Goal: Task Accomplishment & Management: Manage account settings

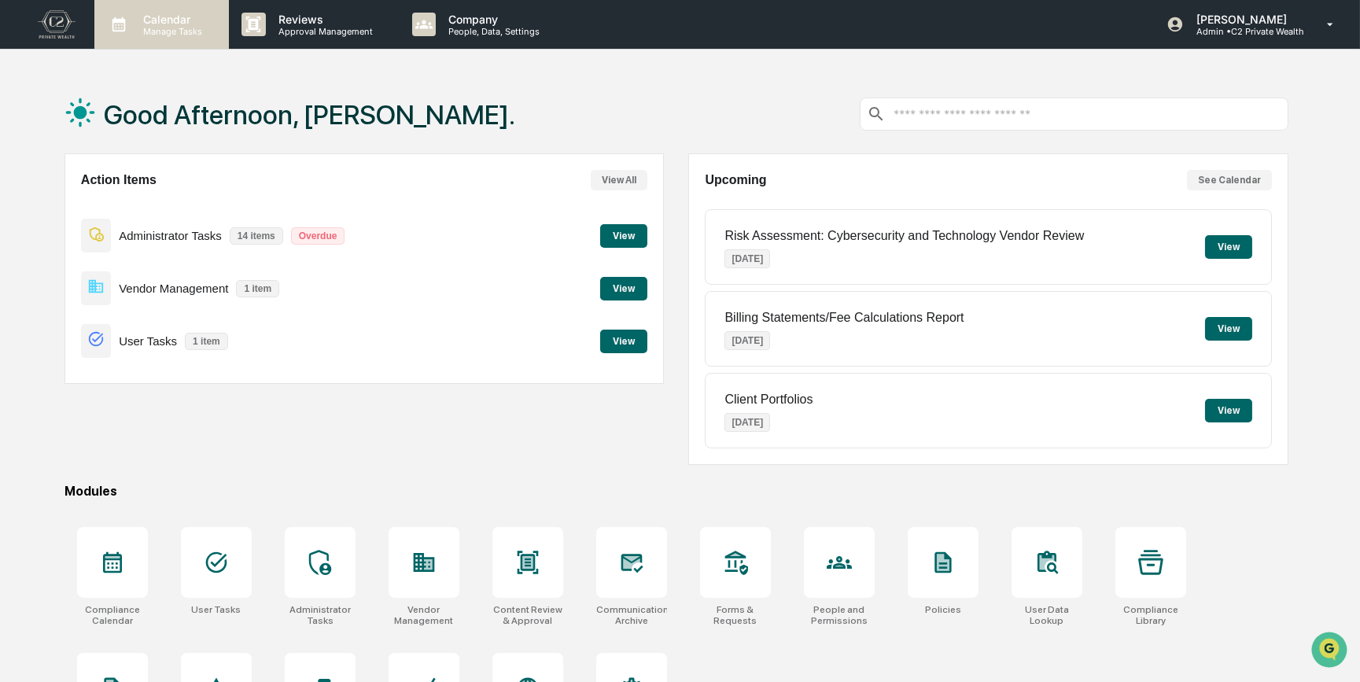
click at [164, 20] on p "Calendar" at bounding box center [170, 19] width 79 height 13
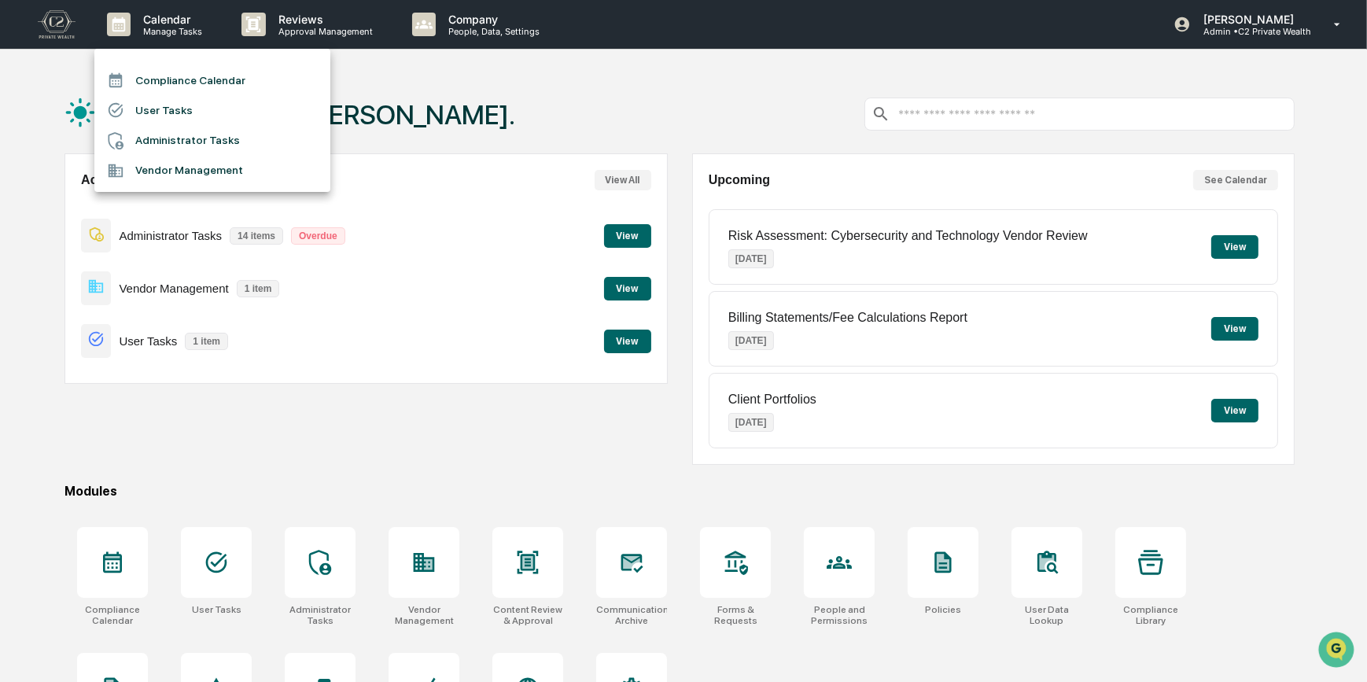
click at [204, 79] on li "Compliance Calendar" at bounding box center [212, 80] width 236 height 30
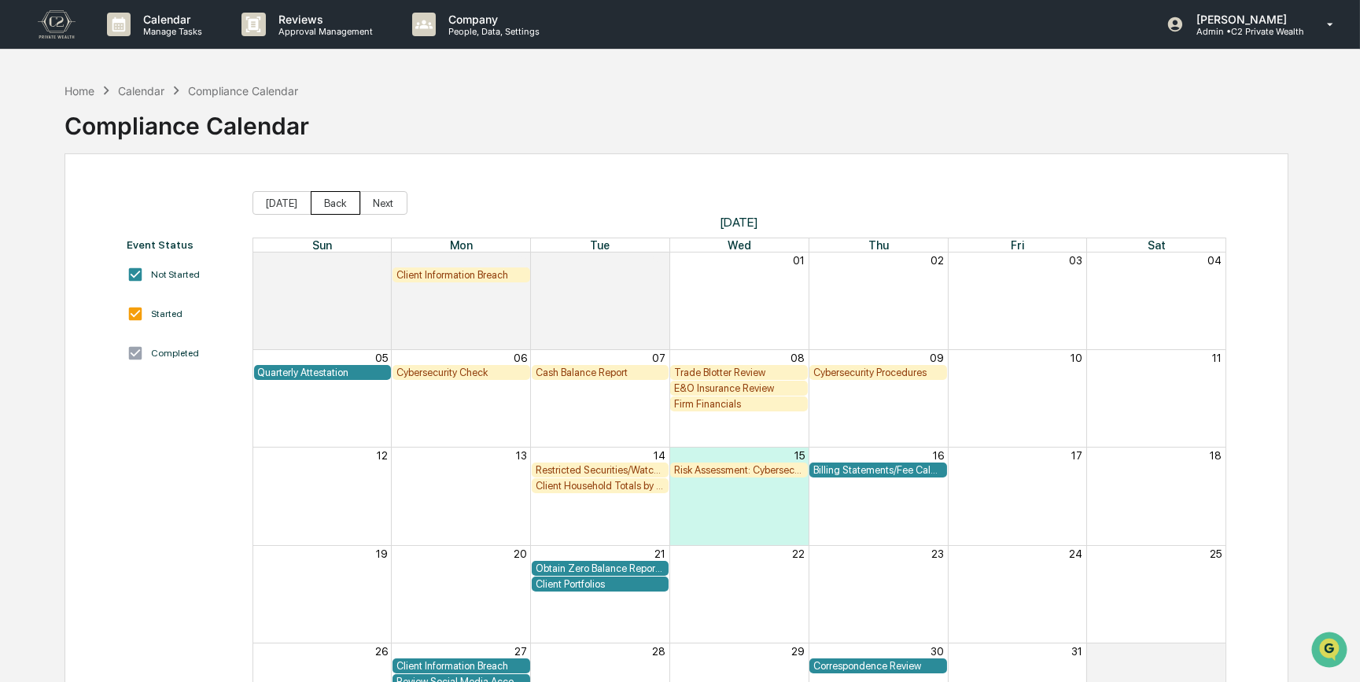
click at [330, 205] on button "Back" at bounding box center [336, 203] width 50 height 24
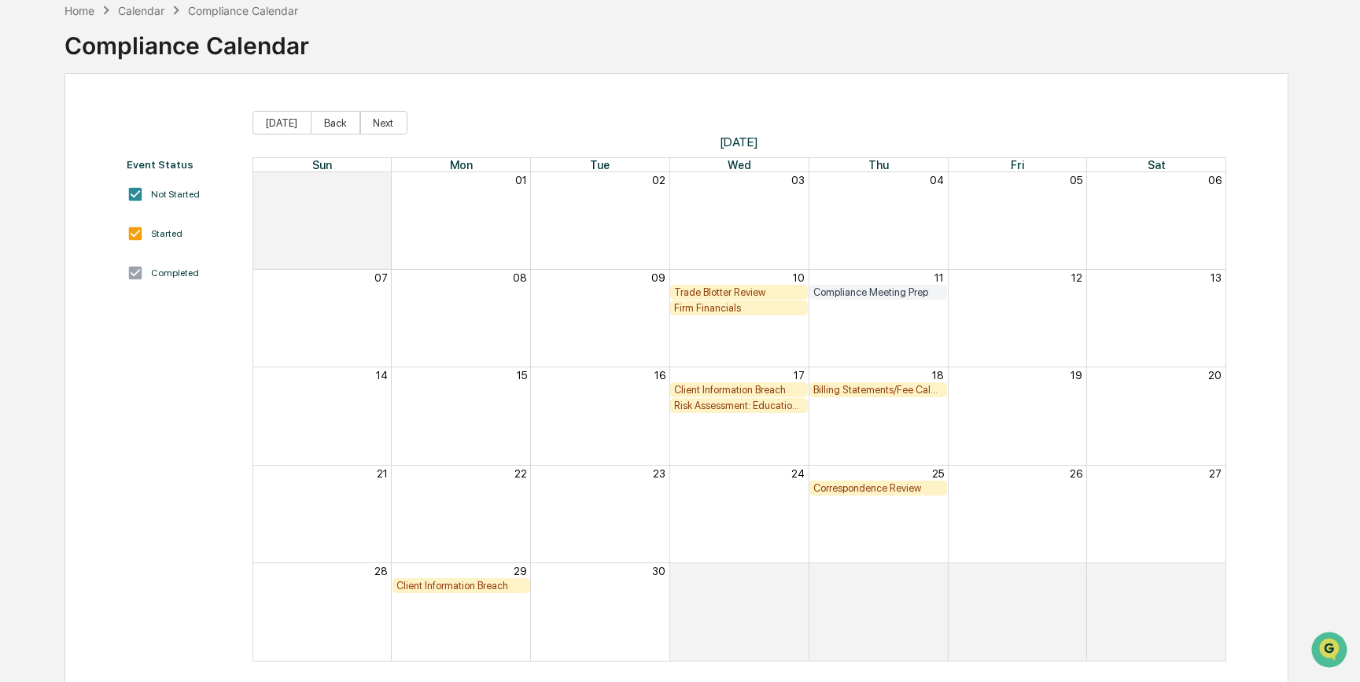
scroll to position [96, 0]
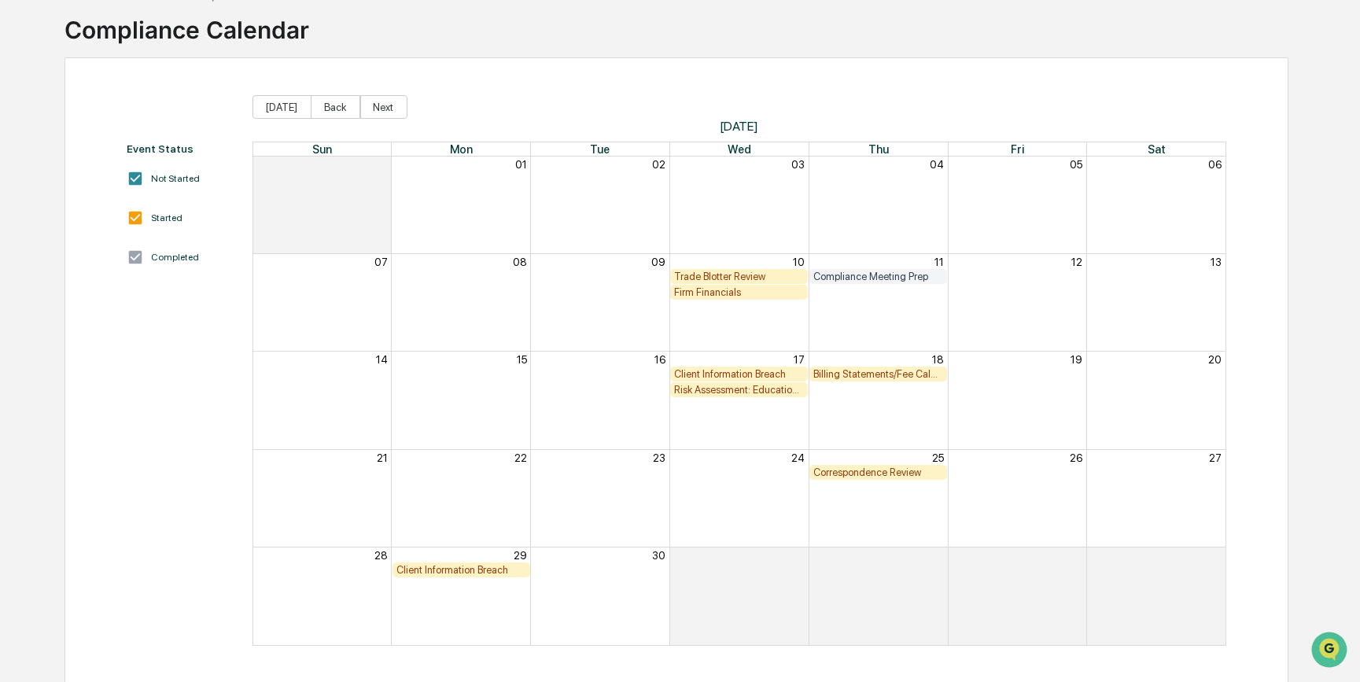
click at [914, 373] on div "Billing Statements/Fee Calculations Report" at bounding box center [878, 374] width 130 height 12
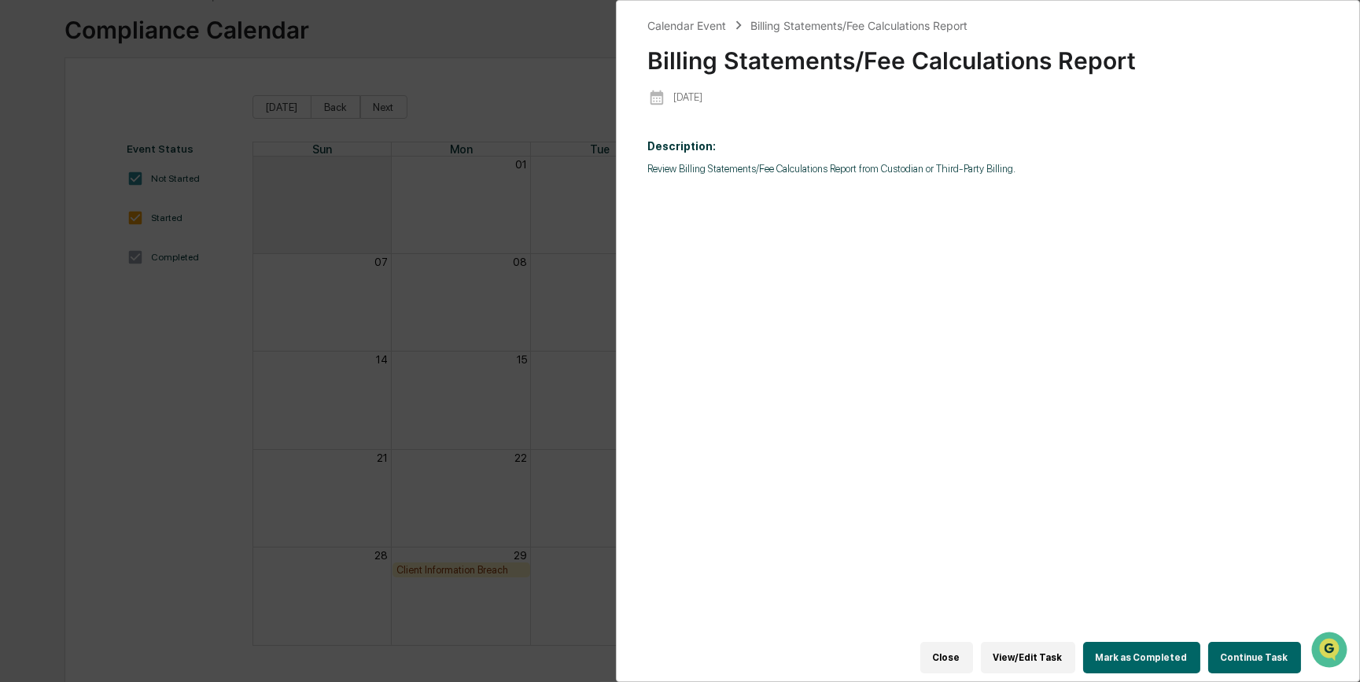
click at [1264, 658] on button "Continue Task" at bounding box center [1254, 657] width 93 height 31
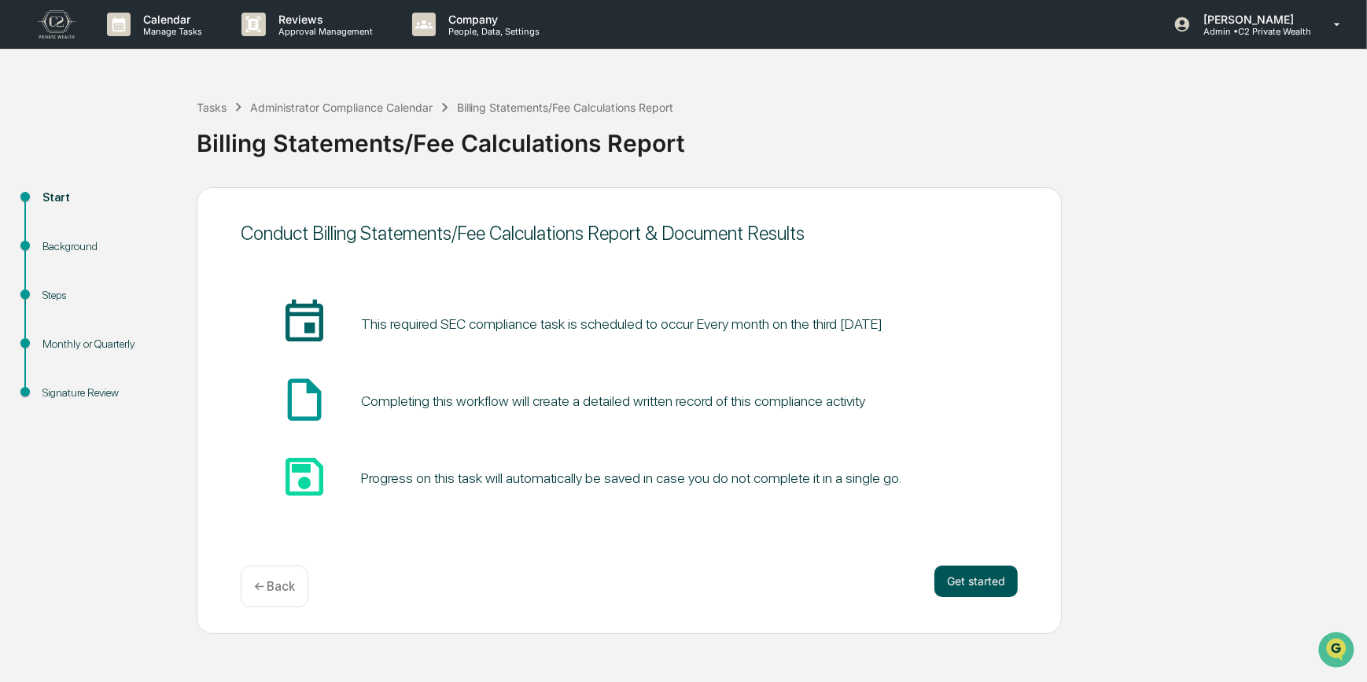
click at [992, 583] on button "Get started" at bounding box center [975, 581] width 83 height 31
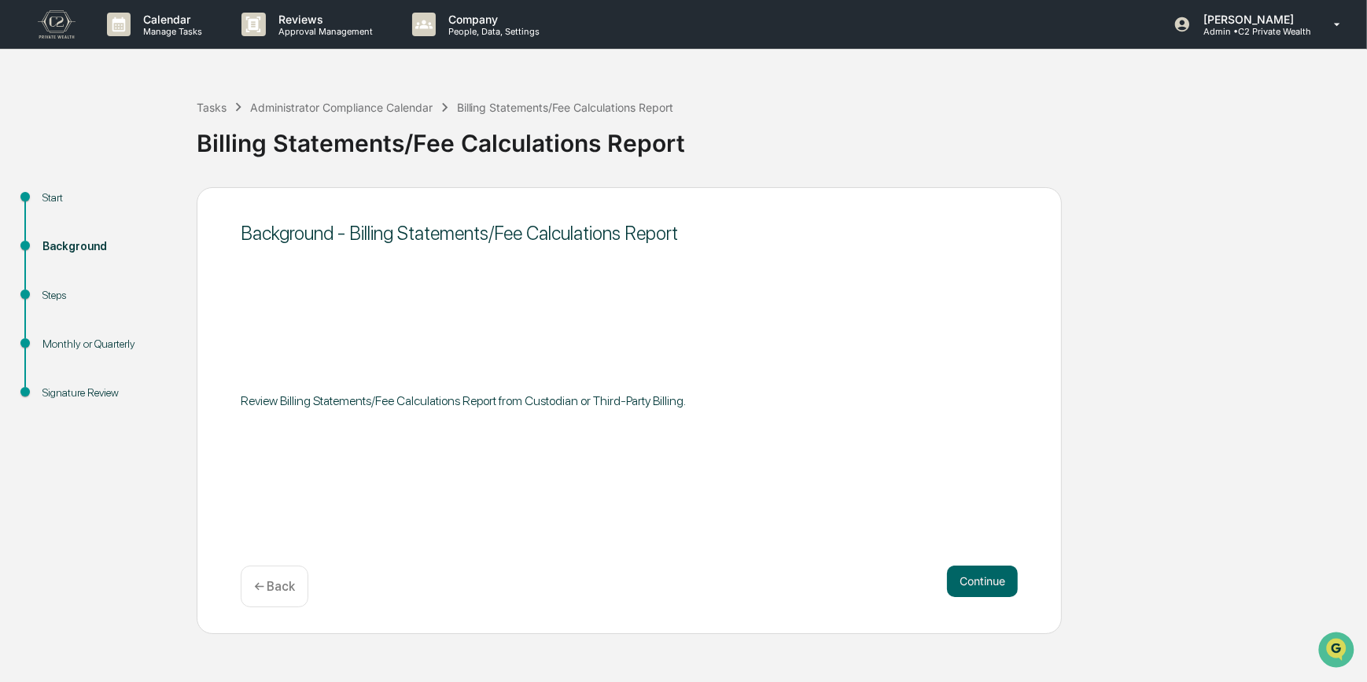
click at [992, 583] on button "Continue" at bounding box center [982, 581] width 71 height 31
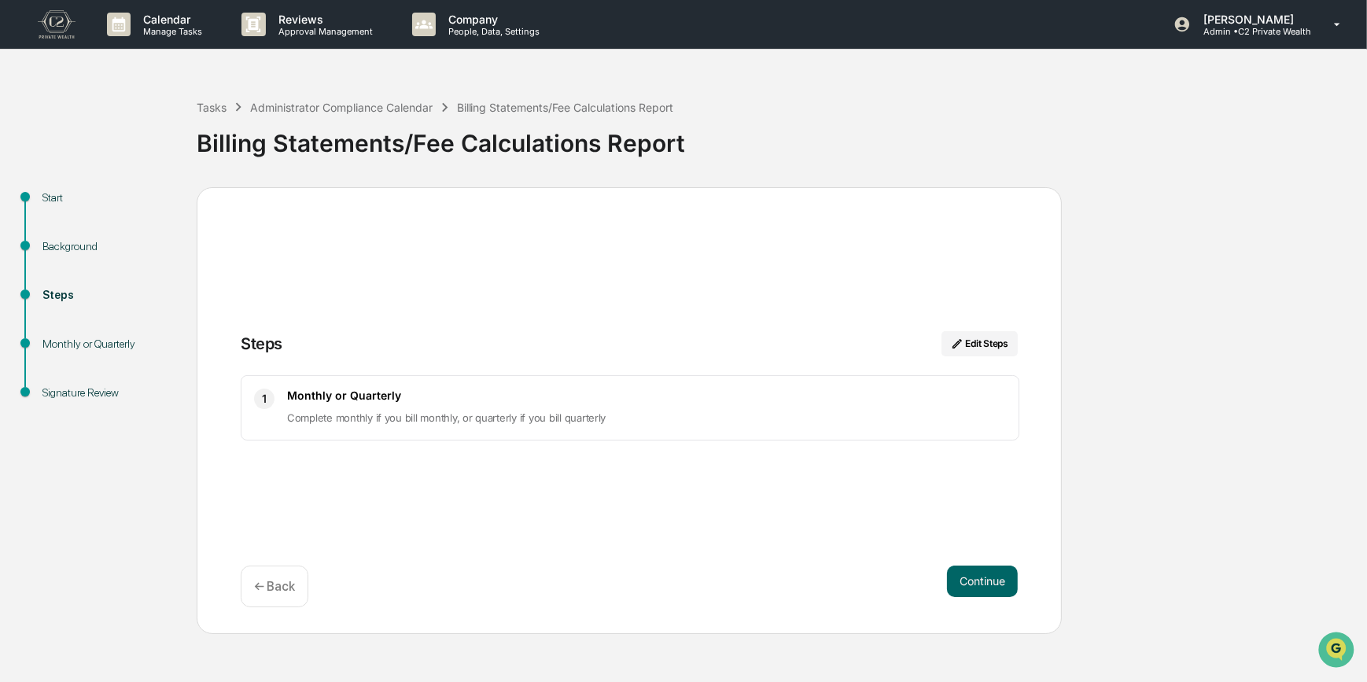
click at [992, 583] on button "Continue" at bounding box center [982, 581] width 71 height 31
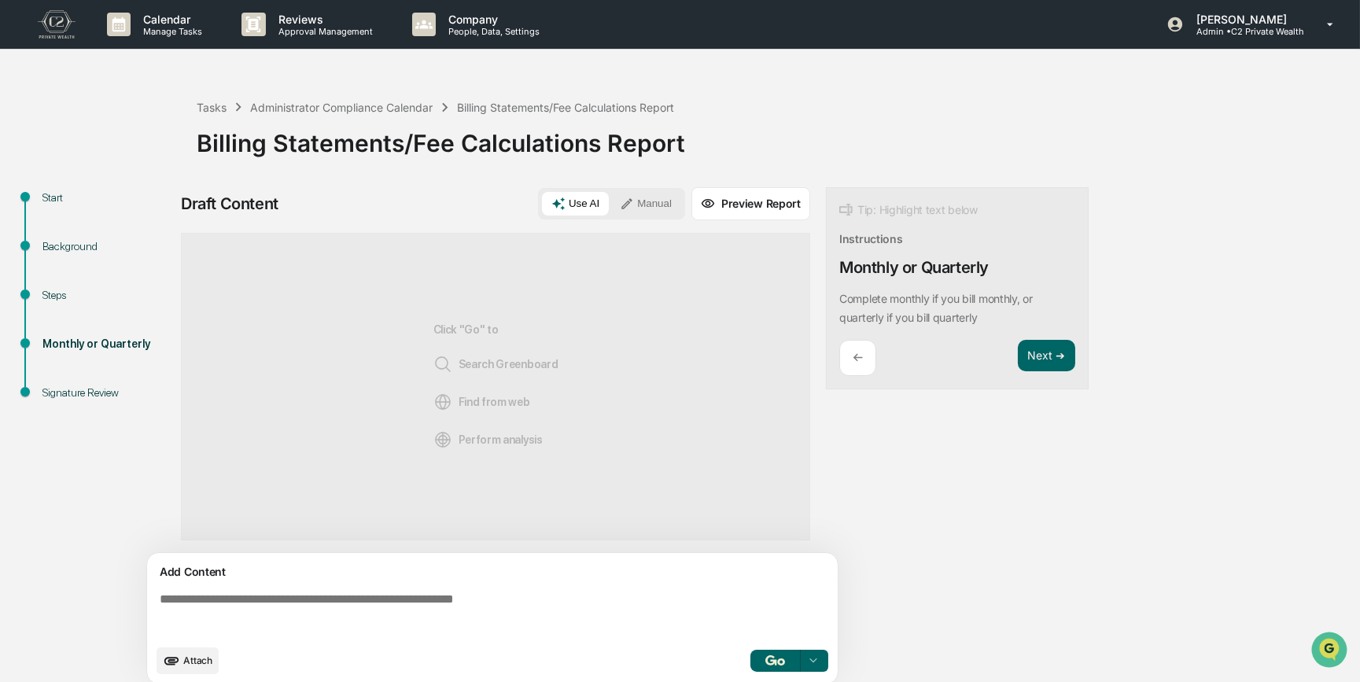
click at [588, 626] on textarea at bounding box center [495, 614] width 684 height 57
click at [401, 602] on textarea at bounding box center [495, 614] width 684 height 57
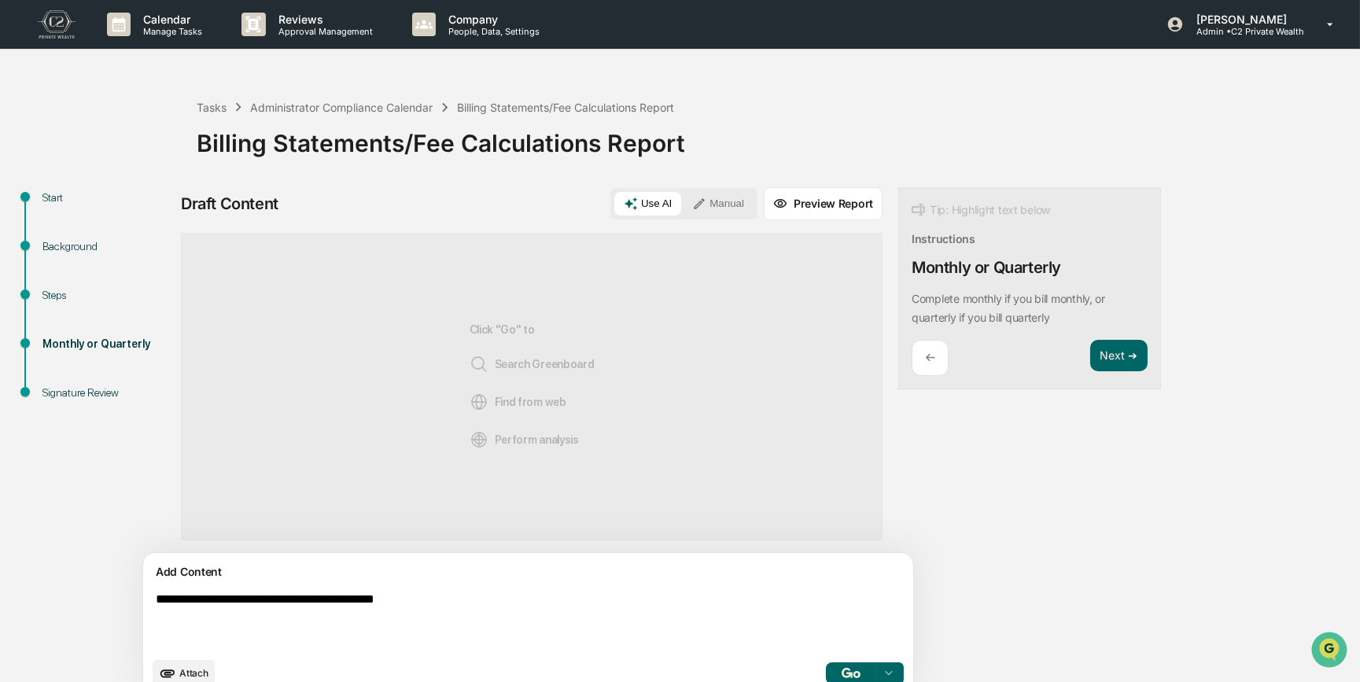
click at [334, 600] on textarea "**********" at bounding box center [491, 620] width 684 height 69
click at [481, 593] on textarea "**********" at bounding box center [491, 620] width 684 height 69
type textarea "**********"
click at [683, 199] on button "Manual" at bounding box center [718, 204] width 71 height 24
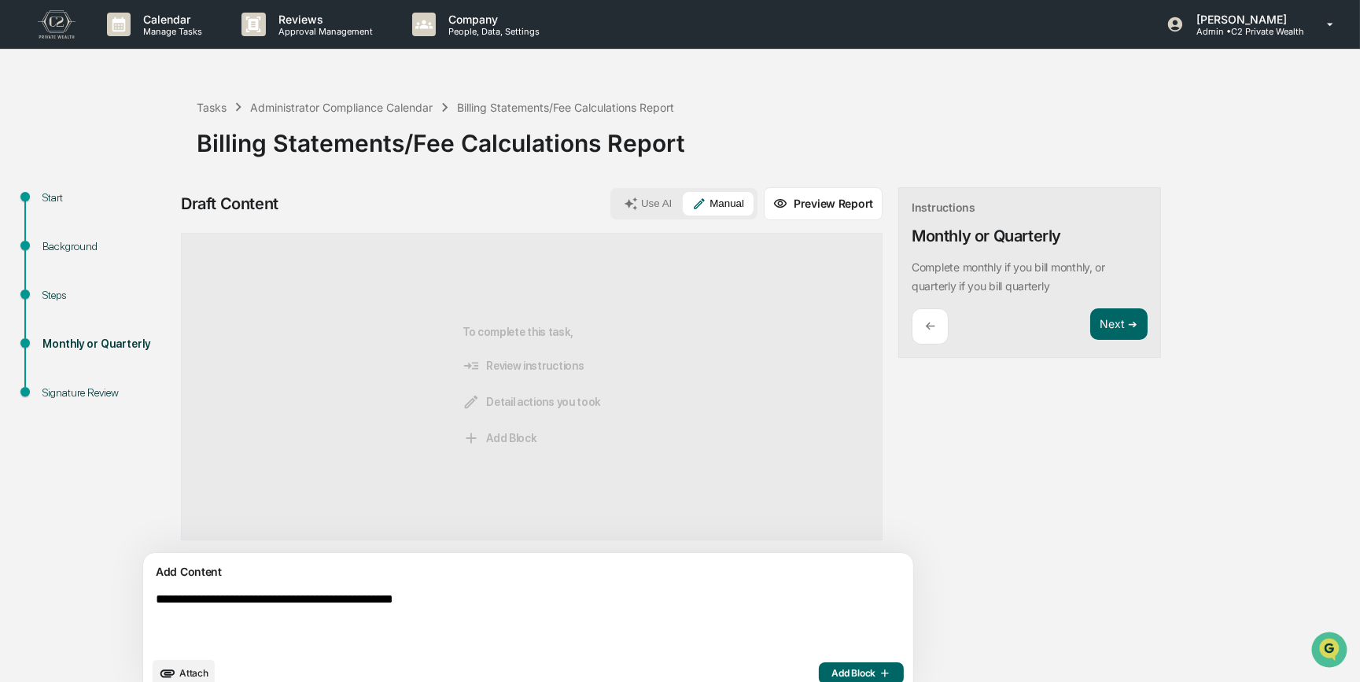
click at [831, 669] on span "Add Block" at bounding box center [861, 673] width 60 height 13
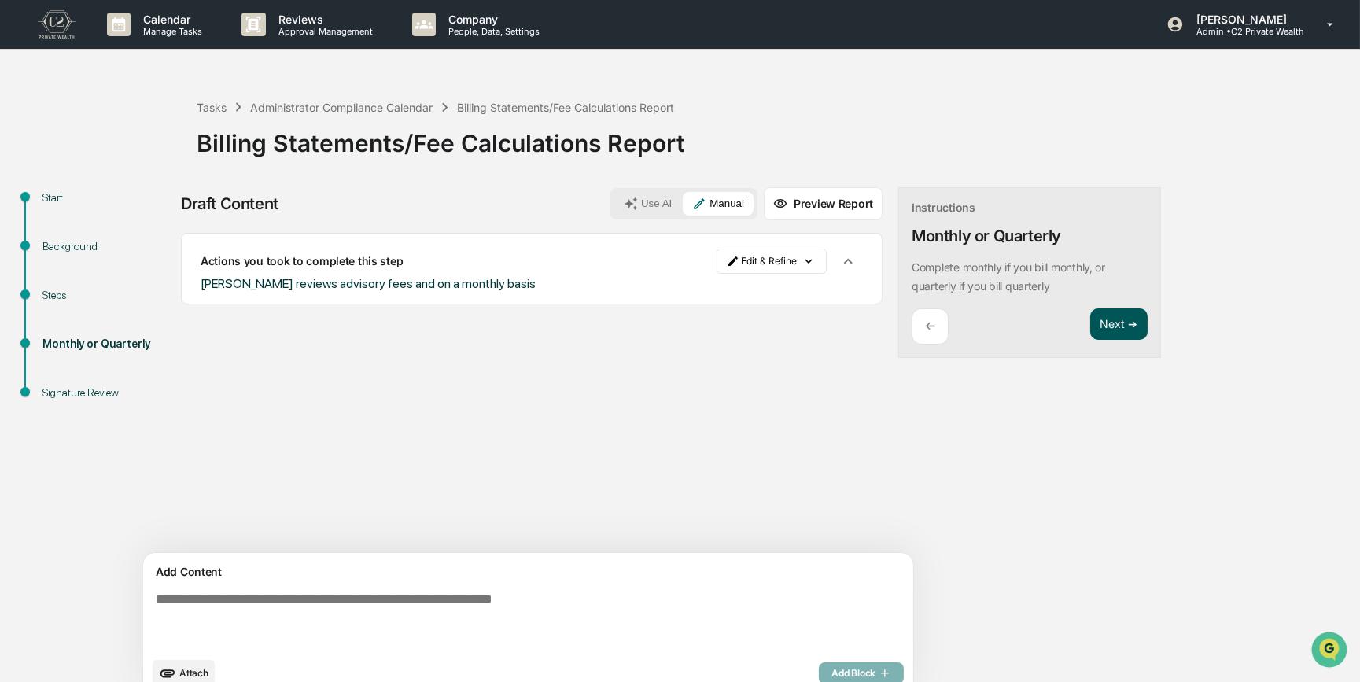
click at [1090, 323] on button "Next ➔" at bounding box center [1118, 324] width 57 height 32
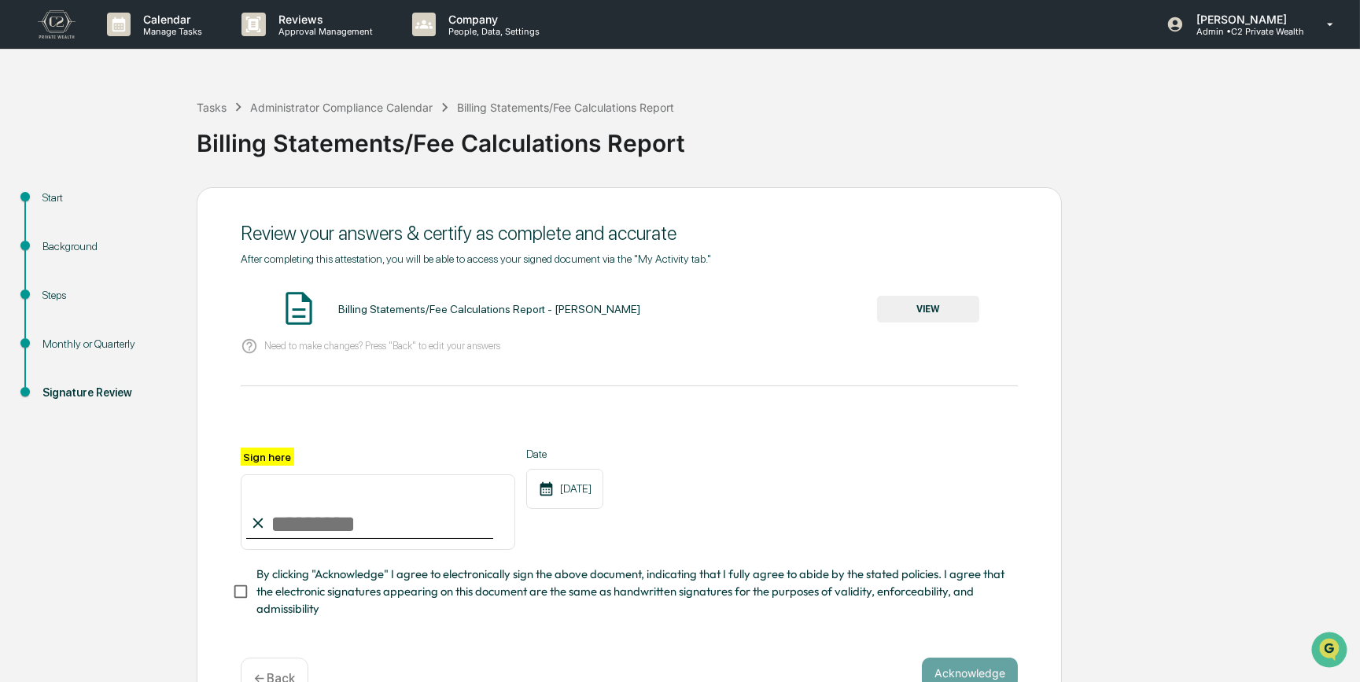
click at [345, 523] on input "Sign here" at bounding box center [378, 512] width 275 height 76
type input "*********"
click at [920, 310] on button "VIEW" at bounding box center [928, 309] width 102 height 27
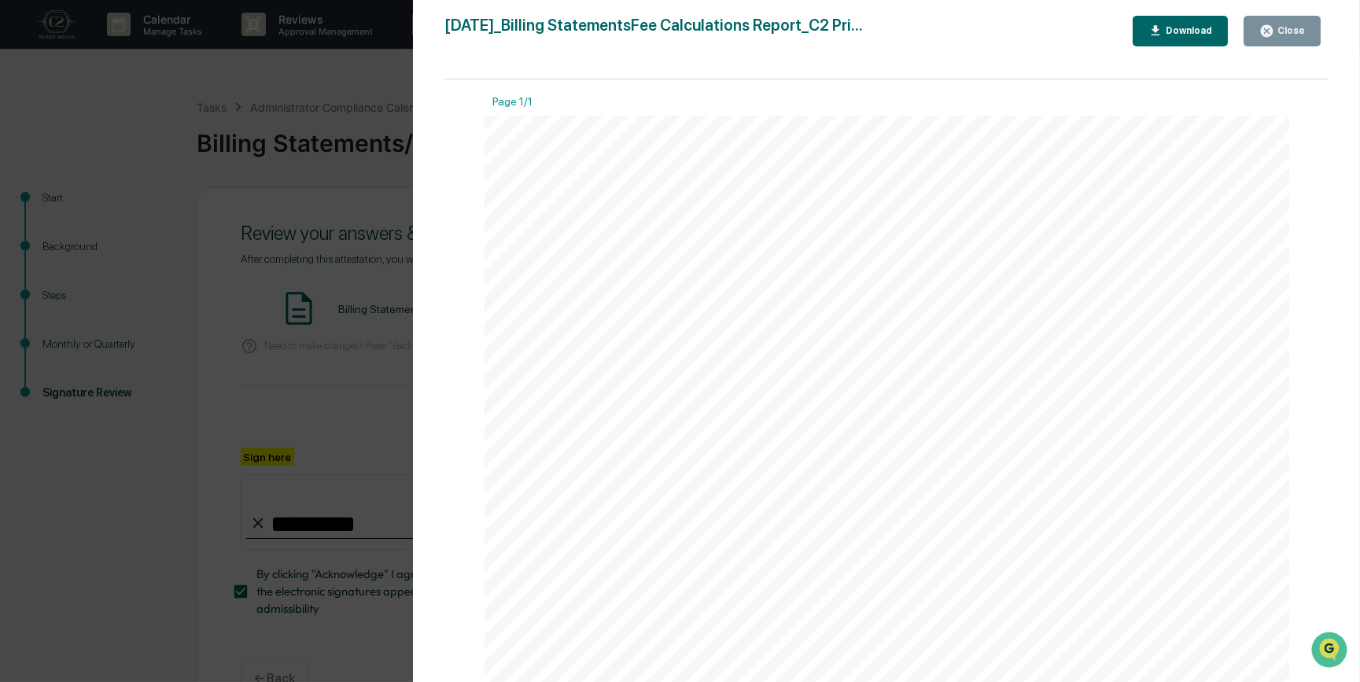
click at [376, 389] on div "Version History 10/15/2025, 06:07 PM Carliss Marshall 2025-10-15_Billing Statem…" at bounding box center [680, 341] width 1360 height 682
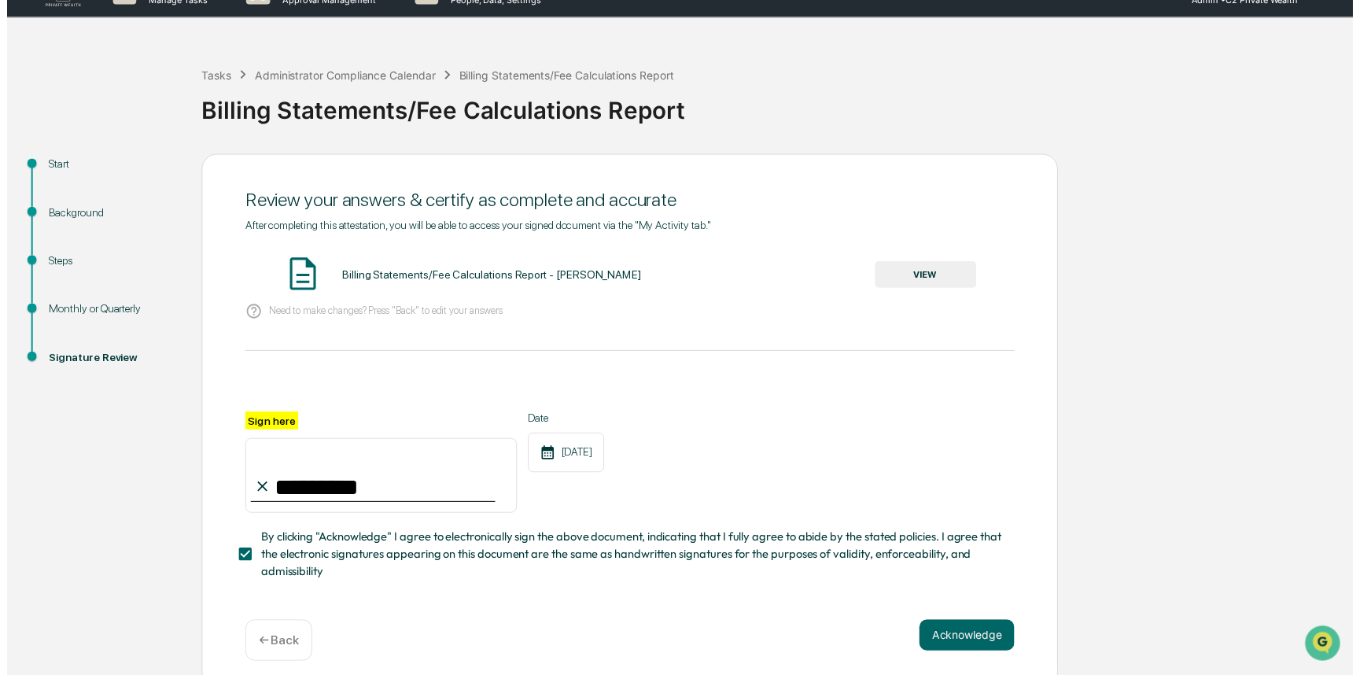
scroll to position [49, 0]
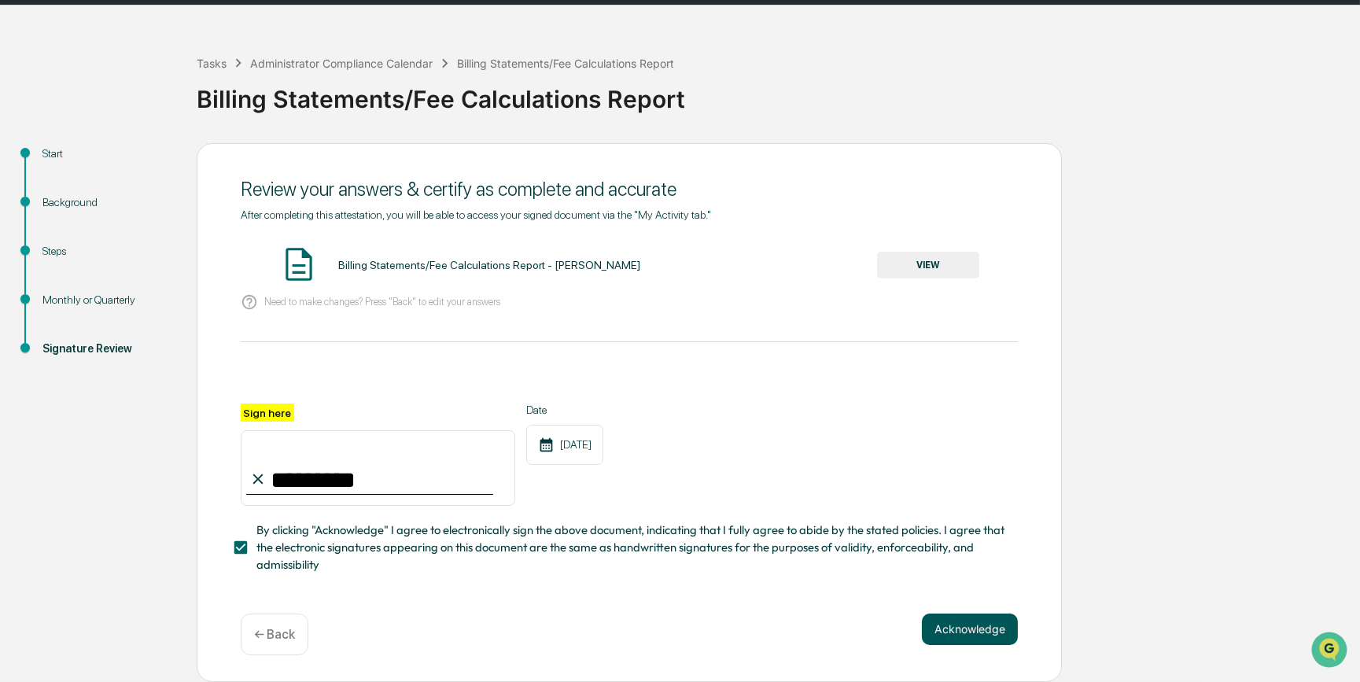
click at [993, 631] on button "Acknowledge" at bounding box center [970, 629] width 96 height 31
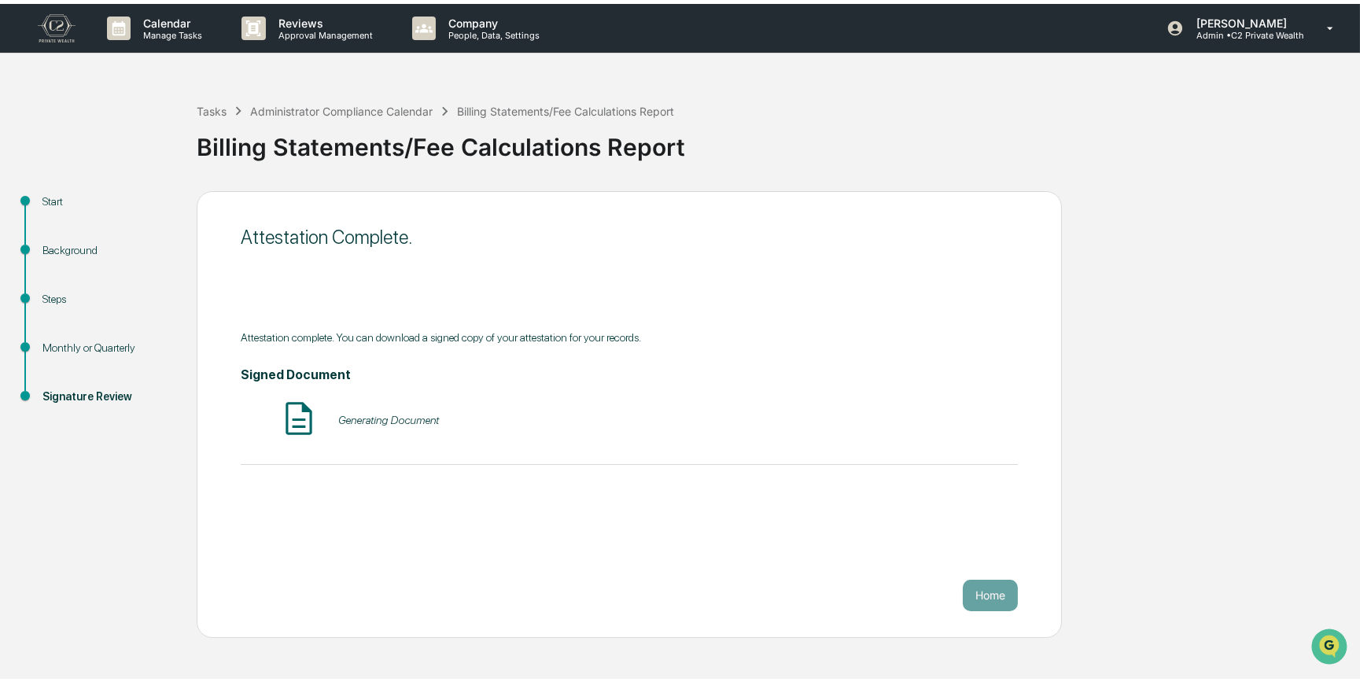
scroll to position [0, 0]
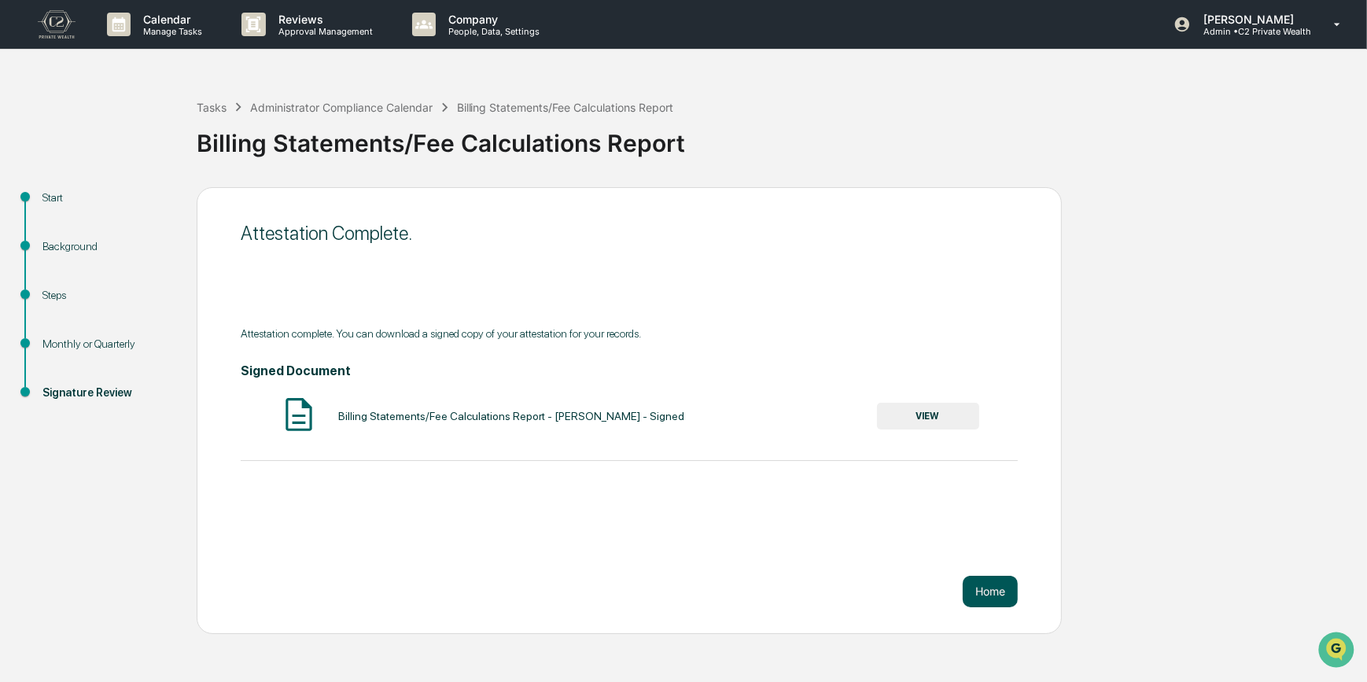
click at [982, 598] on button "Home" at bounding box center [990, 591] width 55 height 31
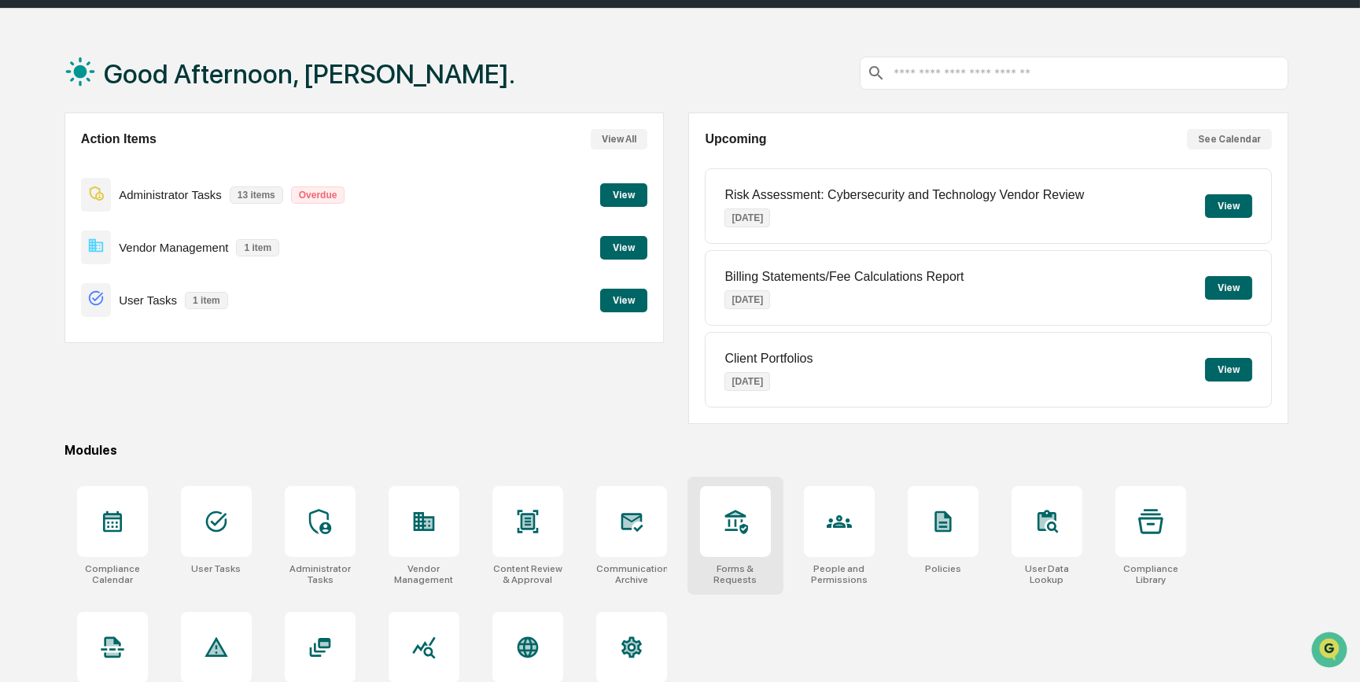
scroll to position [81, 0]
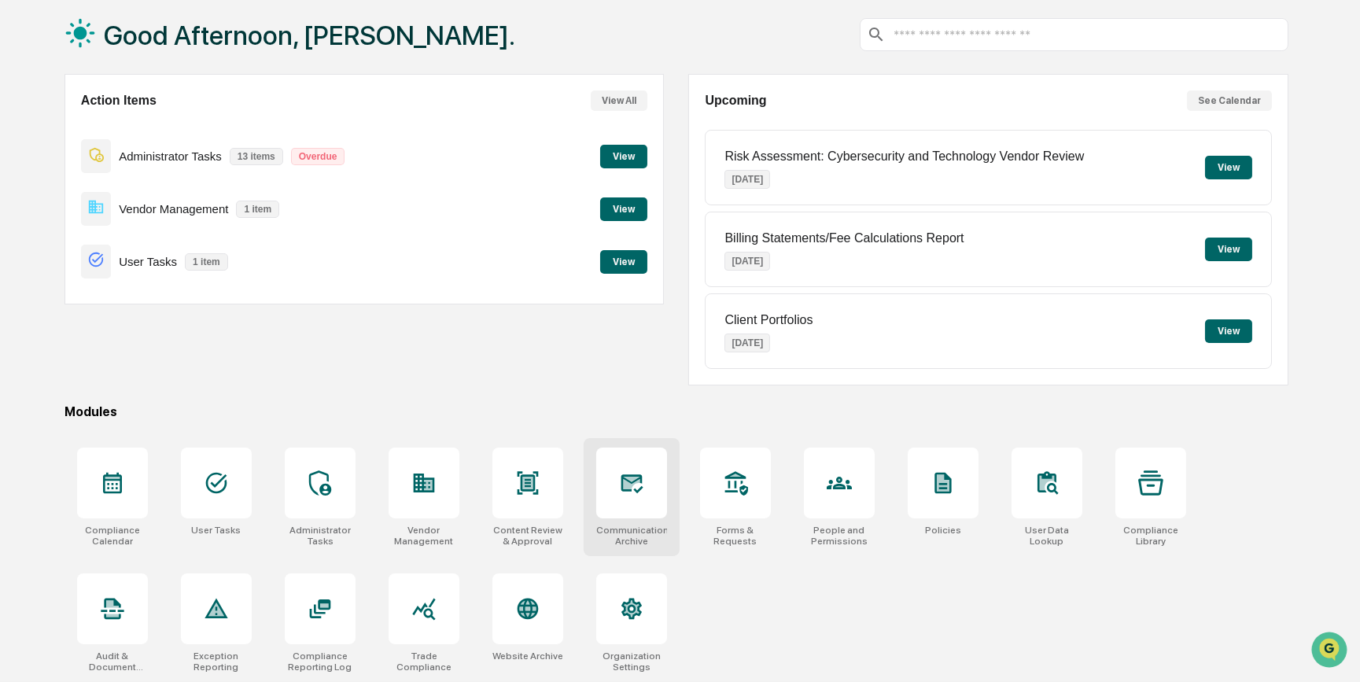
click at [635, 500] on div at bounding box center [631, 483] width 71 height 71
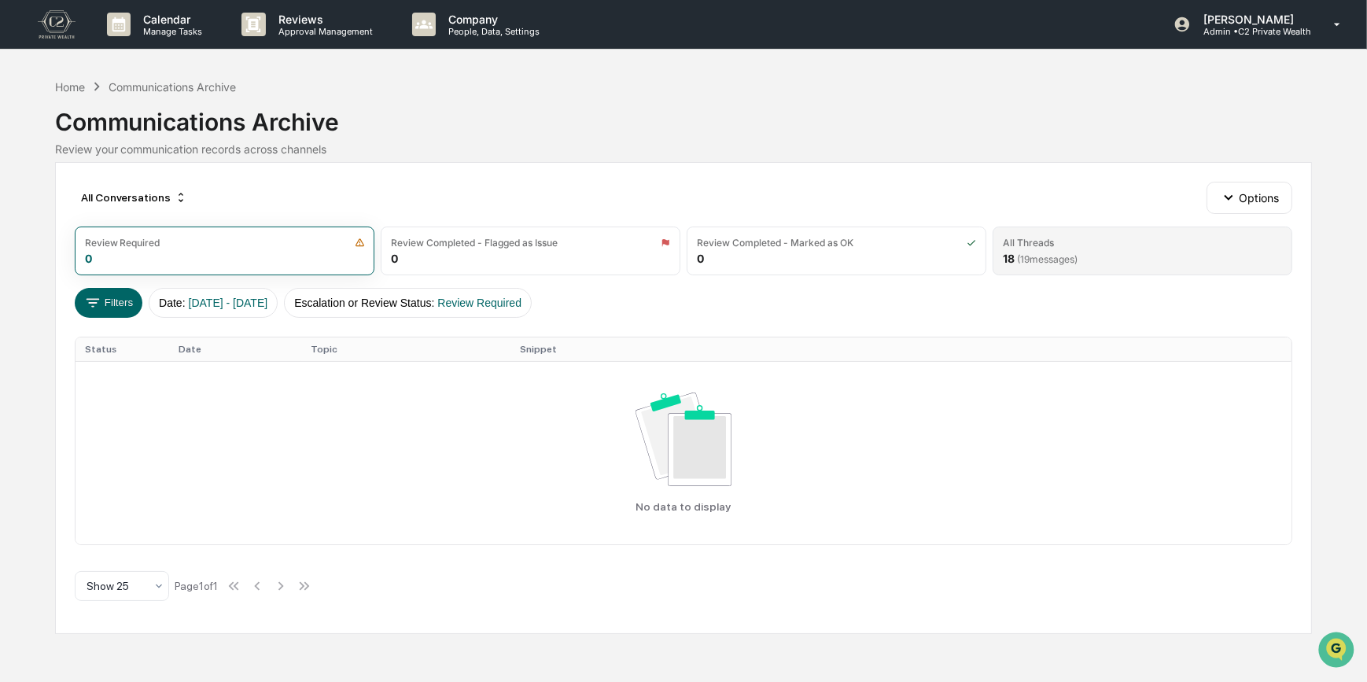
click at [1083, 246] on div "All Threads" at bounding box center [1142, 243] width 279 height 12
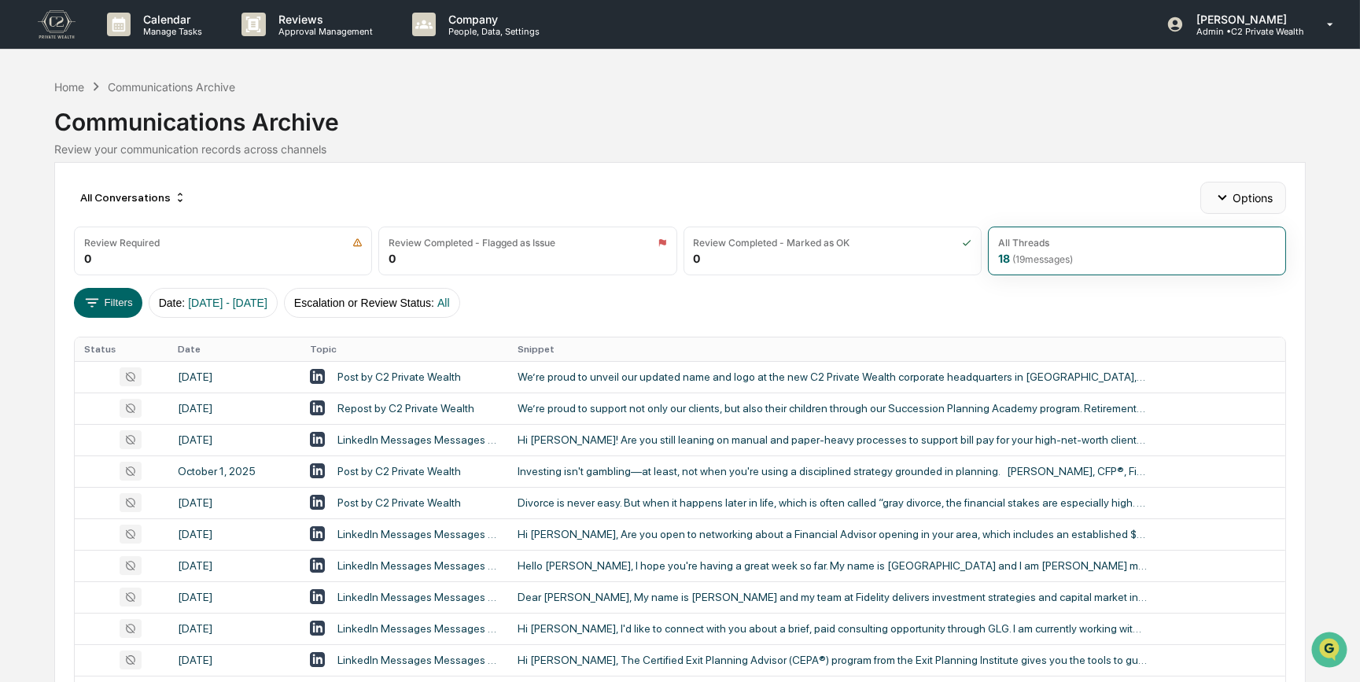
click at [1252, 201] on button "Options" at bounding box center [1243, 197] width 86 height 31
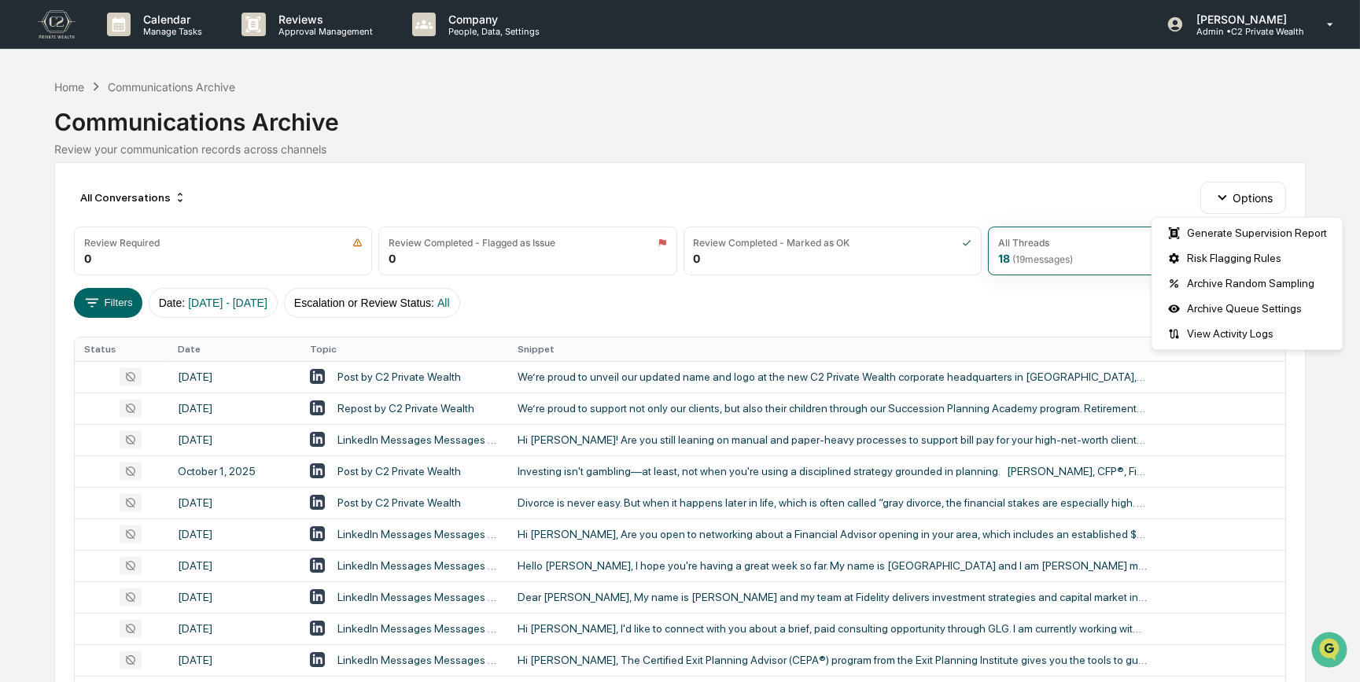
click at [1101, 149] on div "Review your communication records across channels" at bounding box center [679, 148] width 1251 height 13
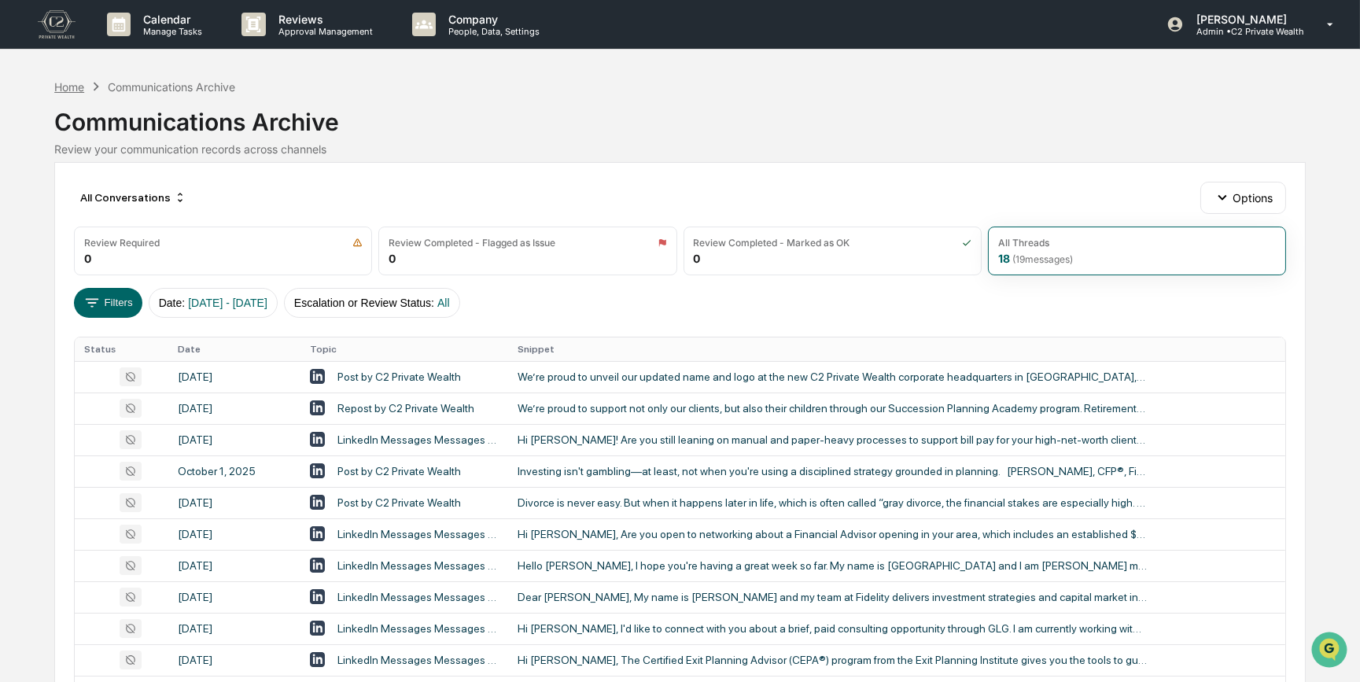
click at [62, 93] on div "Home" at bounding box center [69, 86] width 30 height 13
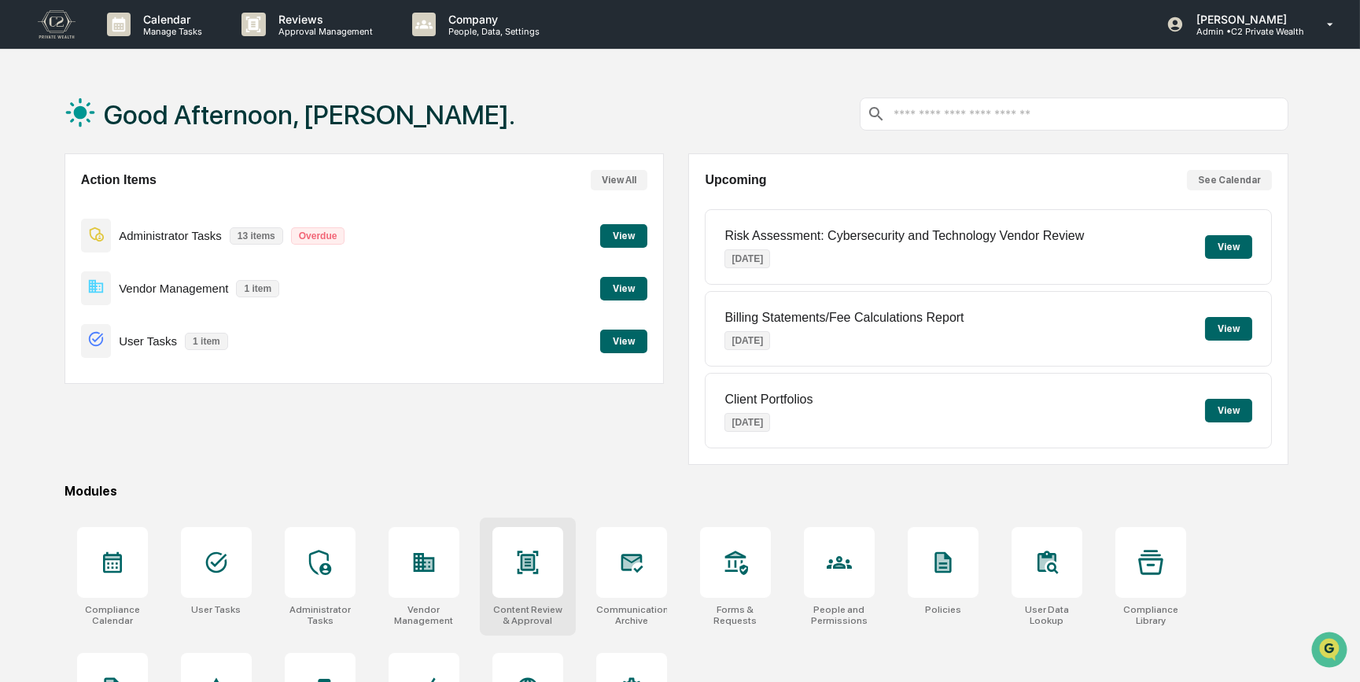
click at [505, 568] on div at bounding box center [527, 562] width 71 height 71
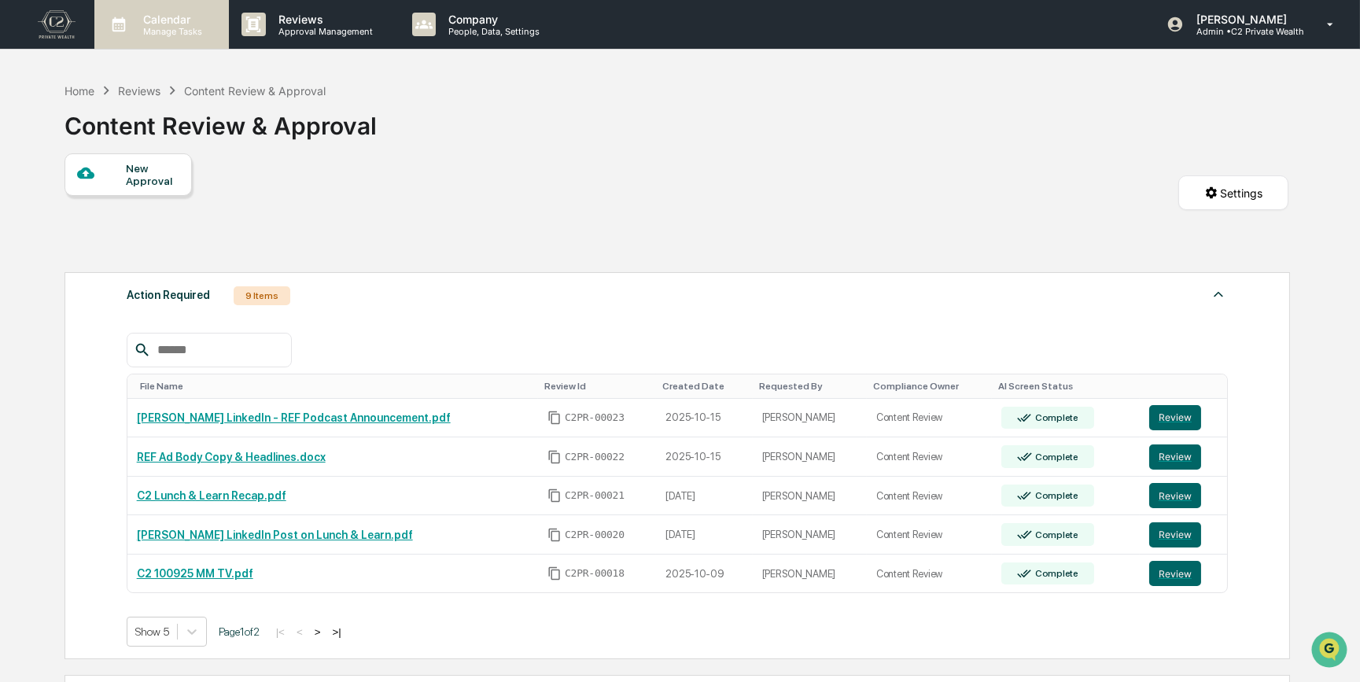
click at [186, 34] on p "Manage Tasks" at bounding box center [170, 31] width 79 height 11
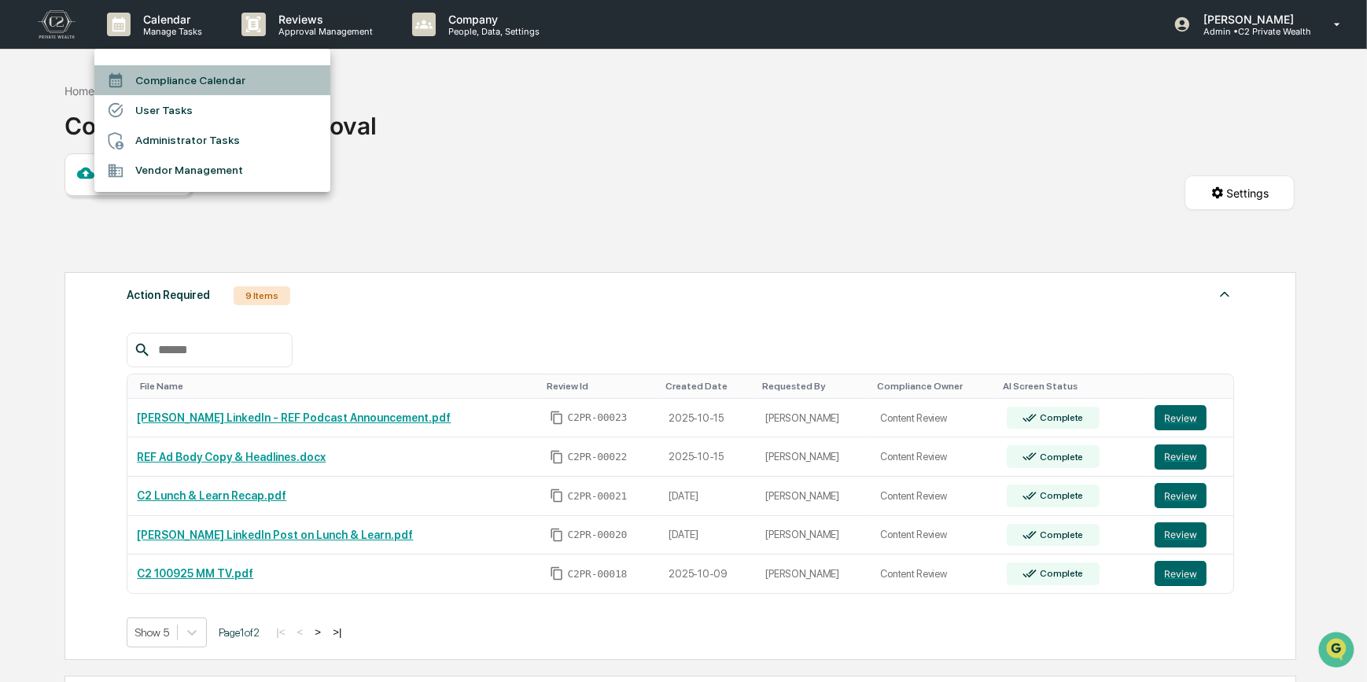
click at [179, 82] on li "Compliance Calendar" at bounding box center [212, 80] width 236 height 30
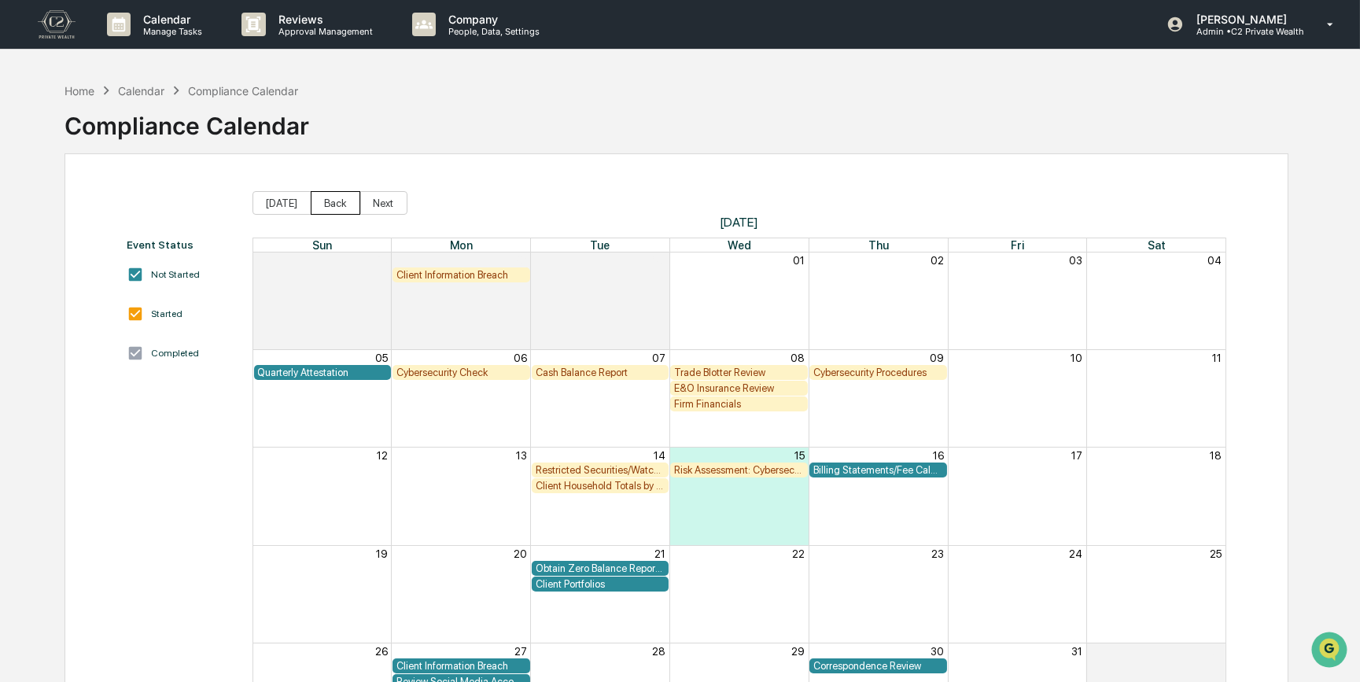
click at [334, 201] on button "Back" at bounding box center [336, 203] width 50 height 24
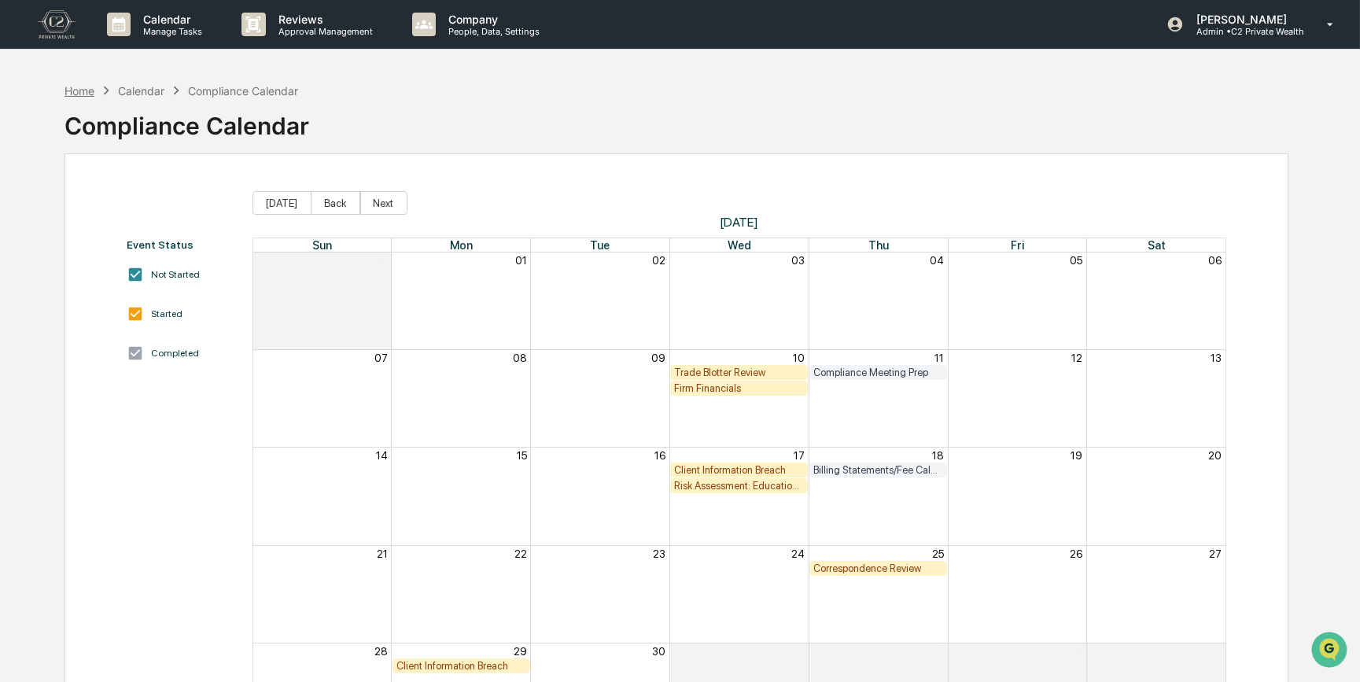
click at [72, 90] on div "Home" at bounding box center [80, 90] width 30 height 13
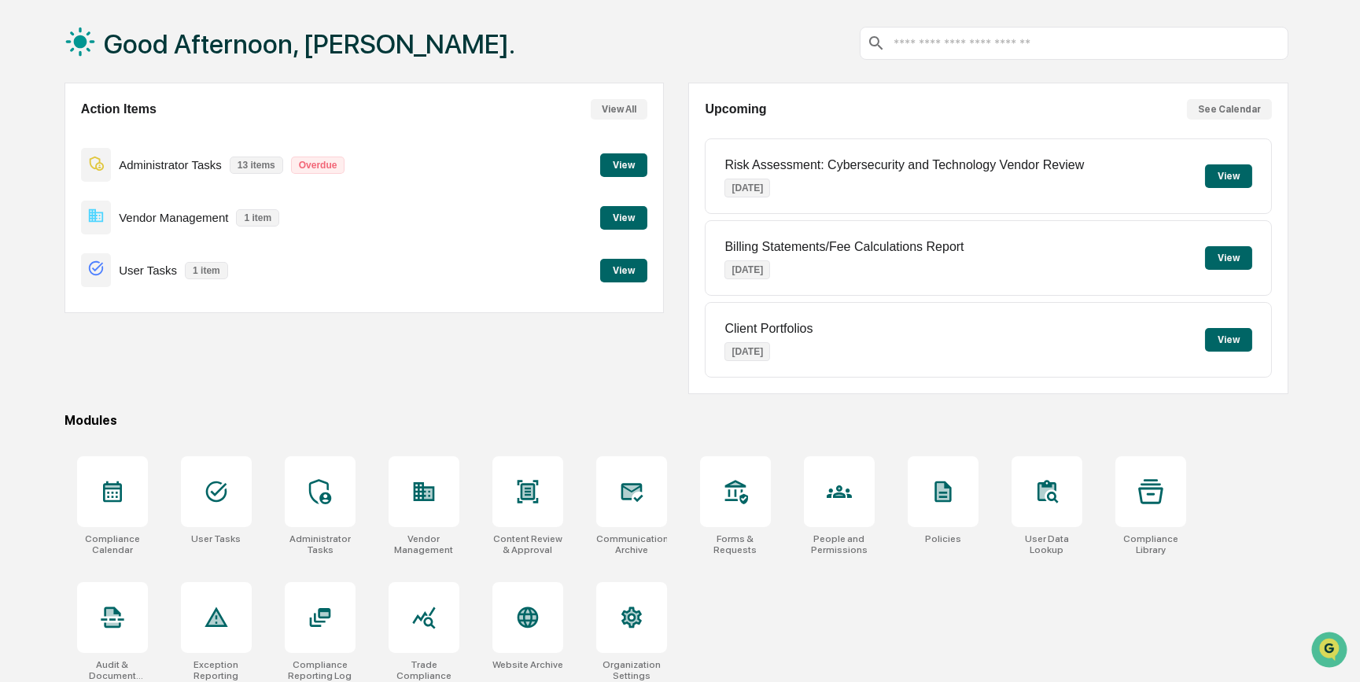
scroll to position [81, 0]
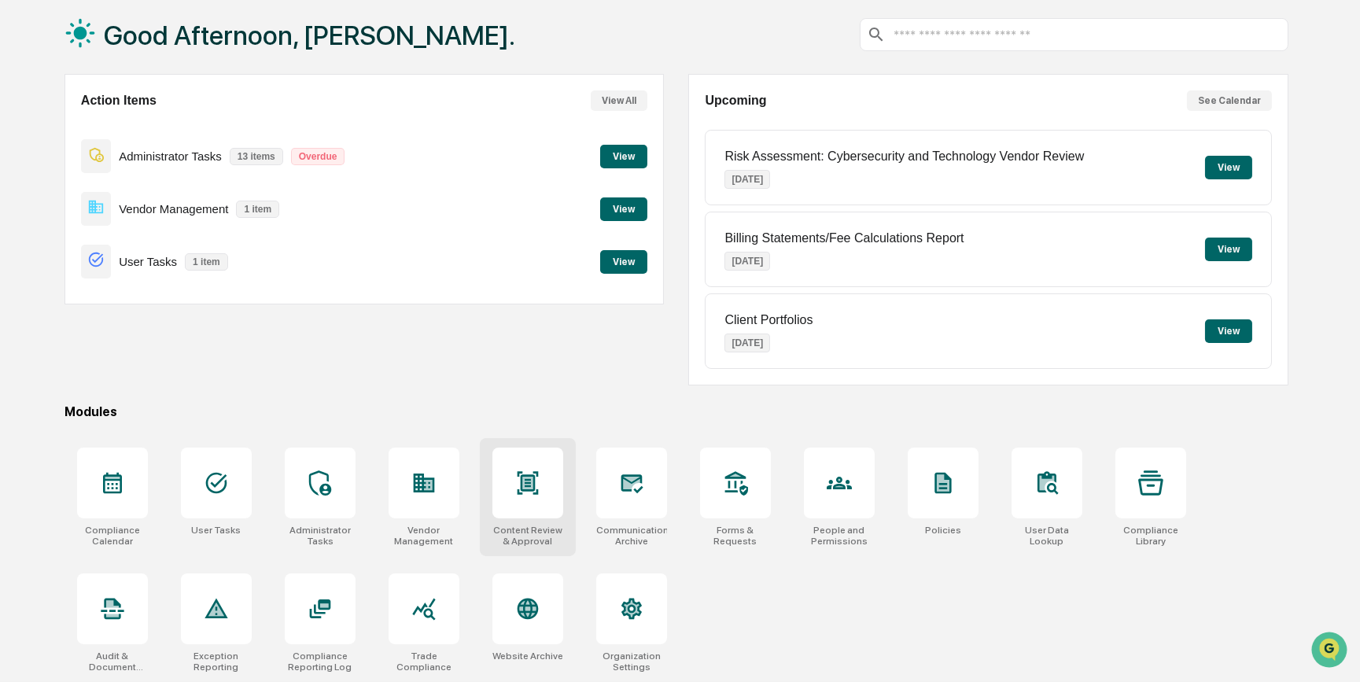
click at [529, 470] on icon at bounding box center [527, 482] width 25 height 25
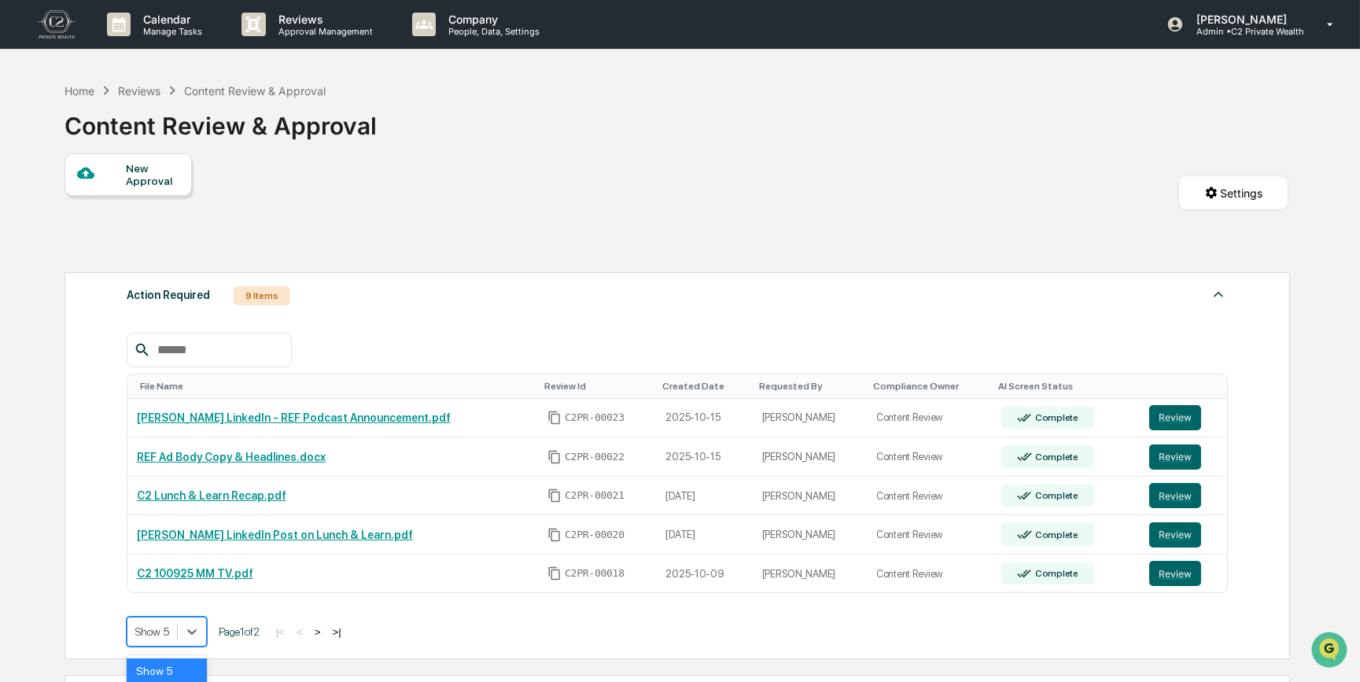
scroll to position [117, 0]
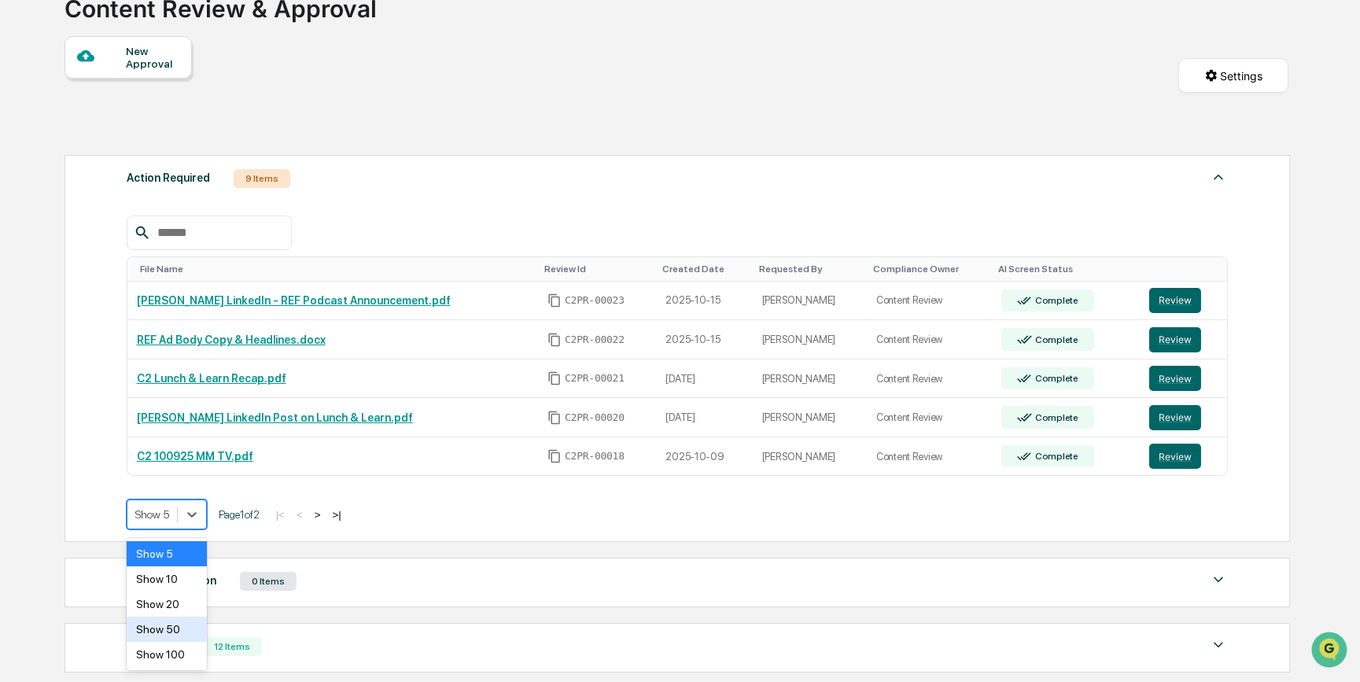
click at [171, 637] on body "Calendar Manage Tasks Reviews Approval Management Company People, Data, Setting…" at bounding box center [680, 376] width 1360 height 986
click at [185, 579] on div "Show 10" at bounding box center [167, 578] width 80 height 25
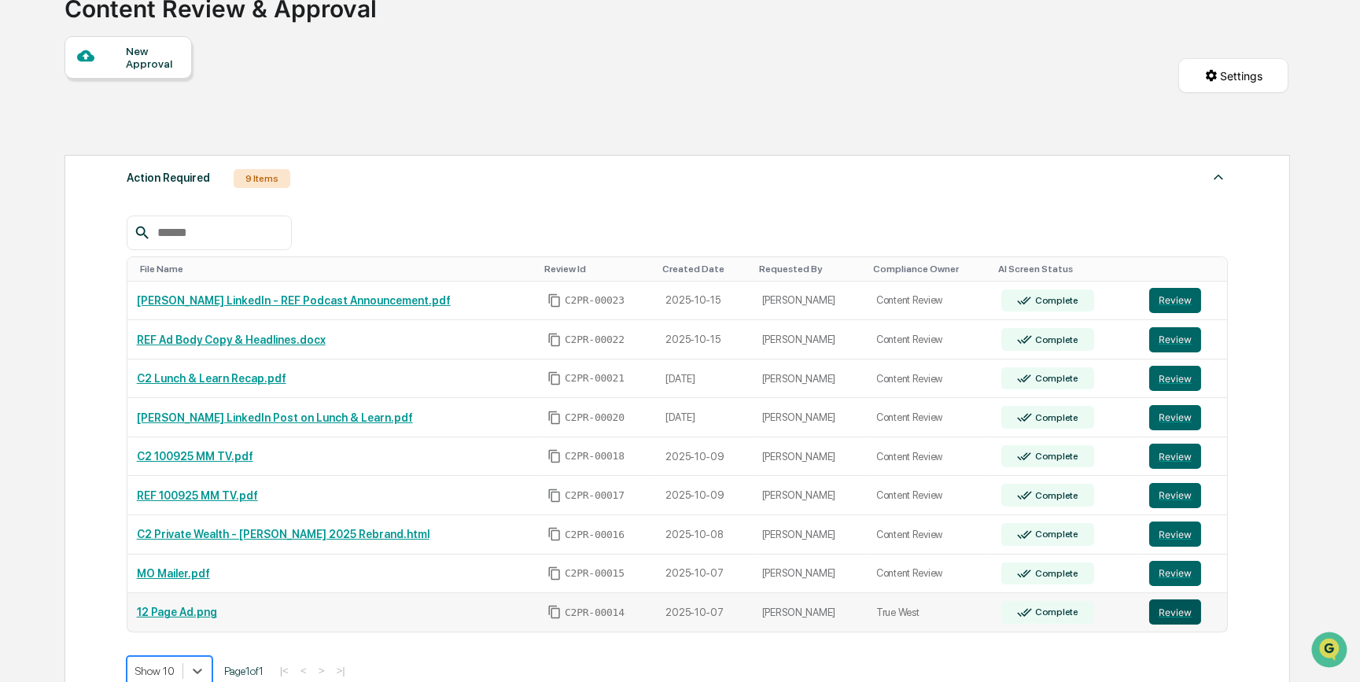
click at [1162, 610] on button "Review" at bounding box center [1175, 611] width 52 height 25
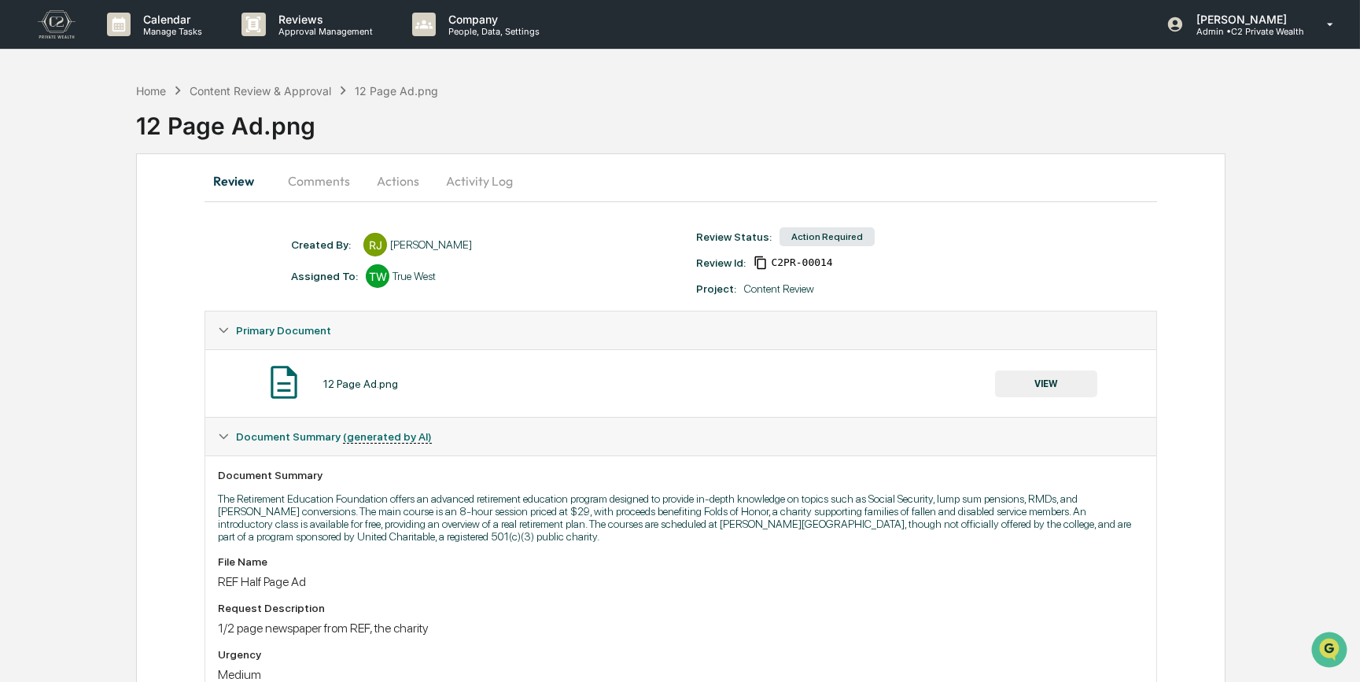
click at [341, 186] on button "Comments" at bounding box center [318, 181] width 87 height 38
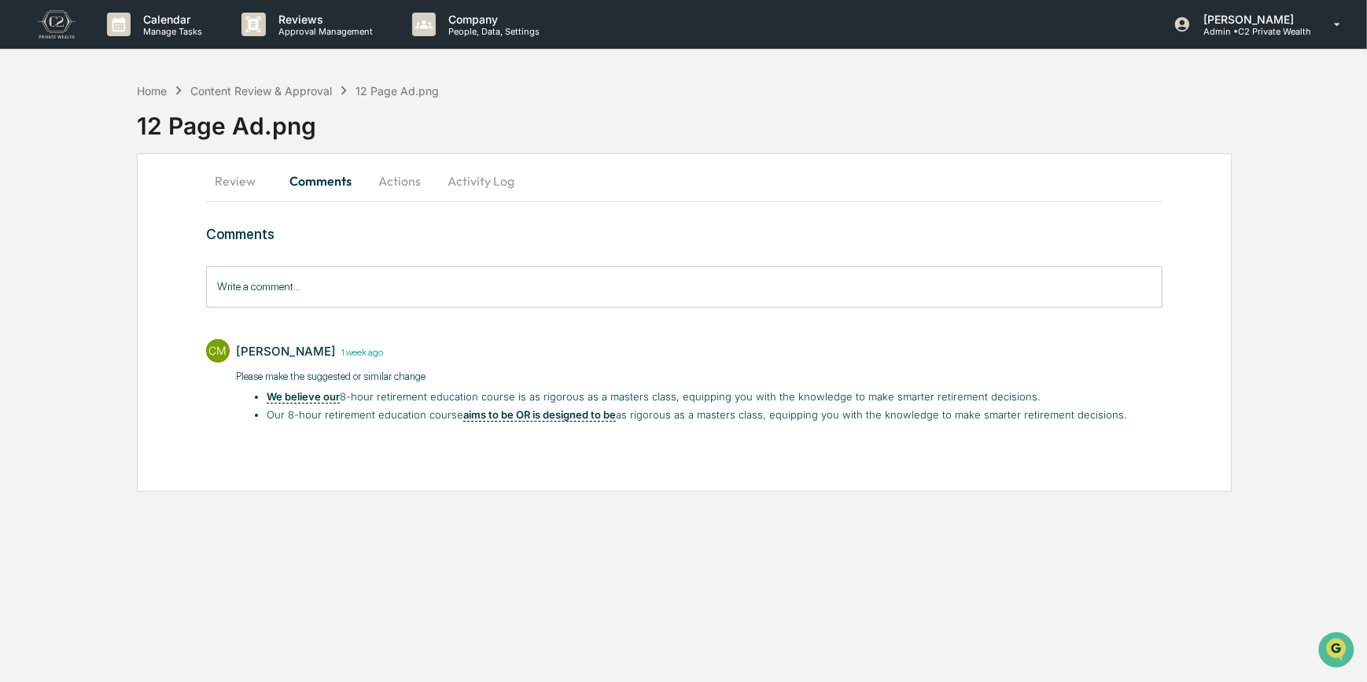
click at [249, 180] on button "Review" at bounding box center [241, 181] width 71 height 38
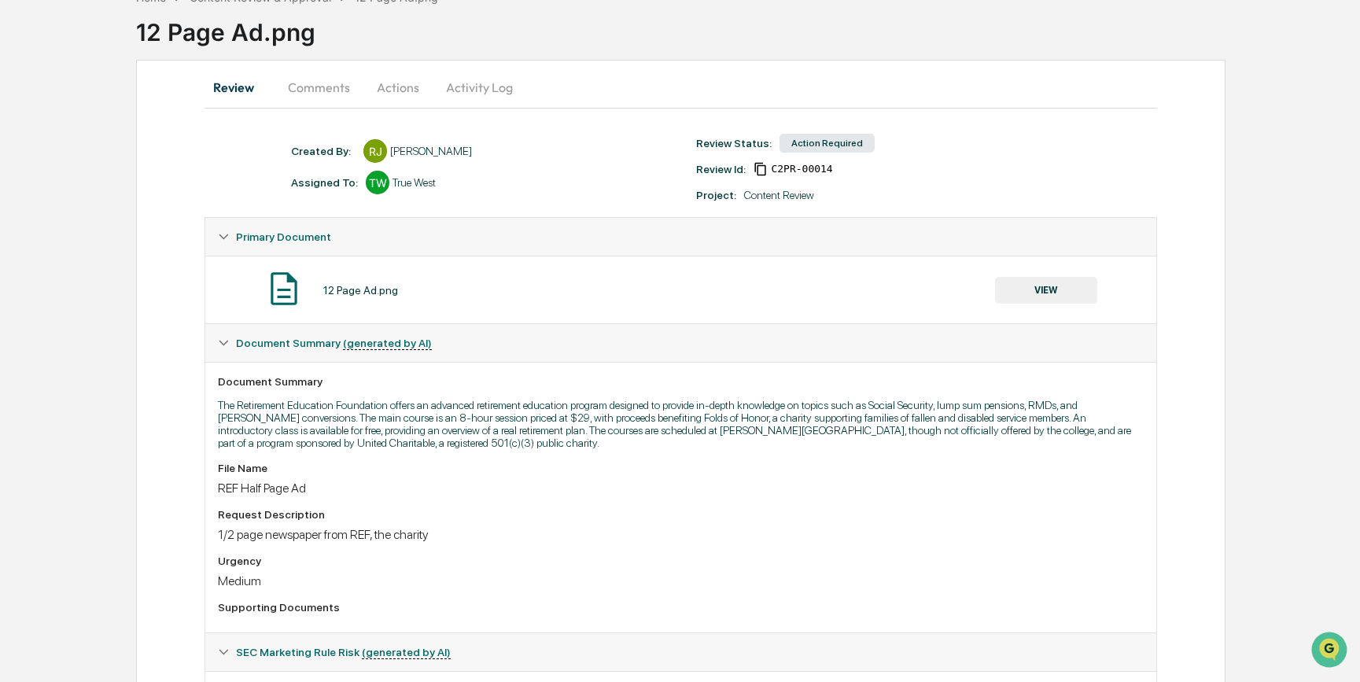
scroll to position [142, 0]
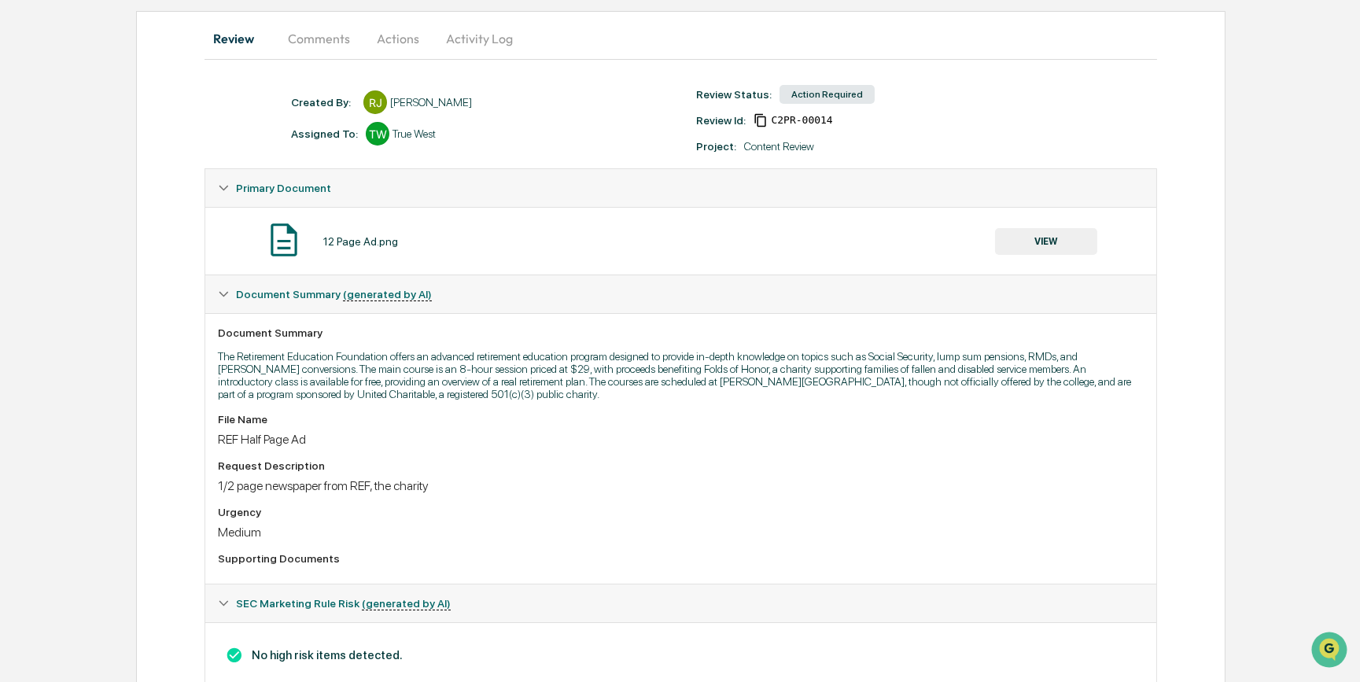
click at [1058, 238] on button "VIEW" at bounding box center [1046, 241] width 102 height 27
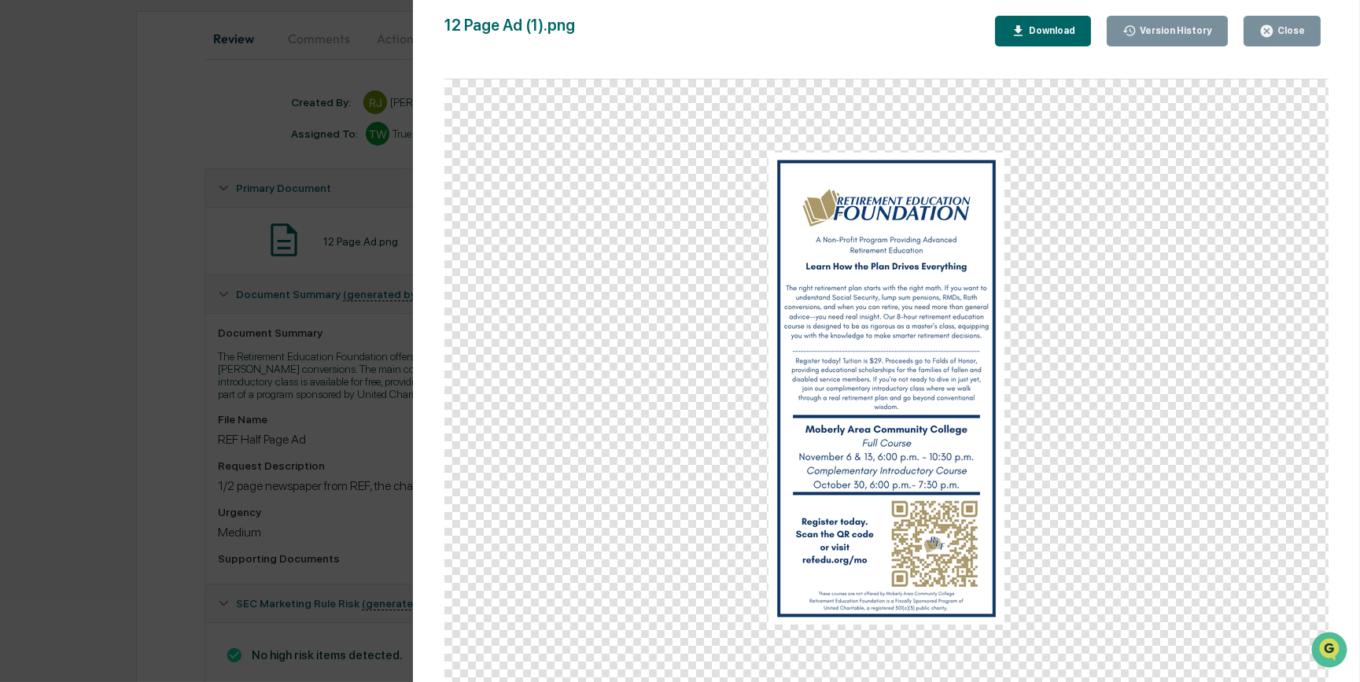
click at [1062, 31] on div "Download" at bounding box center [1051, 30] width 50 height 11
click at [150, 420] on div "Version History 10/08/2025, 04:15 PM Reagan Jones 10/07/2025, 06:24 PM Reagan J…" at bounding box center [680, 341] width 1360 height 682
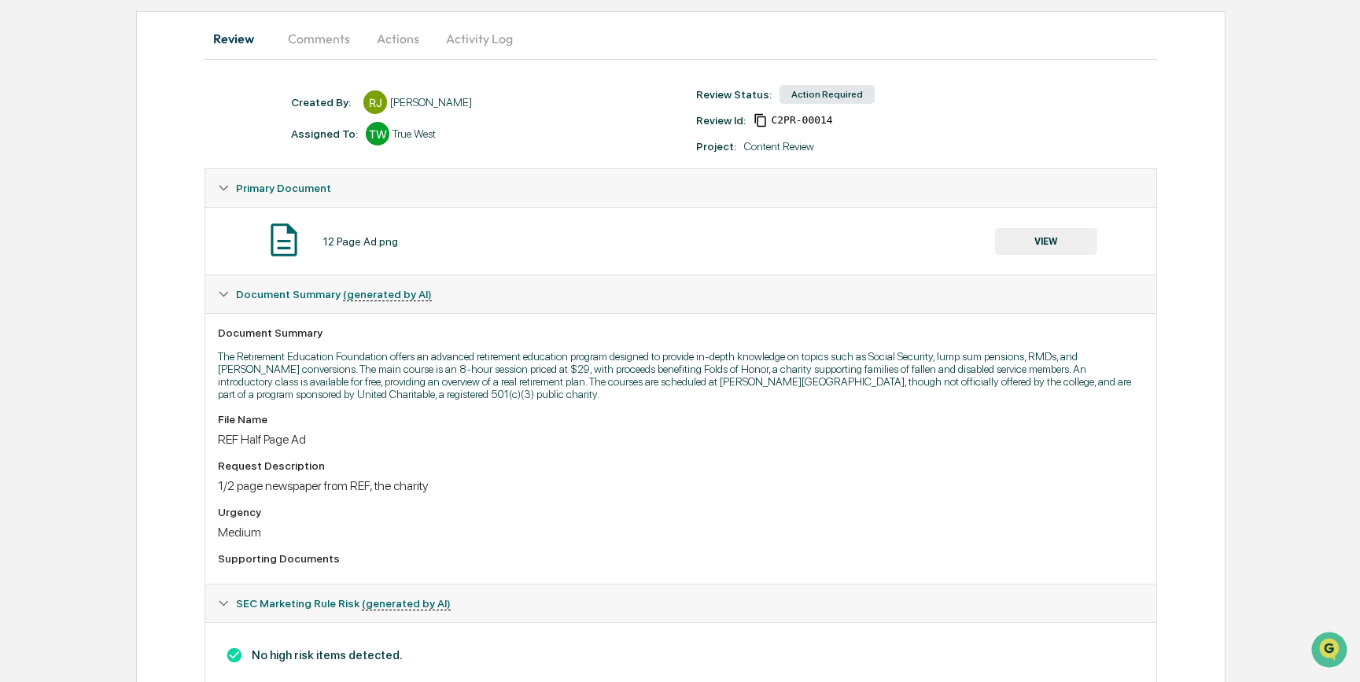
click at [337, 40] on button "Comments" at bounding box center [318, 39] width 87 height 38
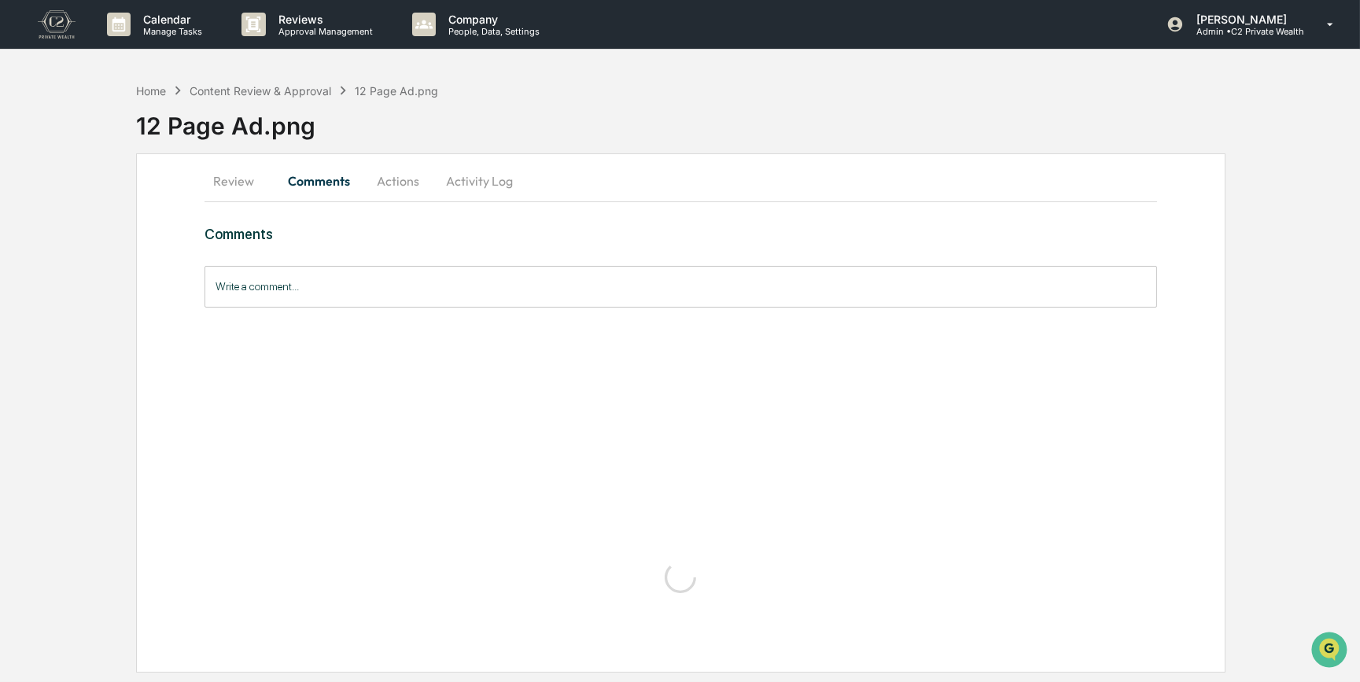
scroll to position [0, 0]
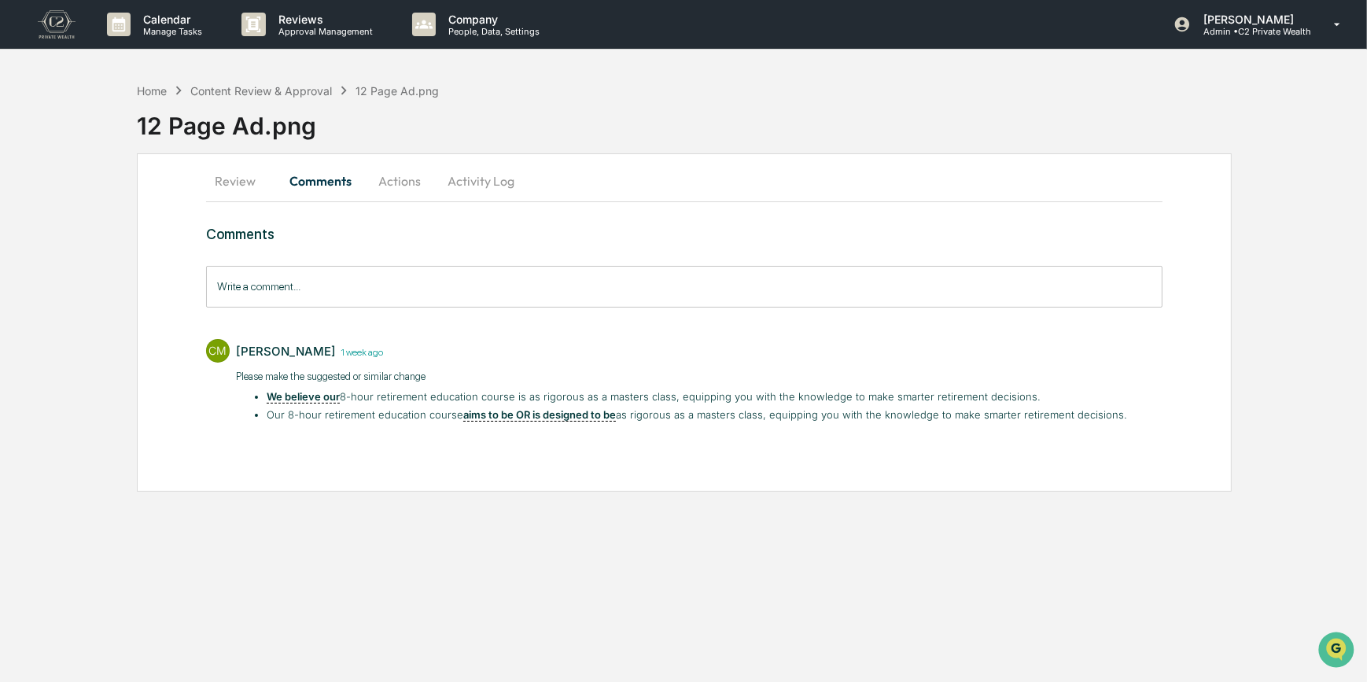
click at [235, 186] on button "Review" at bounding box center [241, 181] width 71 height 38
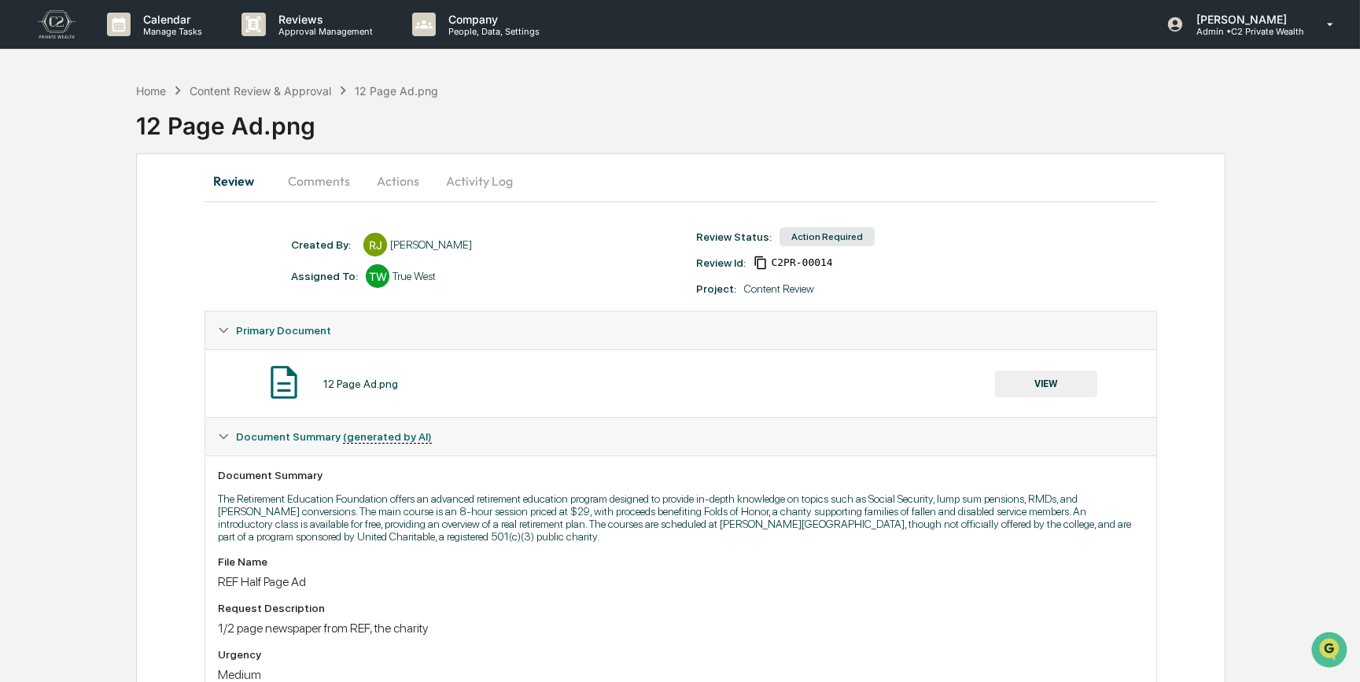
click at [391, 184] on button "Actions" at bounding box center [398, 181] width 71 height 38
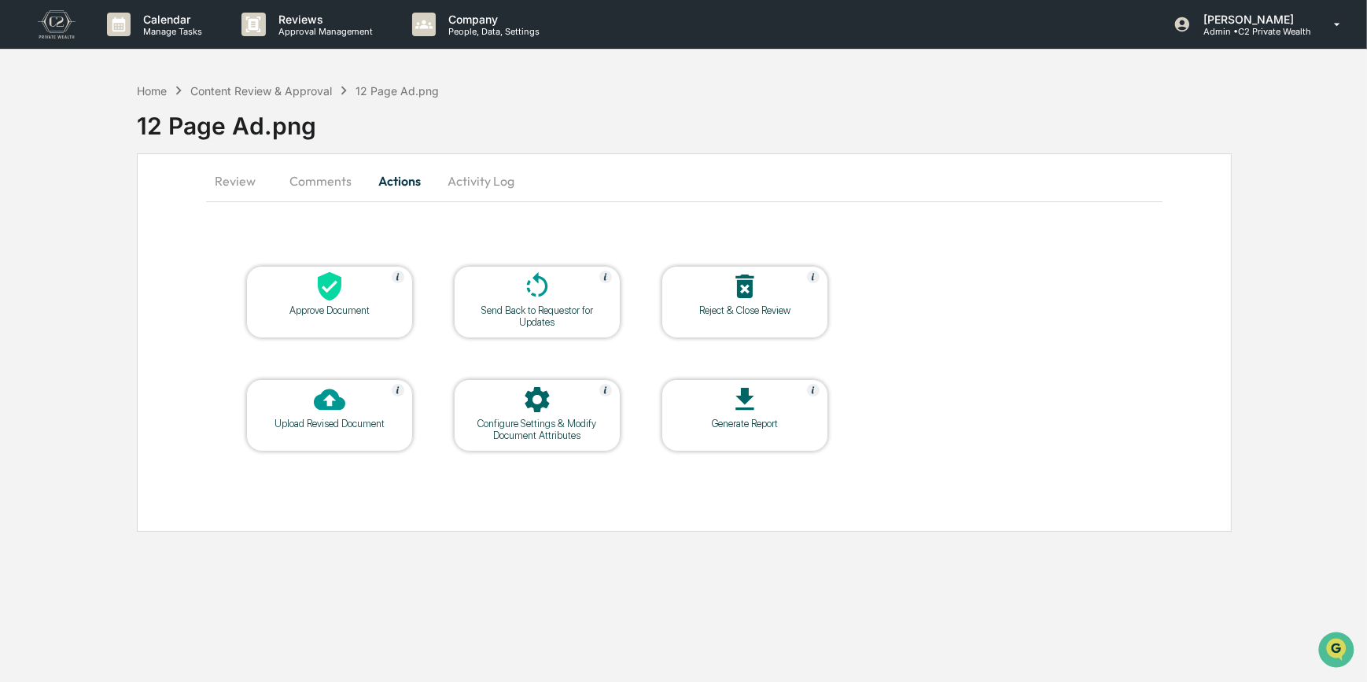
click at [329, 316] on div "Approve Document" at bounding box center [329, 302] width 167 height 72
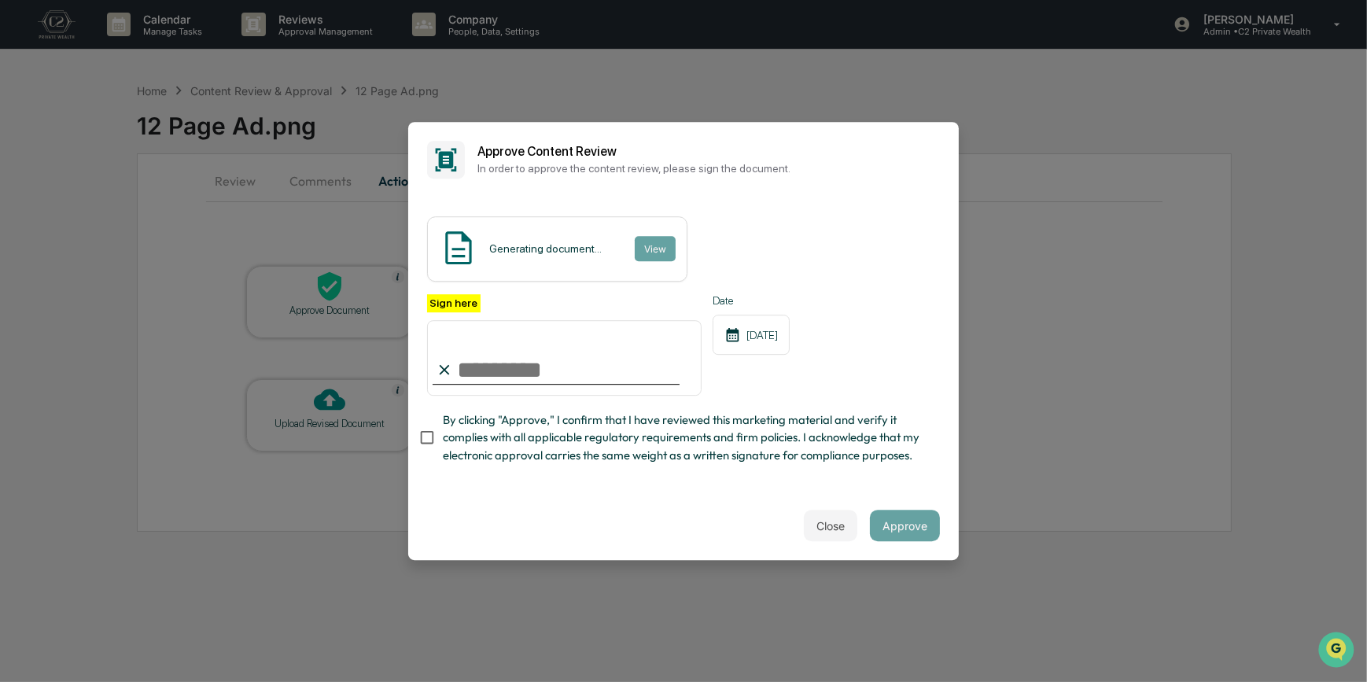
click at [528, 342] on input "Sign here" at bounding box center [564, 358] width 275 height 76
type input "*********"
click at [644, 236] on button "View" at bounding box center [654, 248] width 41 height 25
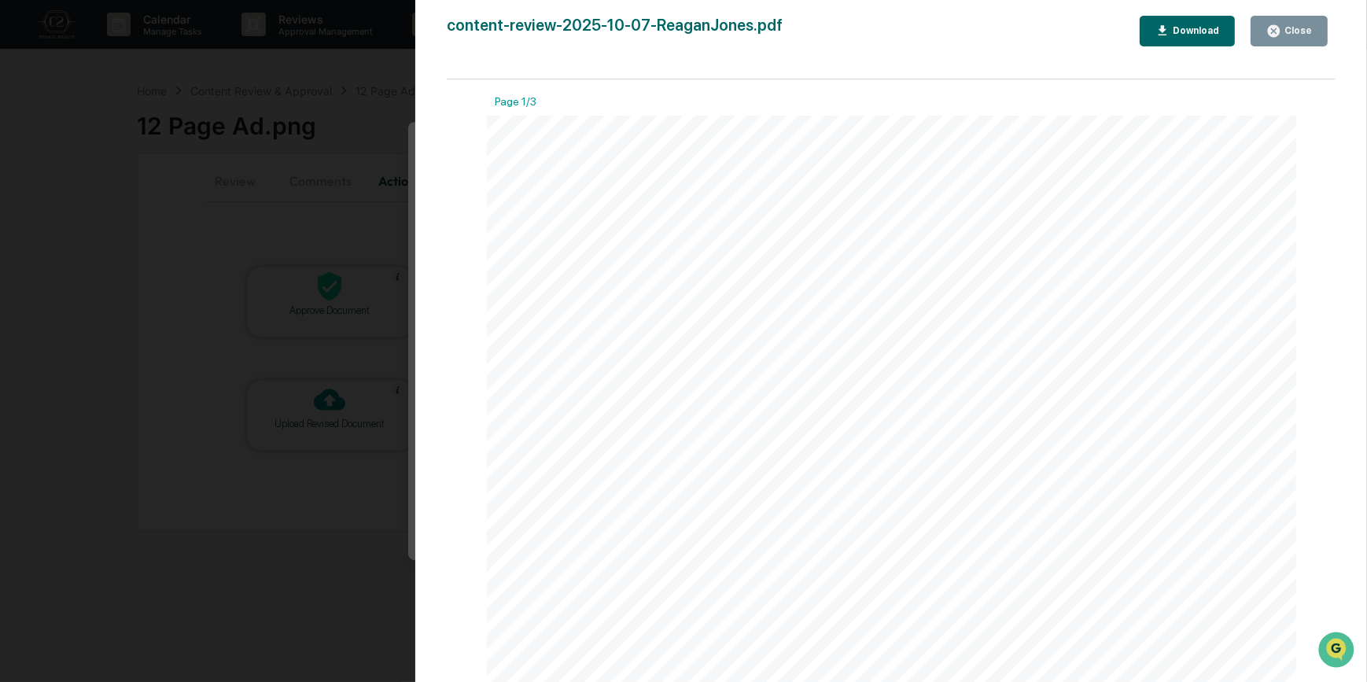
click at [327, 219] on div "Version History 10/15/2025, 06:11 PM Carliss Marshall content-review-2025-10-07…" at bounding box center [683, 341] width 1367 height 682
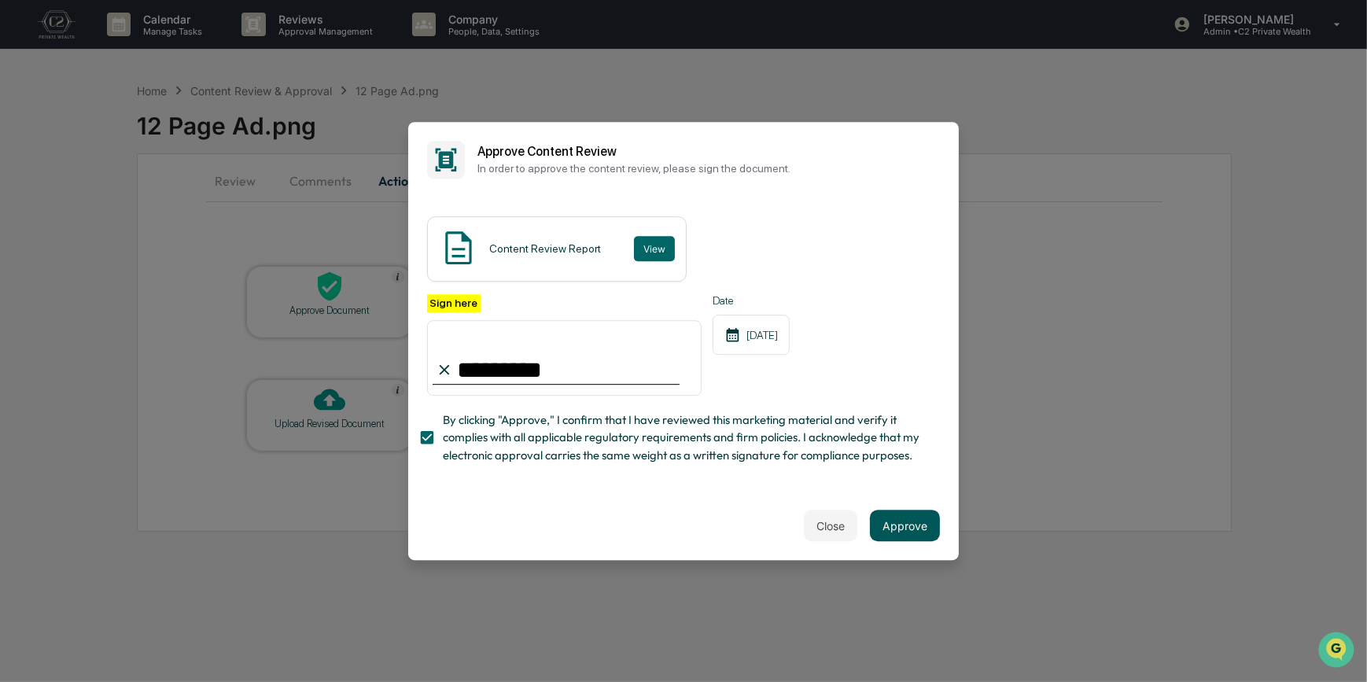
click at [904, 535] on button "Approve" at bounding box center [905, 525] width 70 height 31
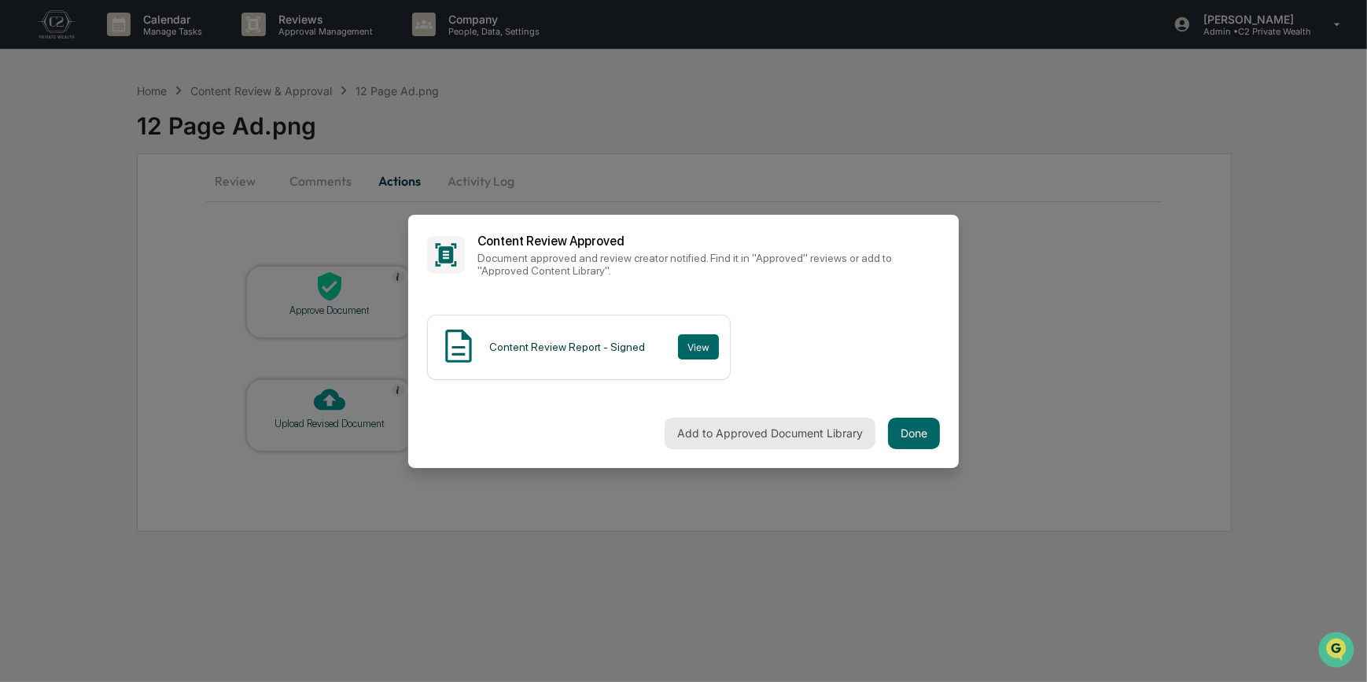
click at [802, 431] on button "Add to Approved Document Library" at bounding box center [770, 433] width 211 height 31
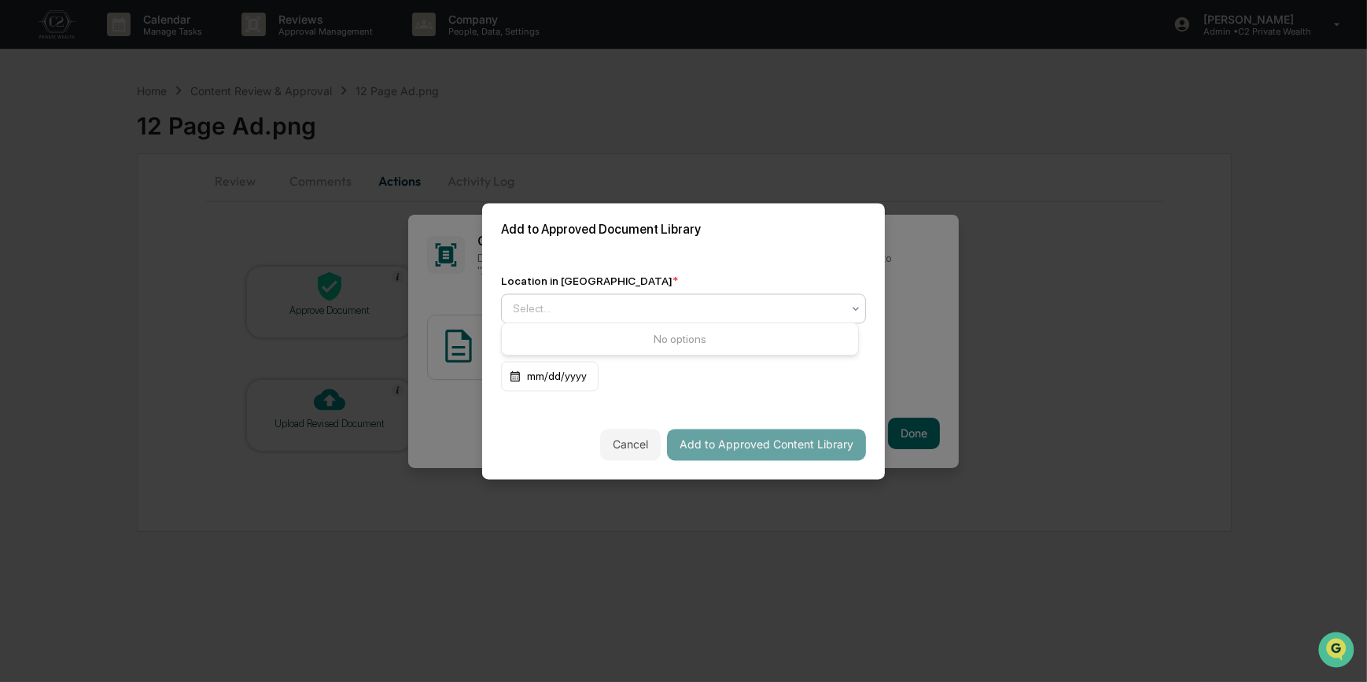
click at [648, 293] on div "Select..." at bounding box center [683, 308] width 365 height 30
click at [645, 343] on div "Approved Content Library" at bounding box center [680, 341] width 356 height 31
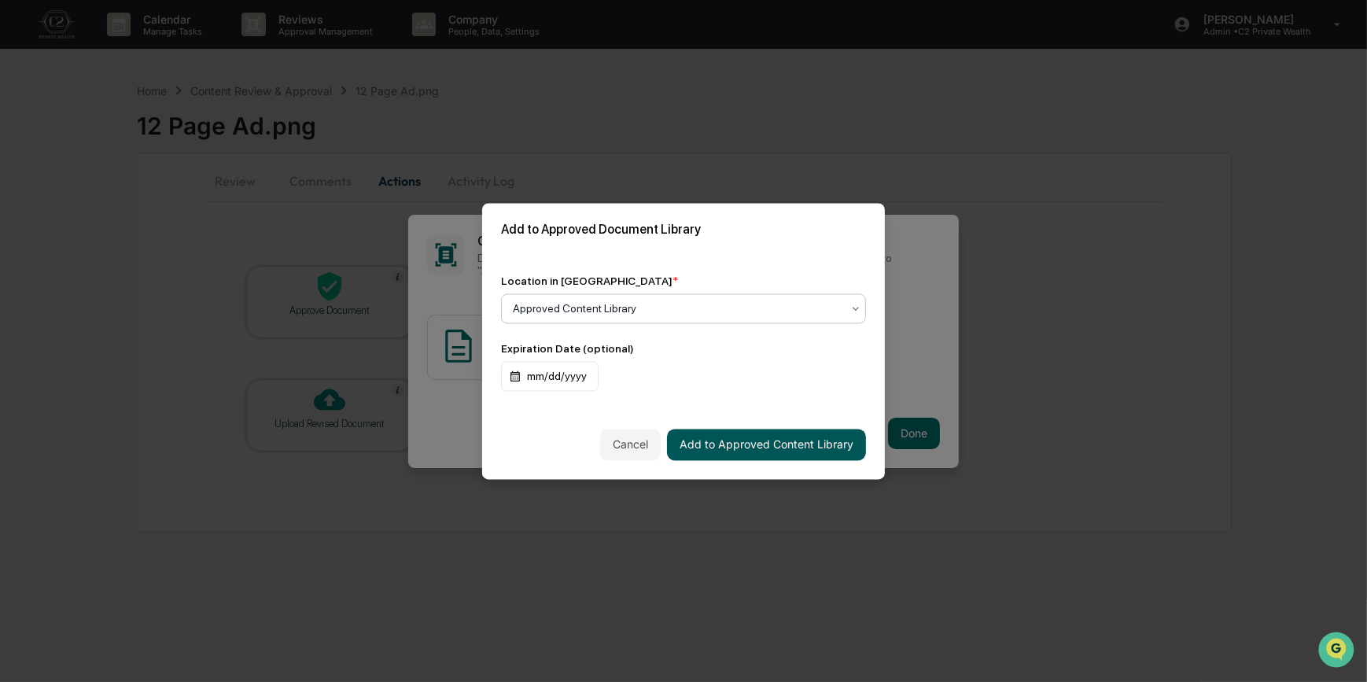
click at [771, 451] on button "Add to Approved Content Library" at bounding box center [766, 444] width 199 height 31
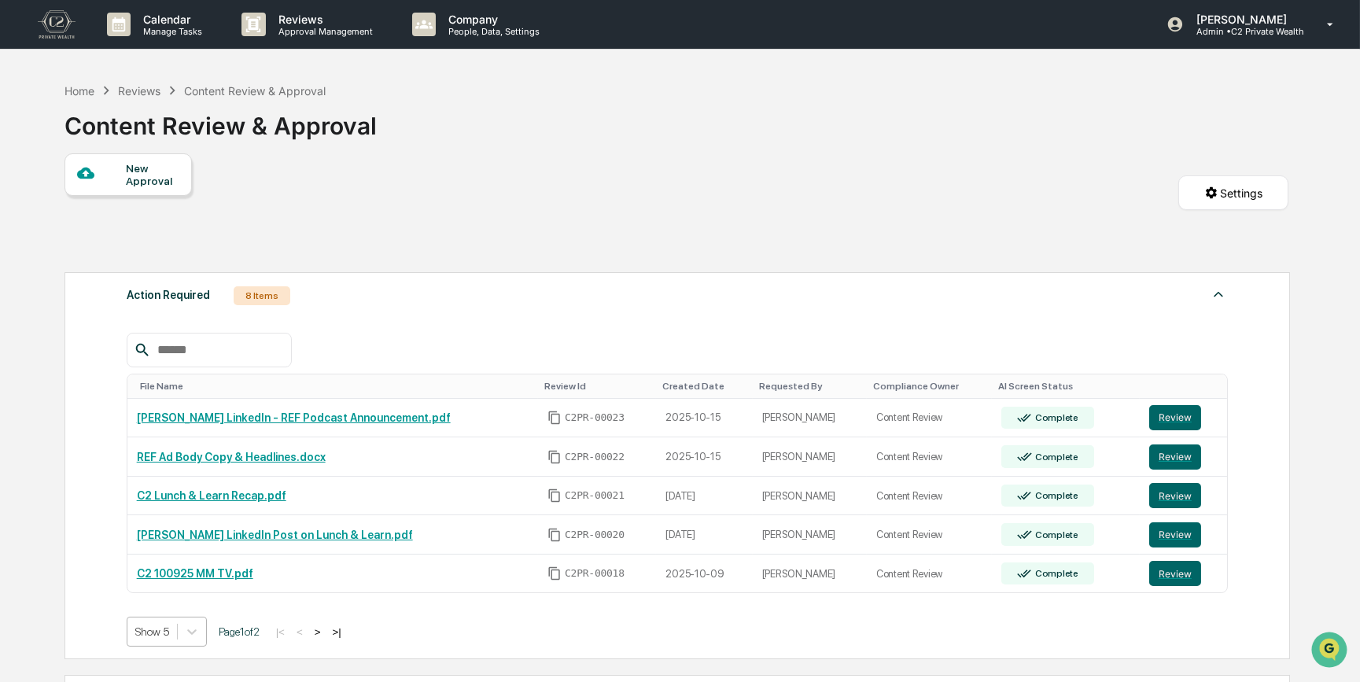
click at [168, 631] on body "Calendar Manage Tasks Reviews Approval Management Company People, Data, Setting…" at bounding box center [680, 493] width 1360 height 986
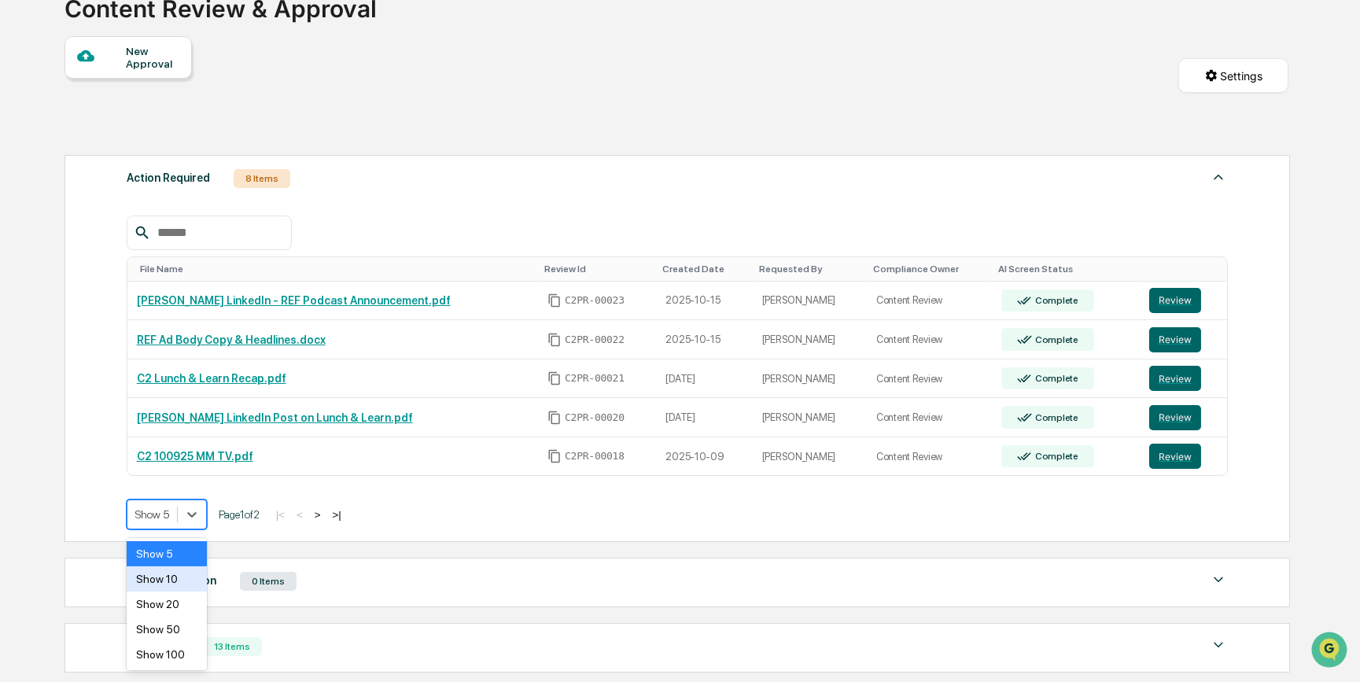
click at [175, 578] on div "Show 10" at bounding box center [167, 578] width 80 height 25
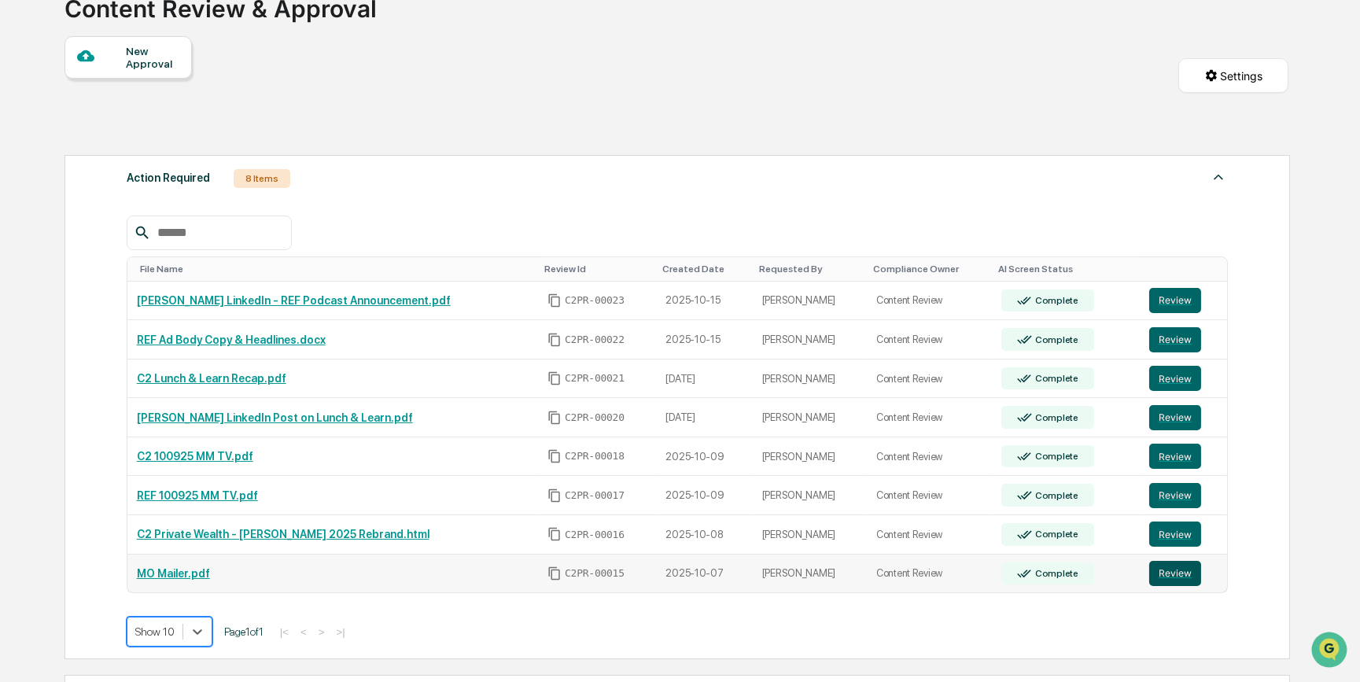
click at [1165, 573] on button "Review" at bounding box center [1175, 573] width 52 height 25
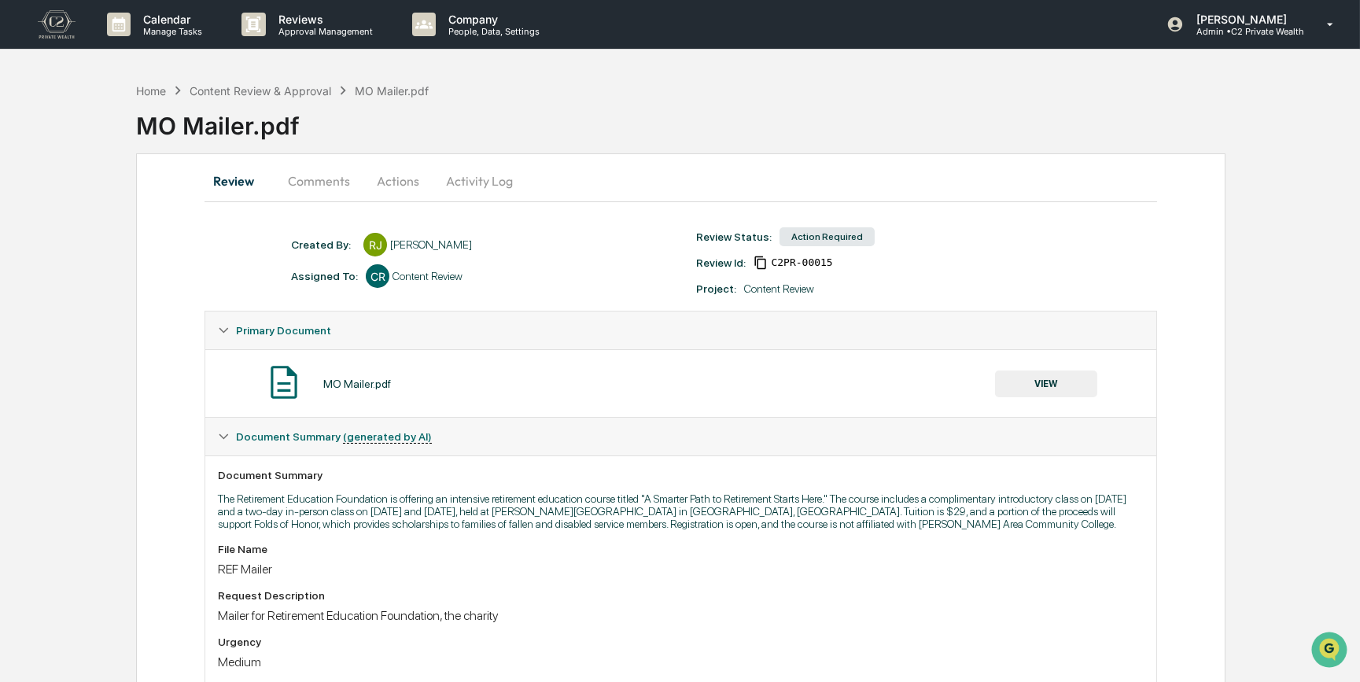
click at [1056, 387] on button "VIEW" at bounding box center [1046, 383] width 102 height 27
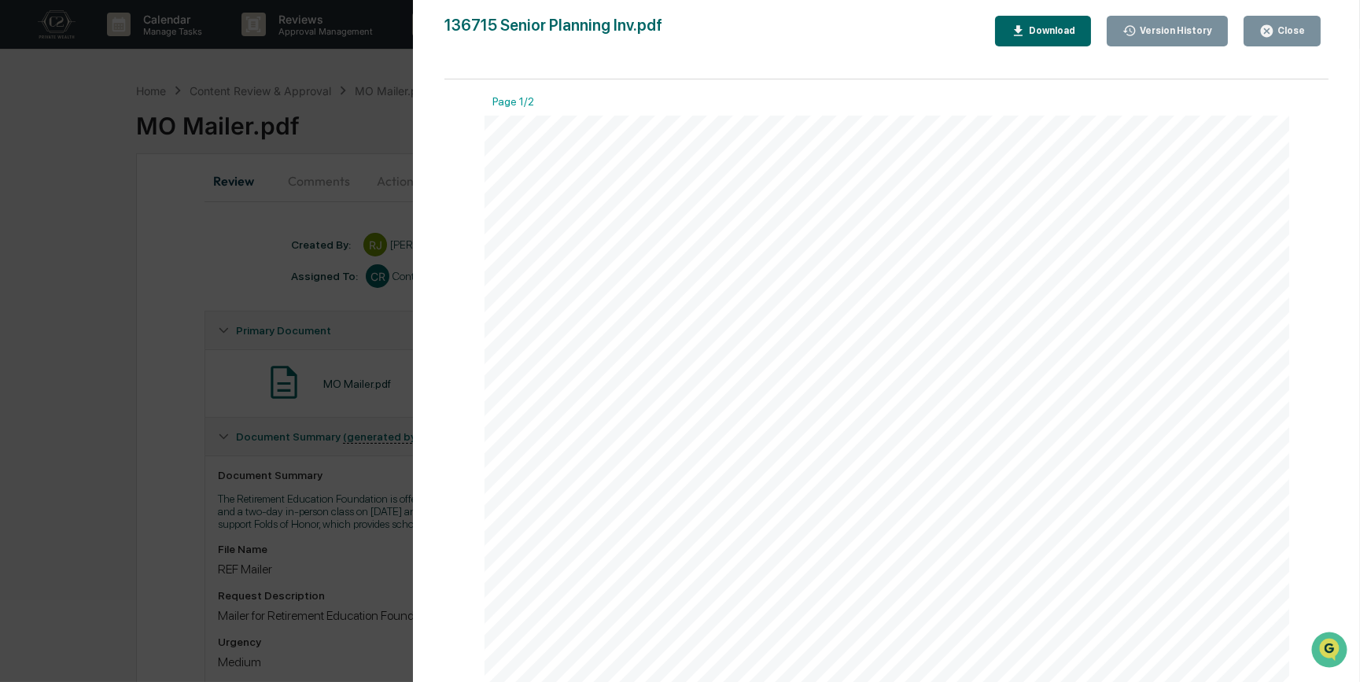
click at [1026, 31] on icon "button" at bounding box center [1018, 31] width 15 height 15
click at [193, 488] on div "Version History [DATE] 11:00 PM [PERSON_NAME] [DATE] 09:06 PM [PERSON_NAME] 136…" at bounding box center [680, 341] width 1360 height 682
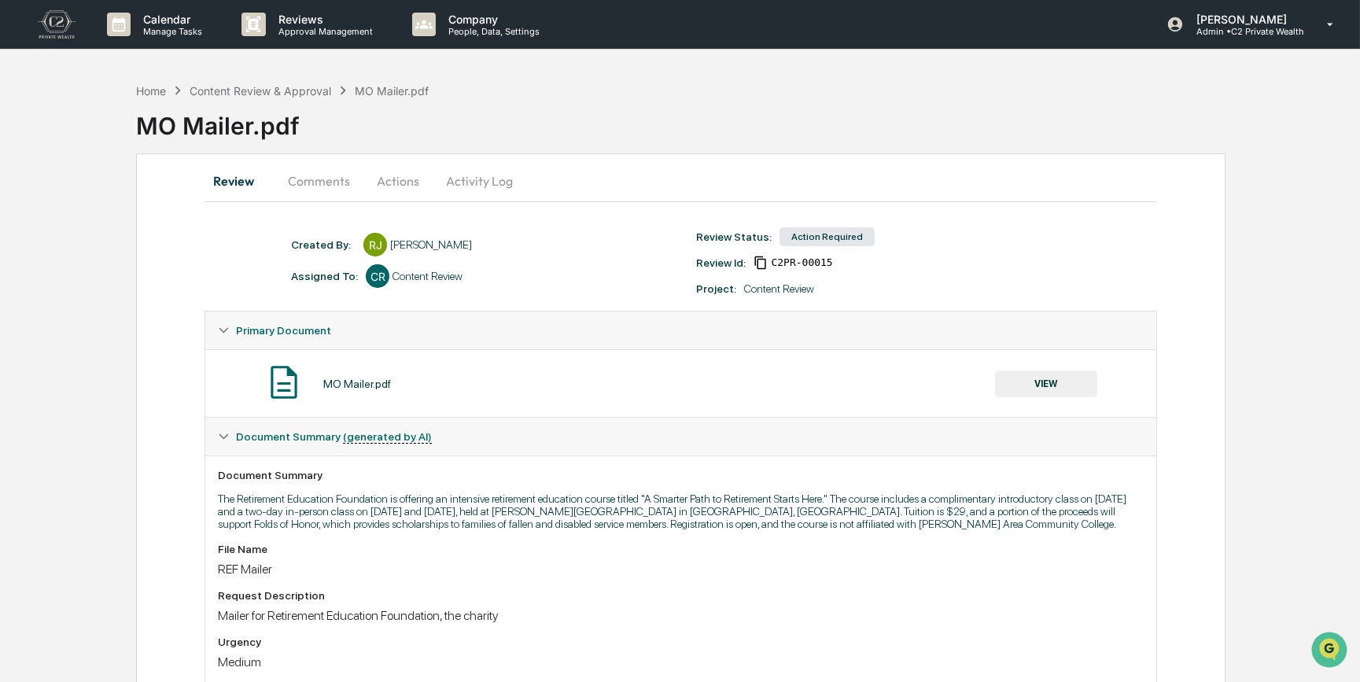
click at [404, 175] on button "Actions" at bounding box center [398, 181] width 71 height 38
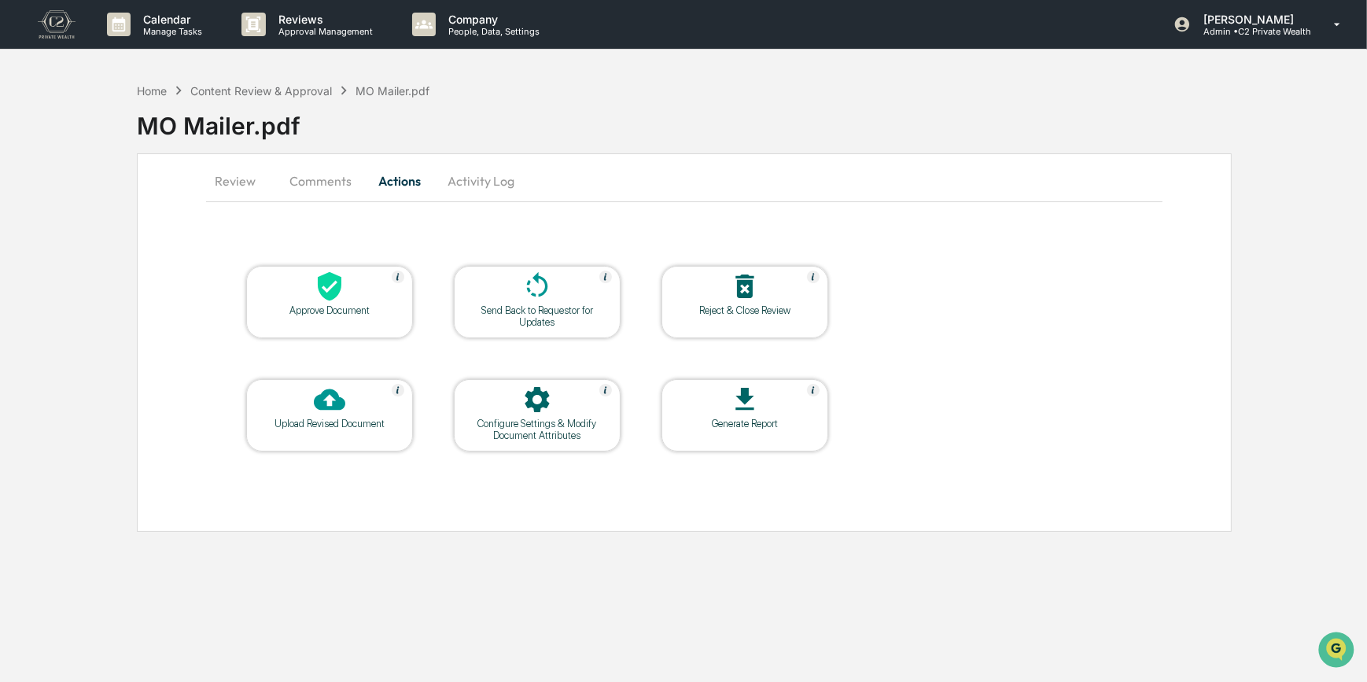
click at [325, 310] on div "Approve Document" at bounding box center [330, 310] width 142 height 12
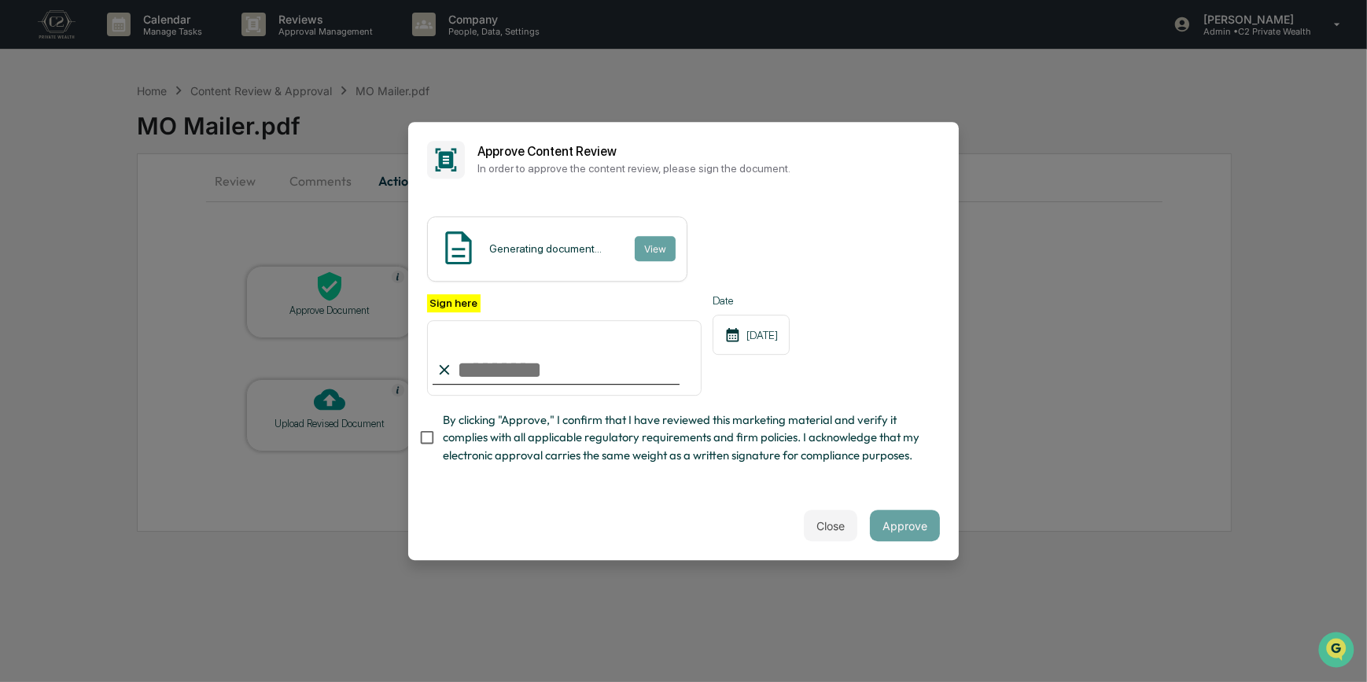
drag, startPoint x: 513, startPoint y: 361, endPoint x: 510, endPoint y: 374, distance: 12.8
click at [513, 361] on input "Sign here" at bounding box center [564, 358] width 275 height 76
type input "*********"
click at [651, 236] on button "View" at bounding box center [654, 248] width 41 height 25
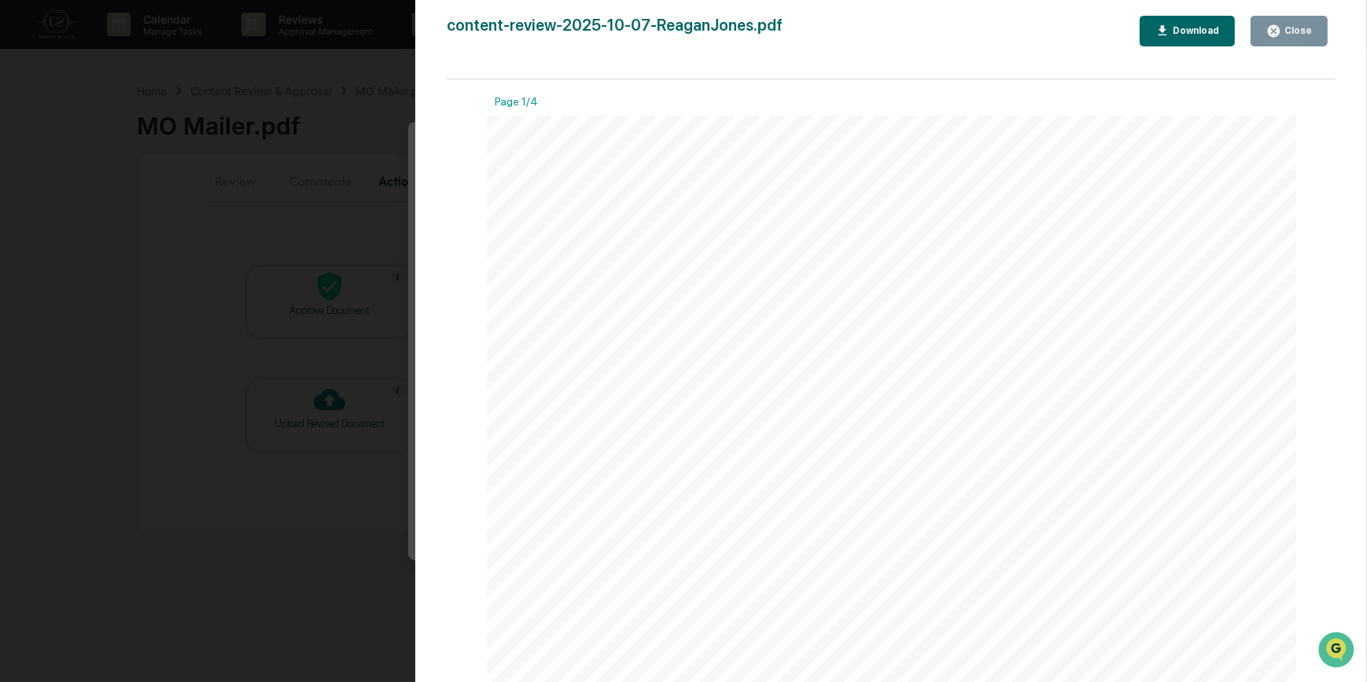
click at [352, 212] on div "Version History 10/15/2025, 06:12 PM Carliss Marshall content-review-2025-10-07…" at bounding box center [683, 341] width 1367 height 682
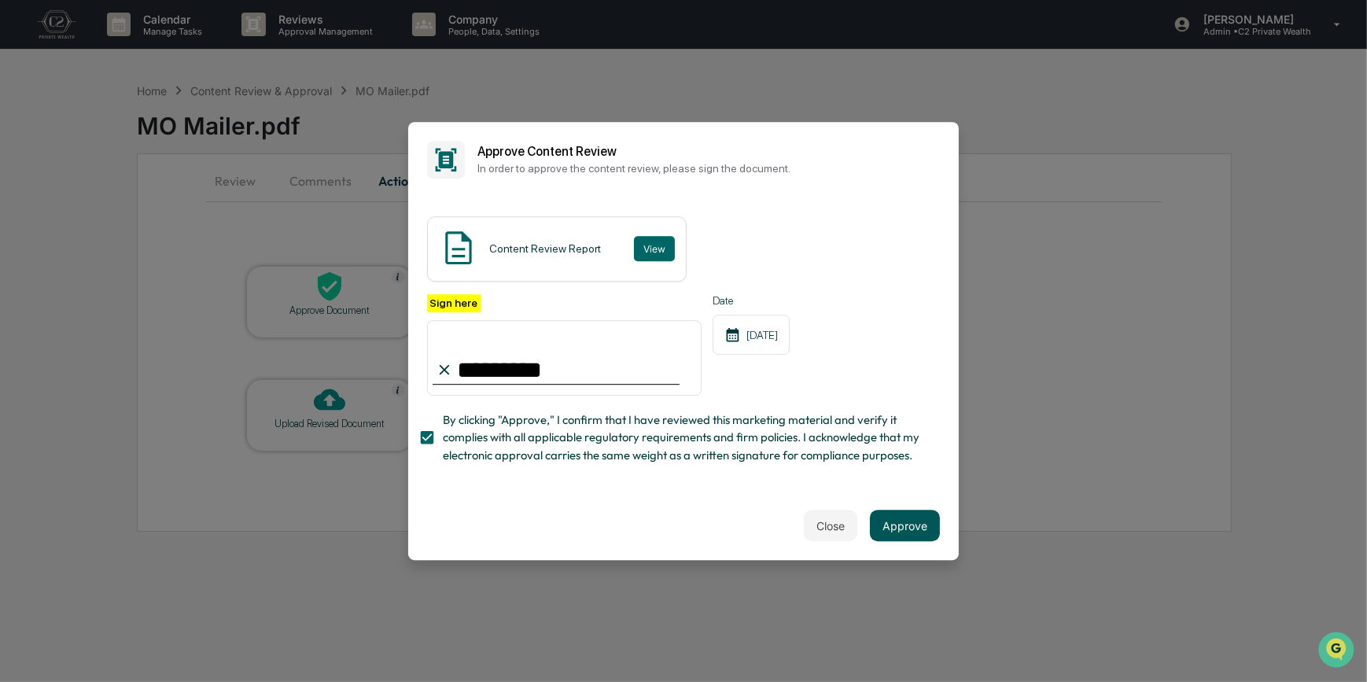
click at [904, 533] on button "Approve" at bounding box center [905, 525] width 70 height 31
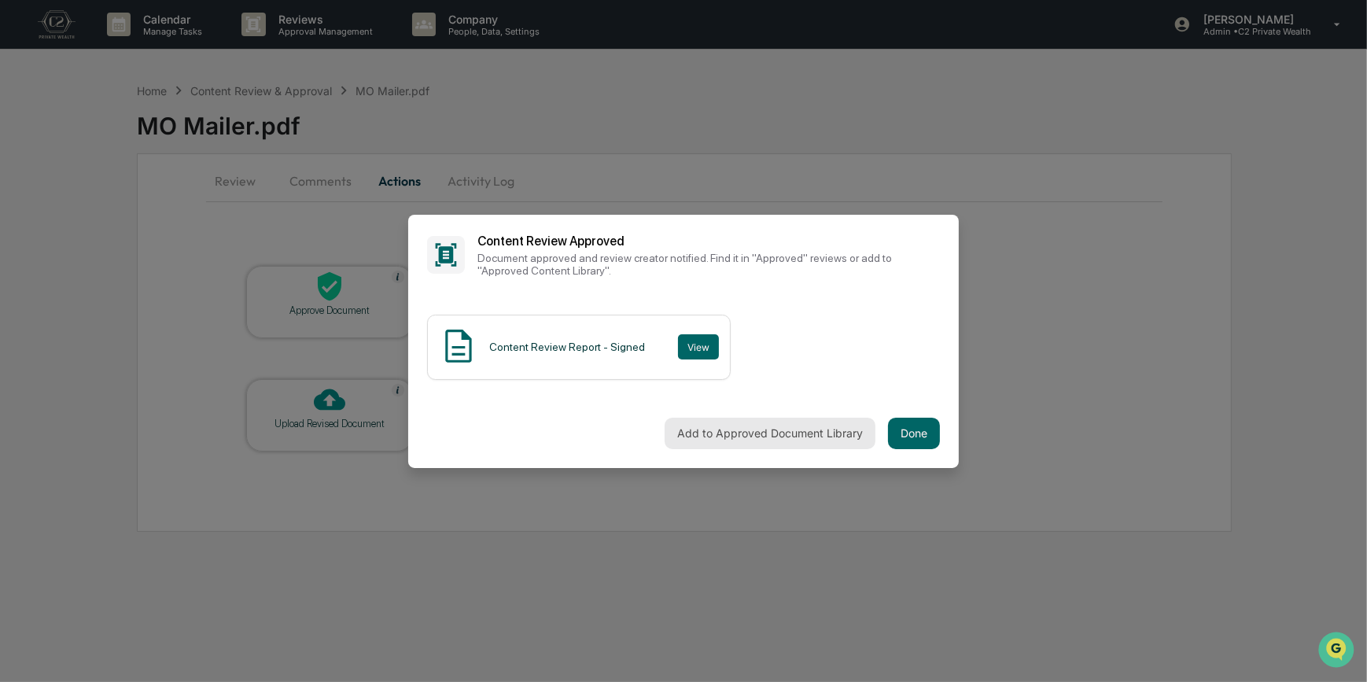
click at [770, 429] on button "Add to Approved Document Library" at bounding box center [770, 433] width 211 height 31
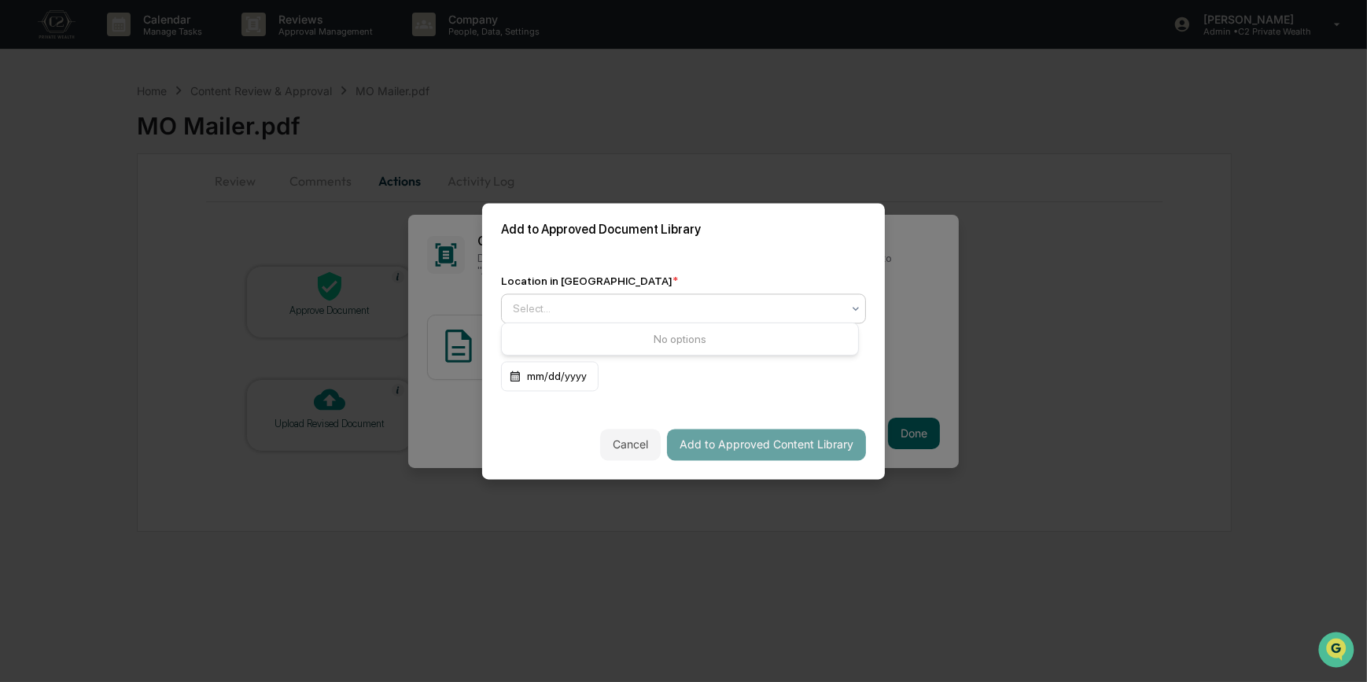
click at [636, 301] on div at bounding box center [677, 308] width 329 height 16
click at [626, 340] on div "Approved Content Library" at bounding box center [680, 341] width 356 height 31
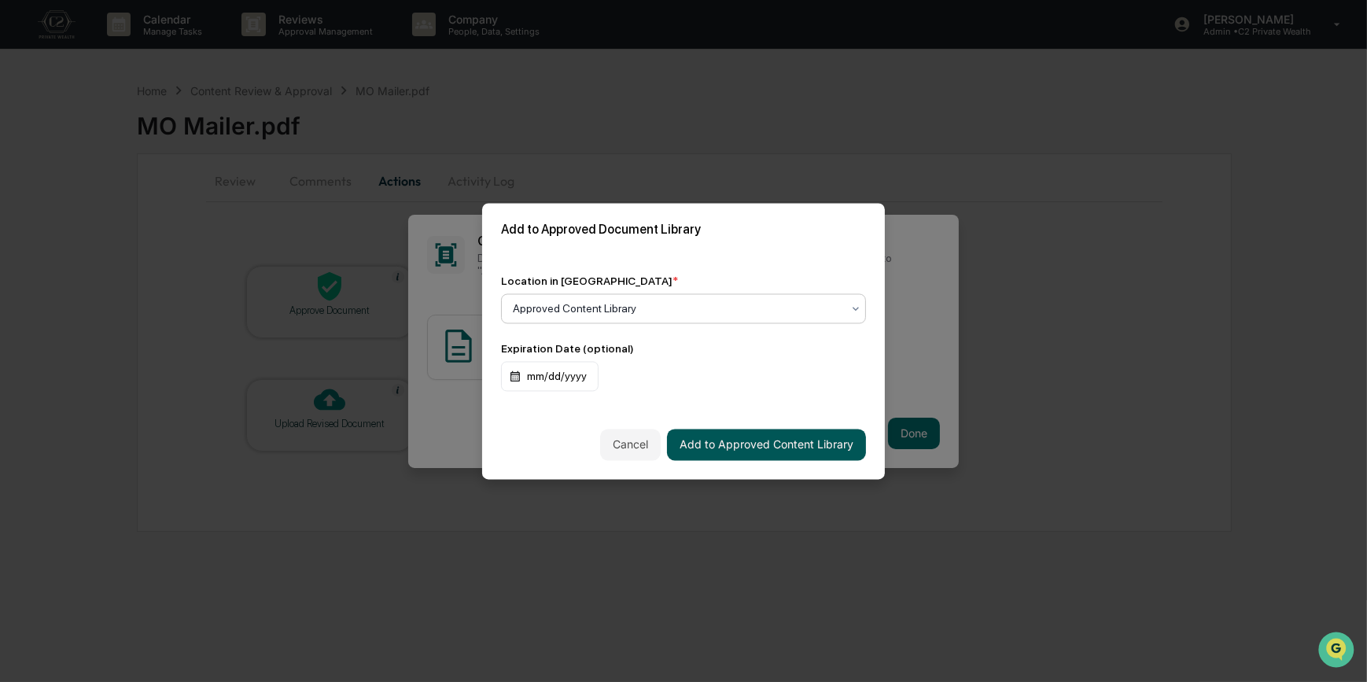
click at [794, 441] on button "Add to Approved Content Library" at bounding box center [766, 444] width 199 height 31
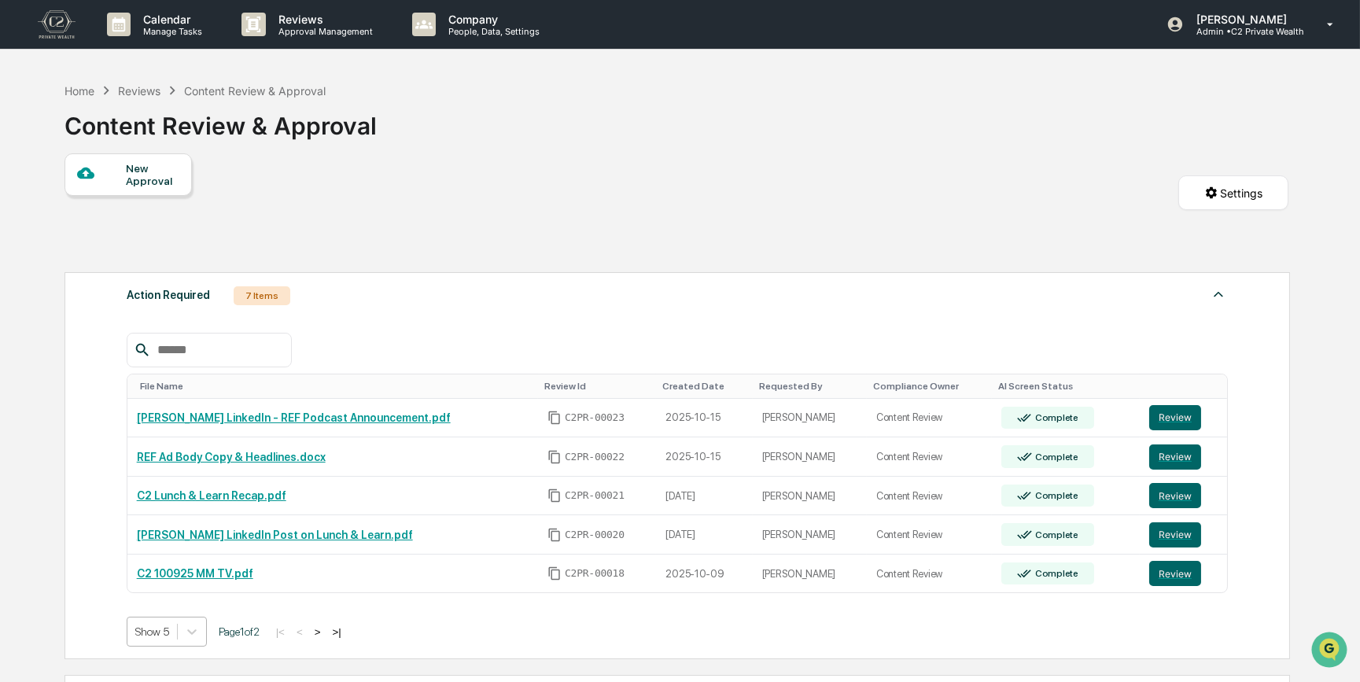
click at [149, 637] on body "Calendar Manage Tasks Reviews Approval Management Company People, Data, Setting…" at bounding box center [680, 493] width 1360 height 986
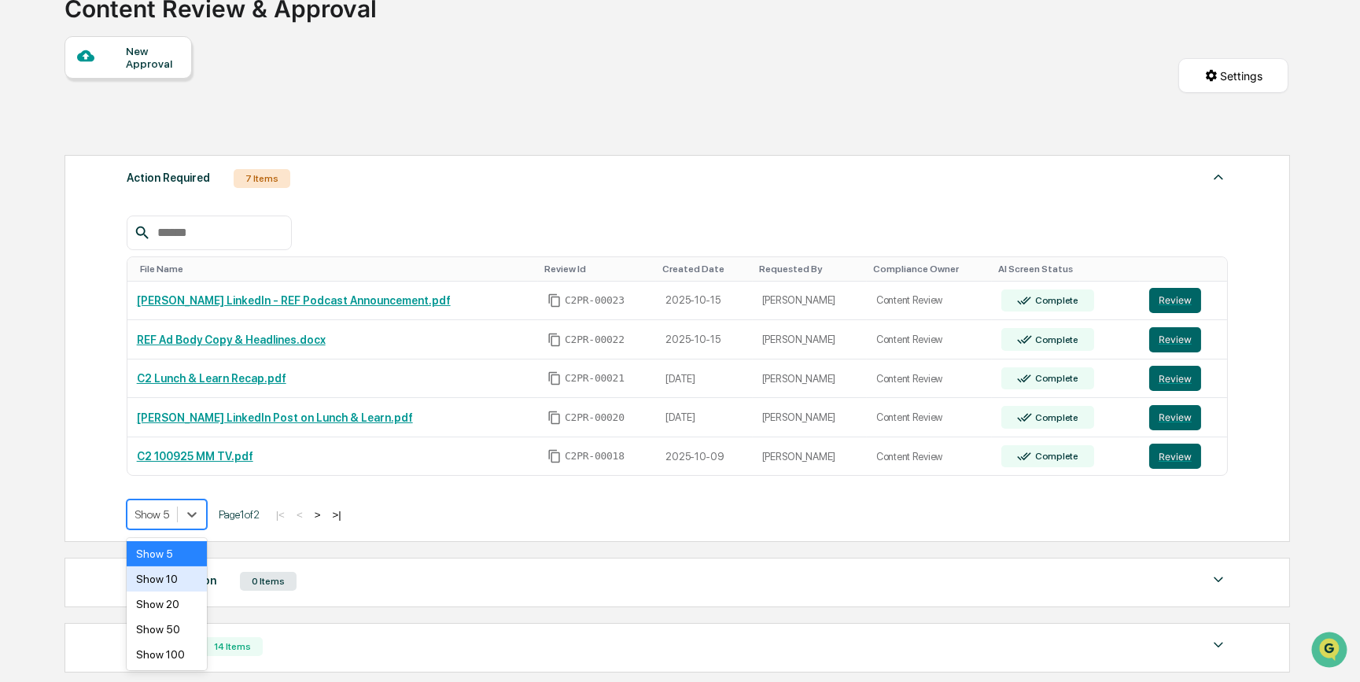
click at [164, 577] on div "Show 10" at bounding box center [167, 578] width 80 height 25
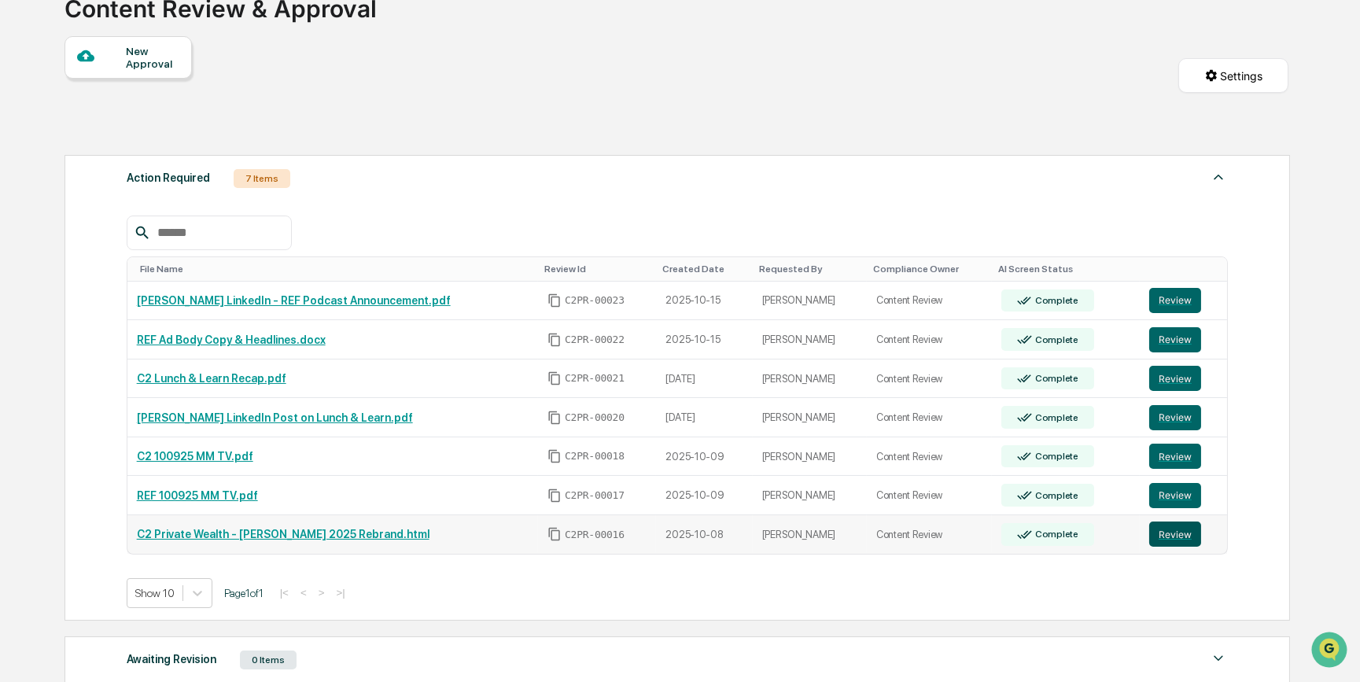
click at [1177, 531] on button "Review" at bounding box center [1175, 534] width 52 height 25
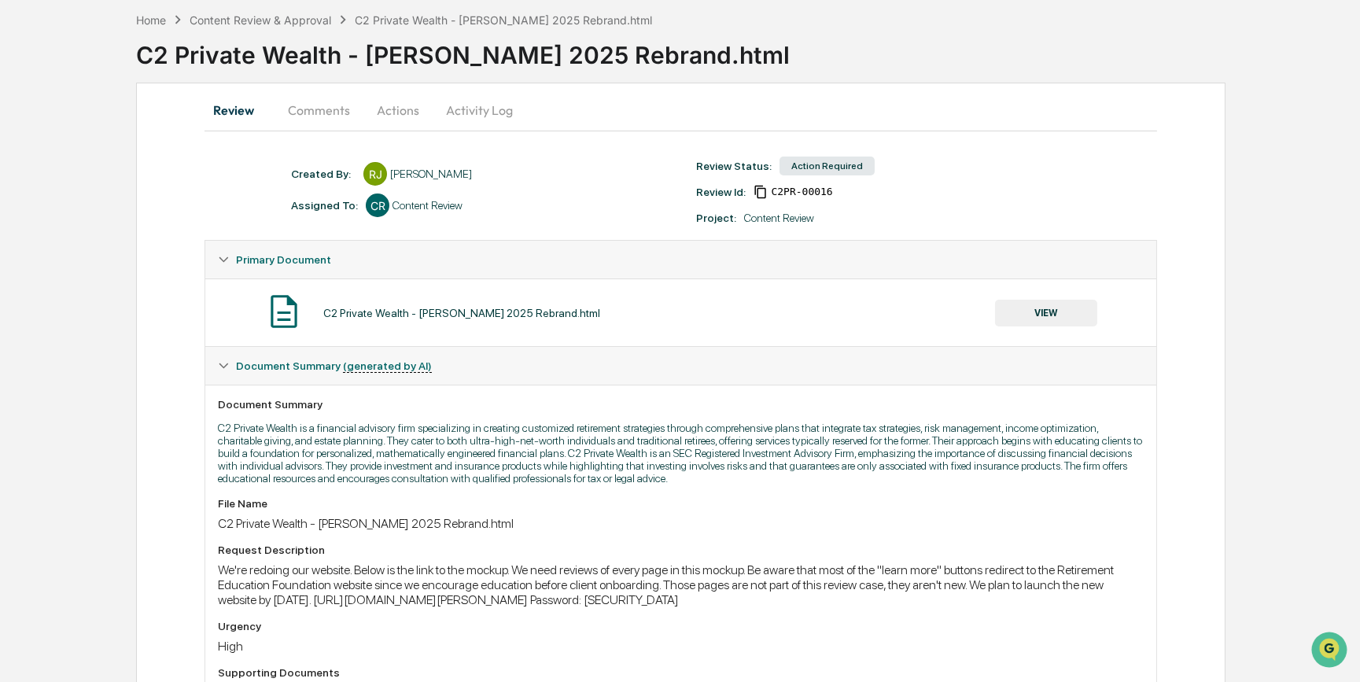
scroll to position [9, 0]
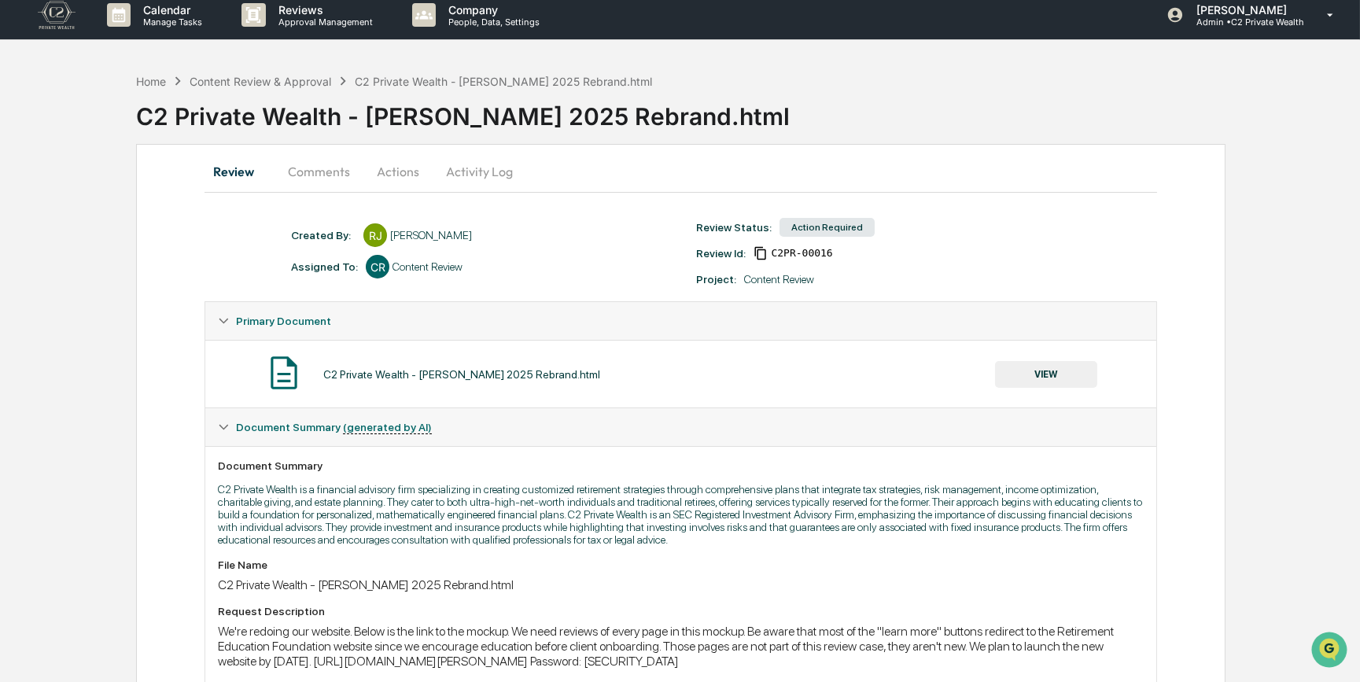
click at [1066, 378] on button "VIEW" at bounding box center [1046, 374] width 102 height 27
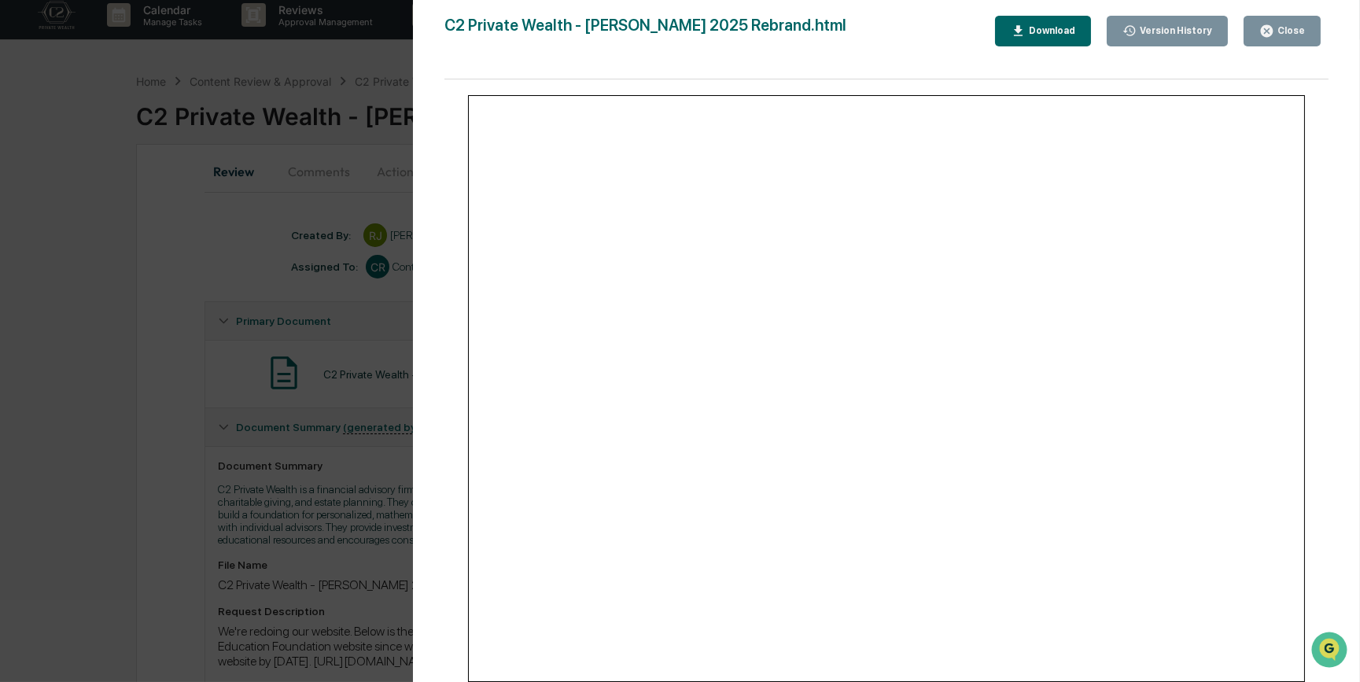
click at [145, 451] on div "Version History [DATE] 10:58 PM [PERSON_NAME] C2 Private Wealth - [PERSON_NAME]…" at bounding box center [680, 341] width 1360 height 682
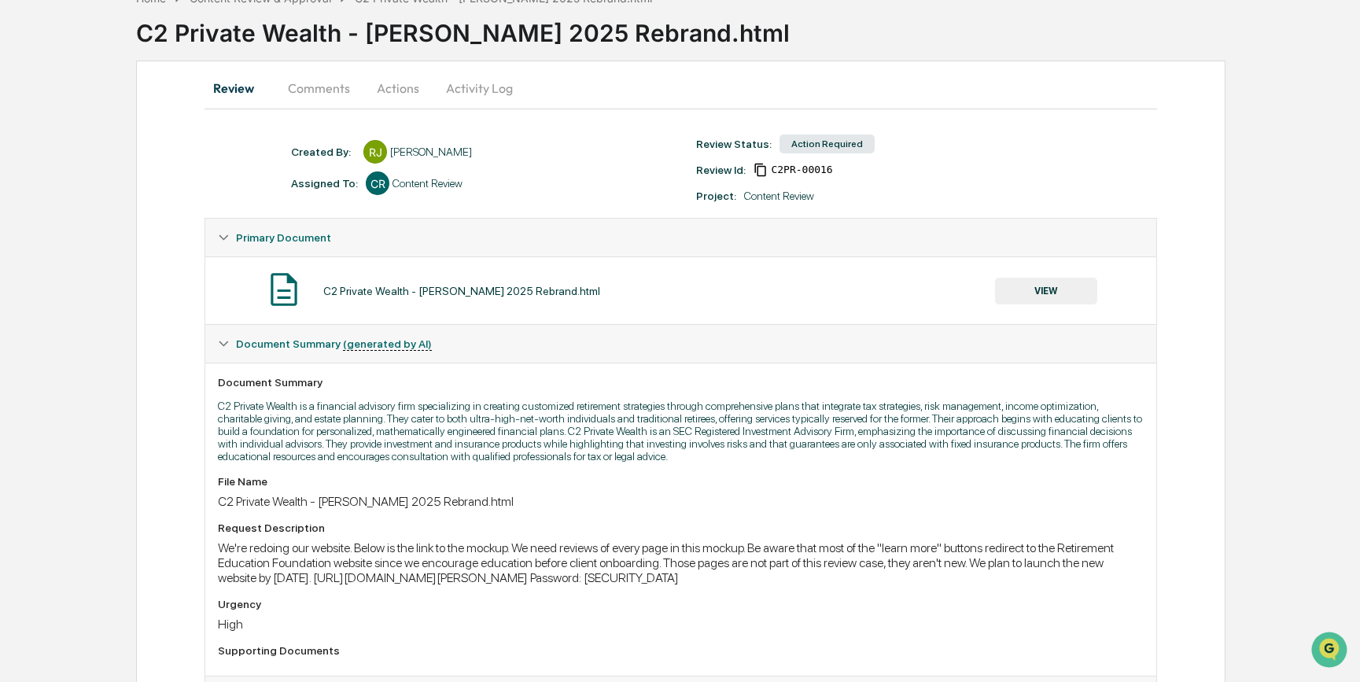
scroll to position [0, 0]
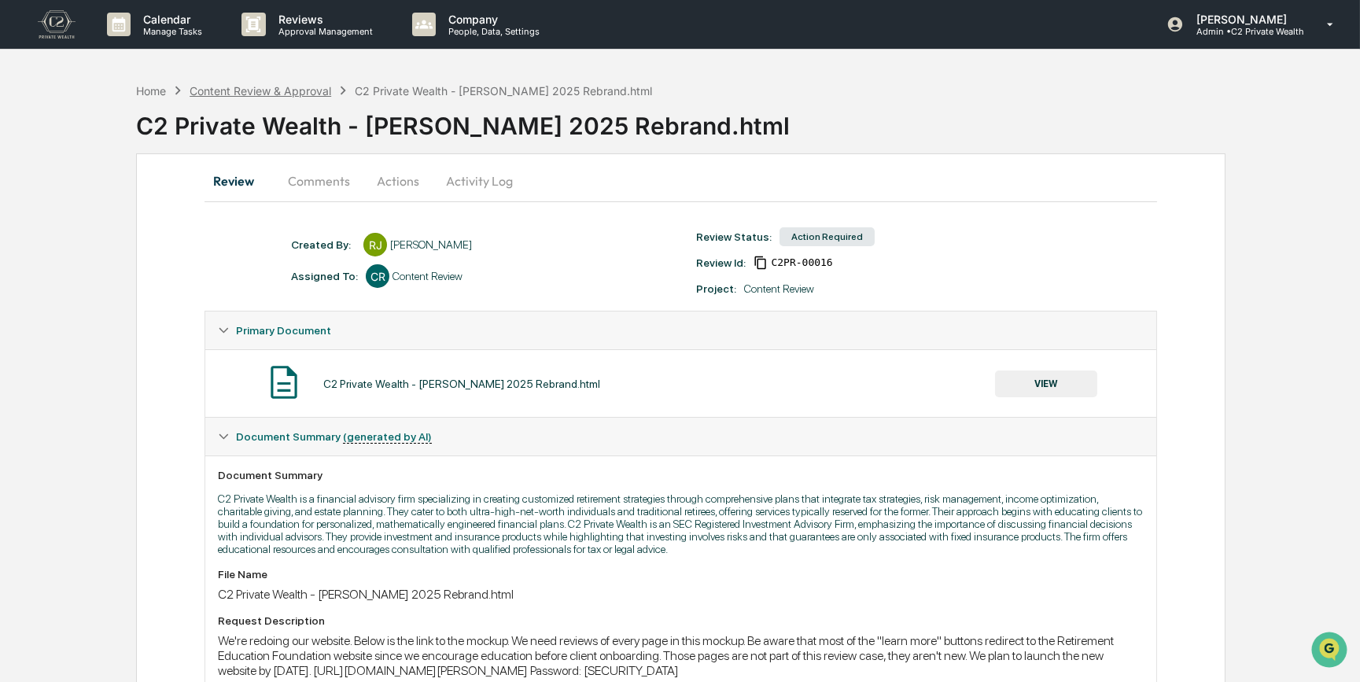
click at [277, 92] on div "Content Review & Approval" at bounding box center [261, 90] width 142 height 13
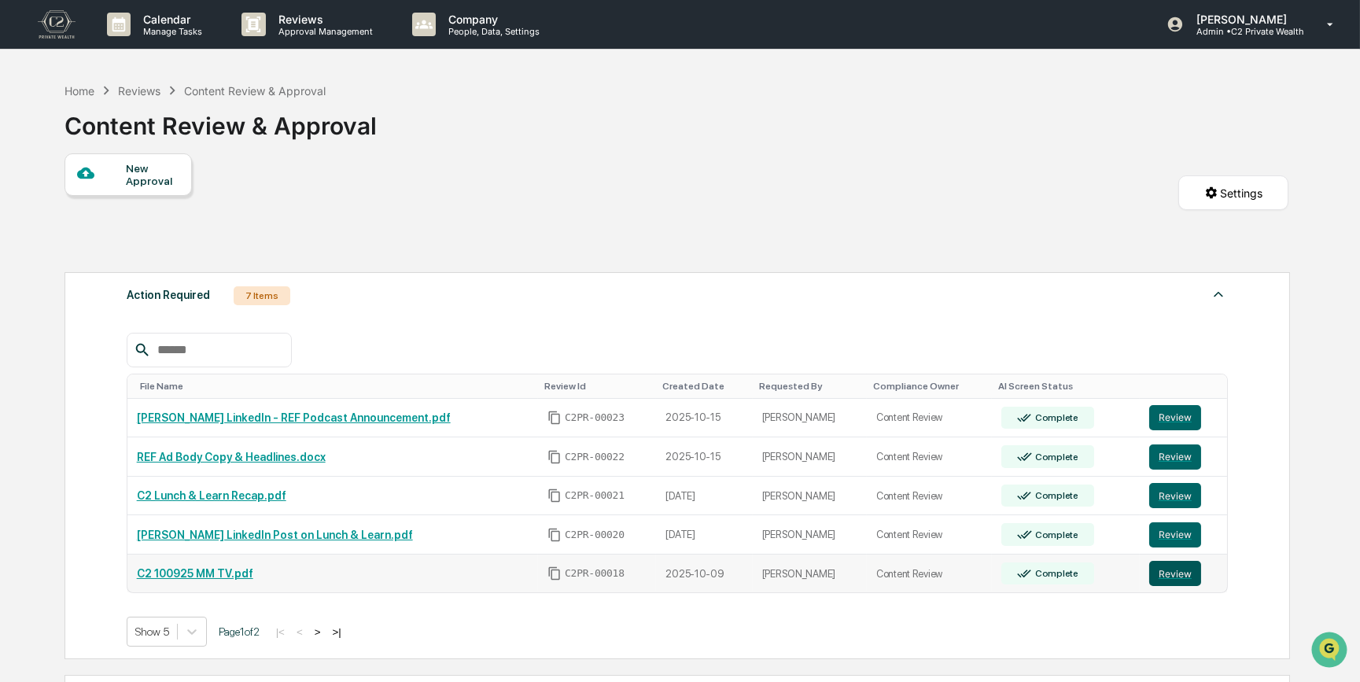
click at [1176, 577] on button "Review" at bounding box center [1175, 573] width 52 height 25
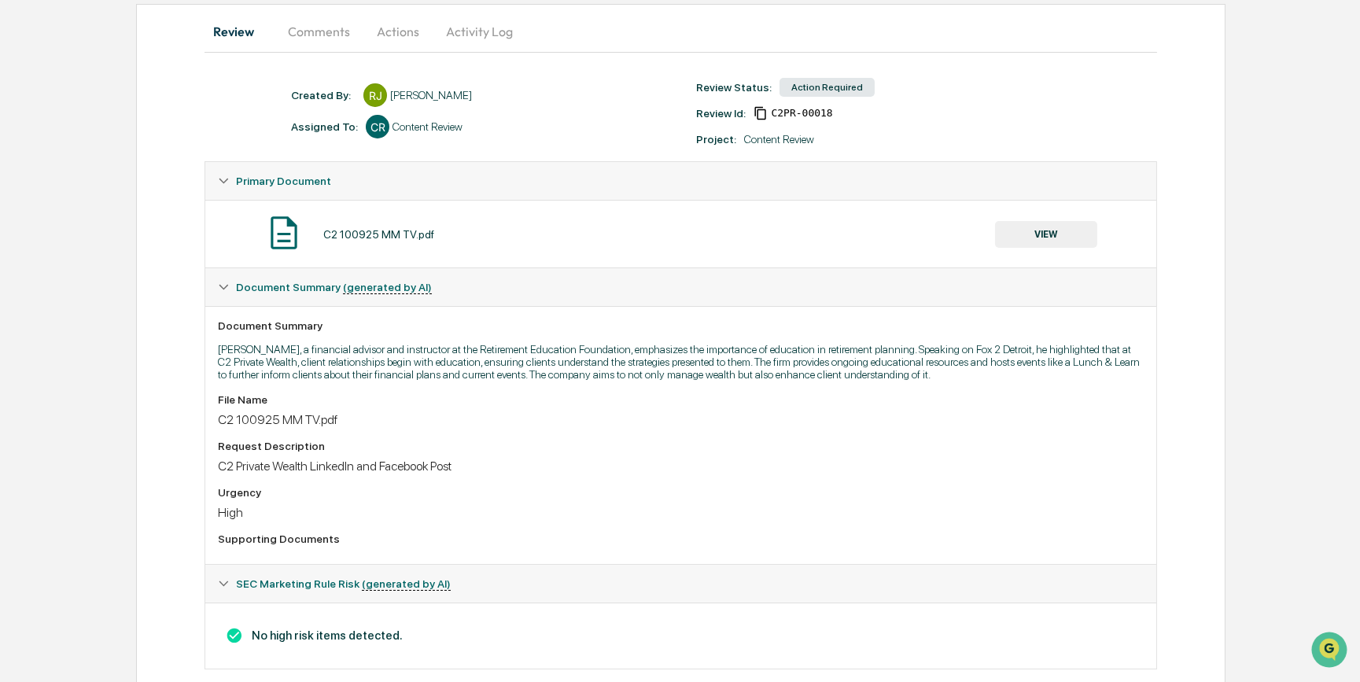
scroll to position [186, 0]
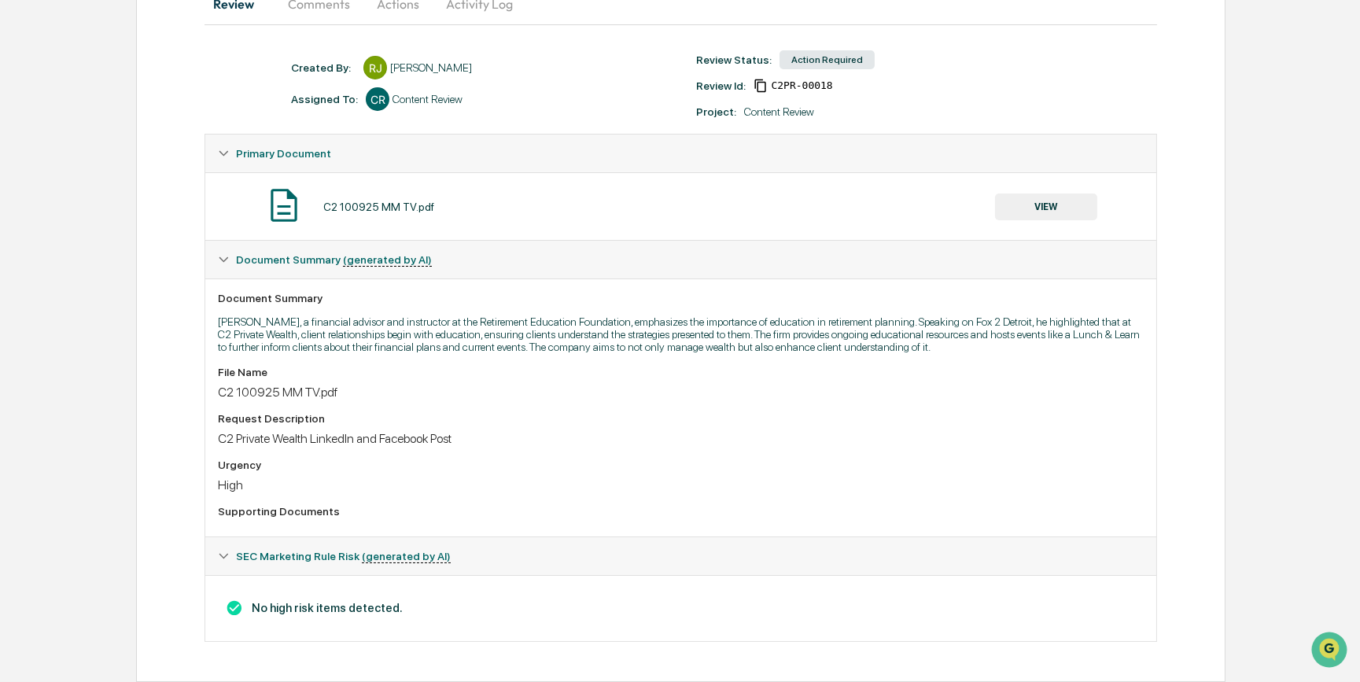
click at [1041, 194] on button "VIEW" at bounding box center [1046, 207] width 102 height 27
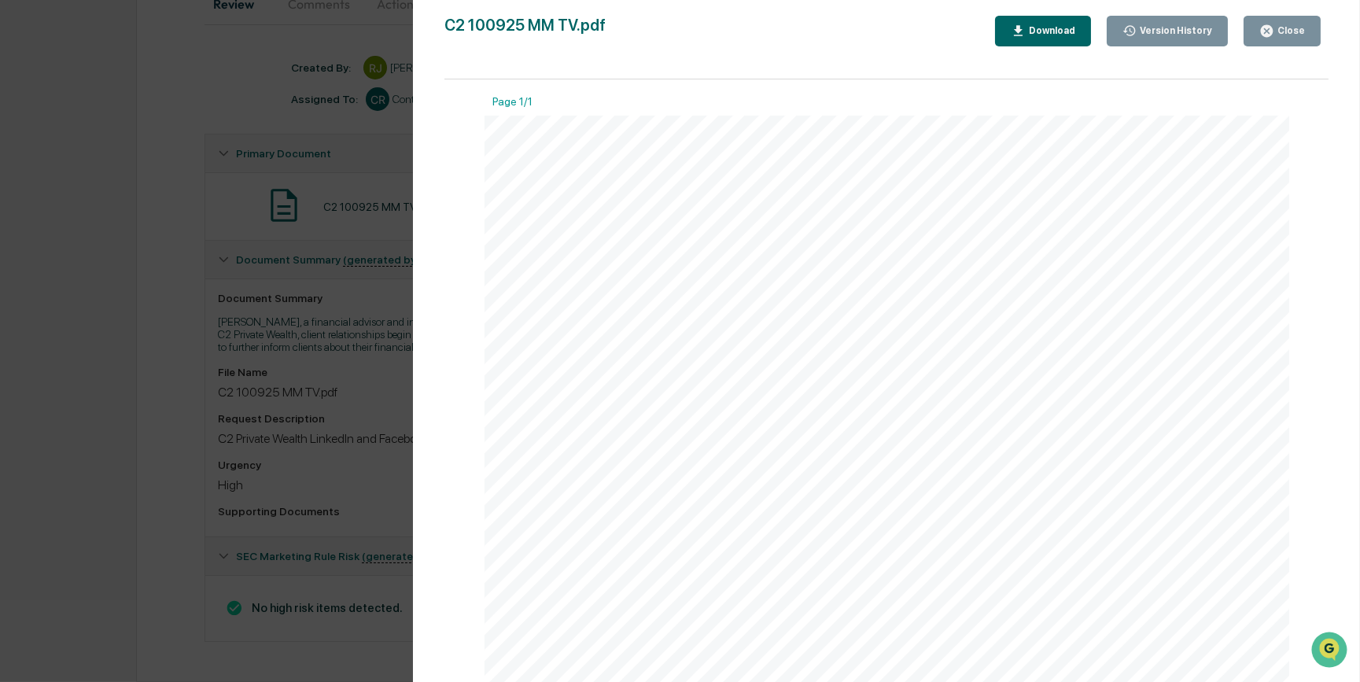
click at [313, 377] on div "Version History [DATE] 08:53 PM [PERSON_NAME] [DATE] 02:28 PM [PERSON_NAME] C2 …" at bounding box center [680, 341] width 1360 height 682
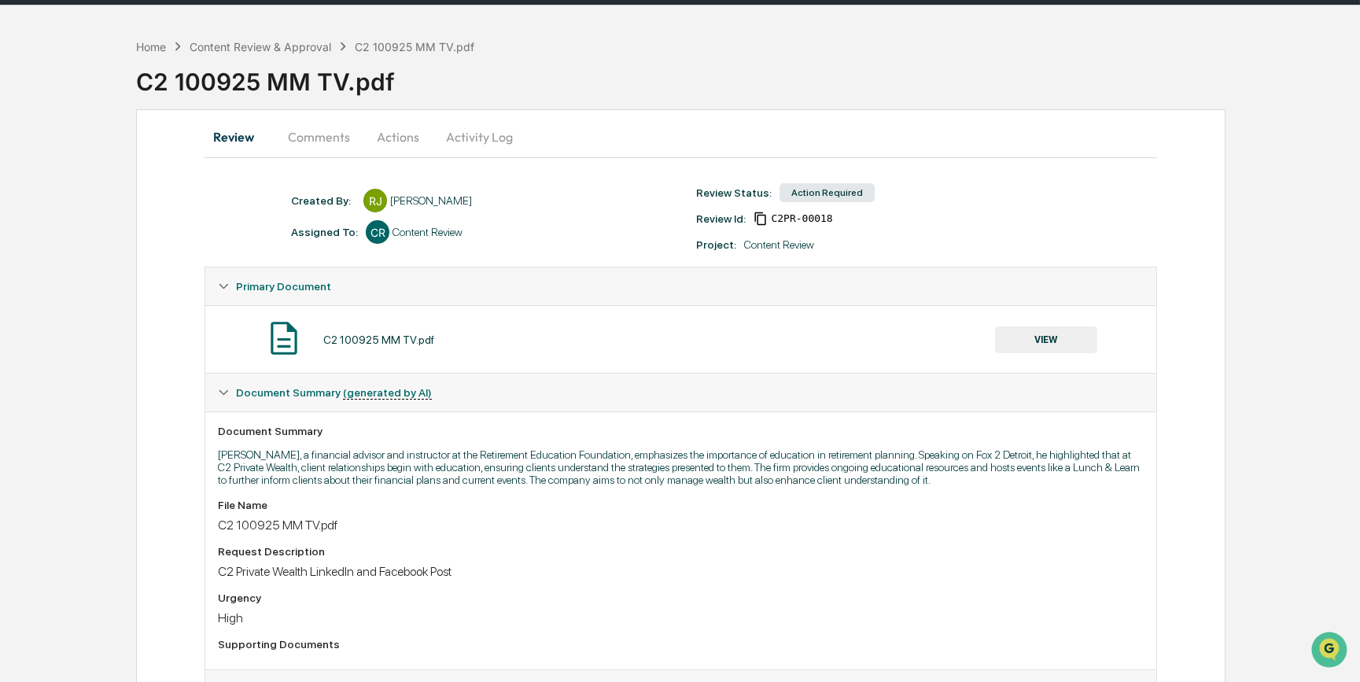
scroll to position [0, 0]
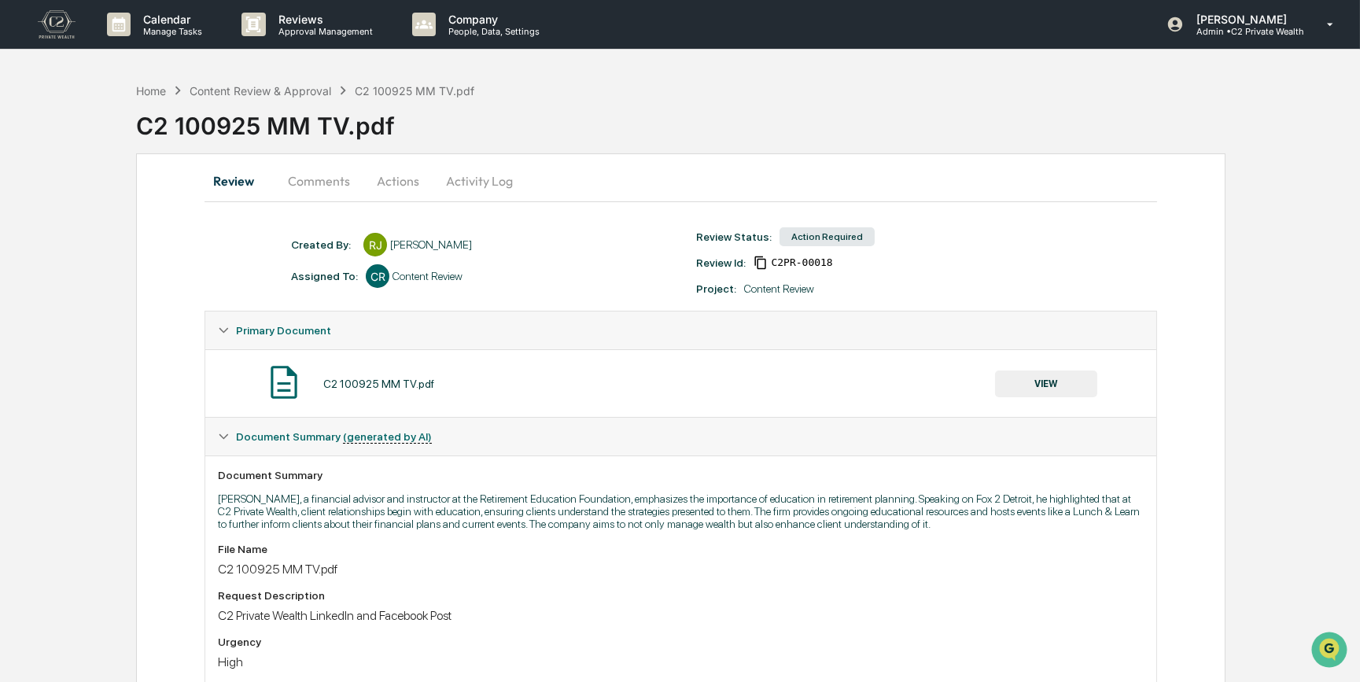
click at [381, 172] on button "Actions" at bounding box center [398, 181] width 71 height 38
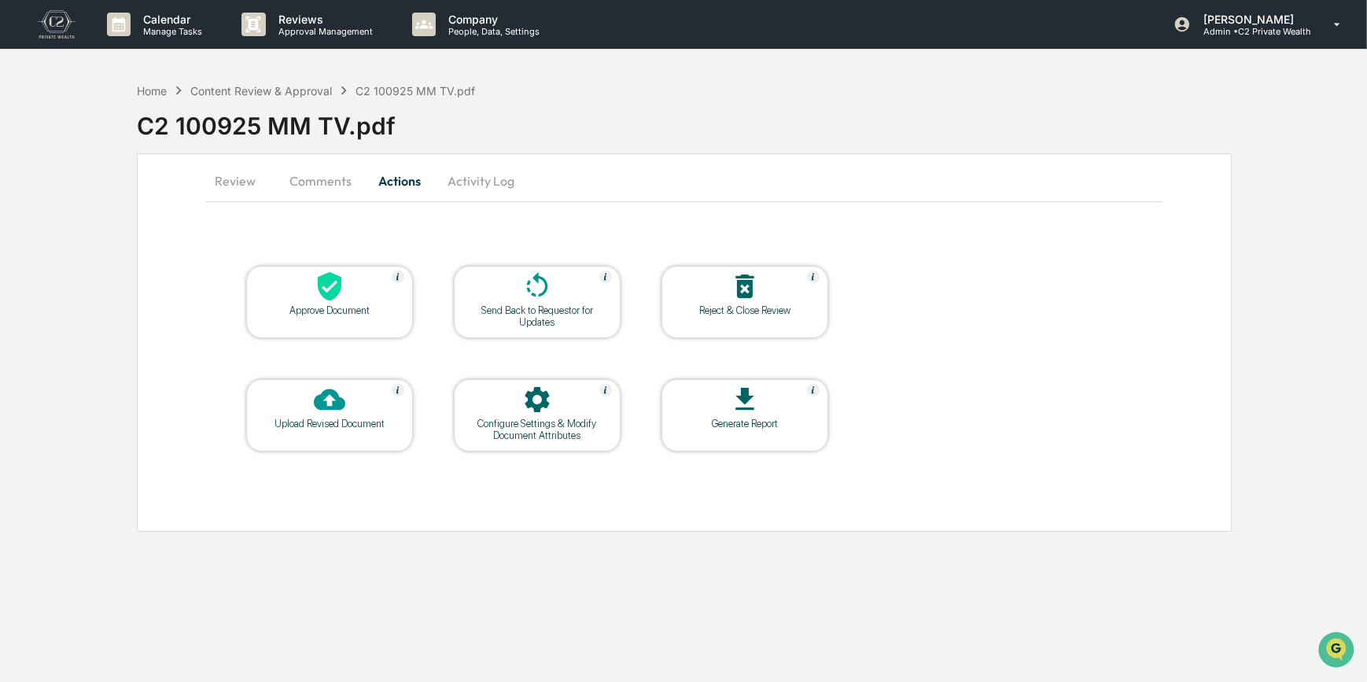
click at [337, 313] on div "Approve Document" at bounding box center [330, 310] width 142 height 12
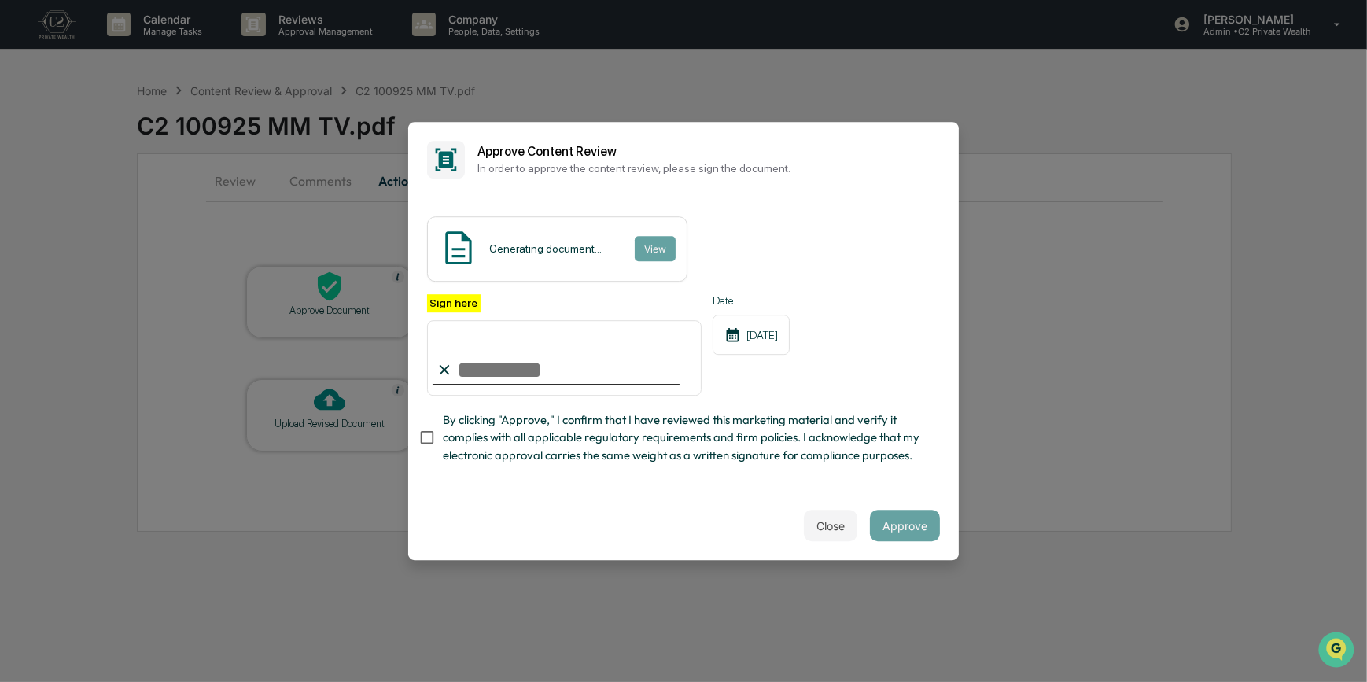
click at [501, 358] on input "Sign here" at bounding box center [564, 358] width 275 height 76
type input "*********"
click at [654, 236] on button "View" at bounding box center [654, 248] width 41 height 25
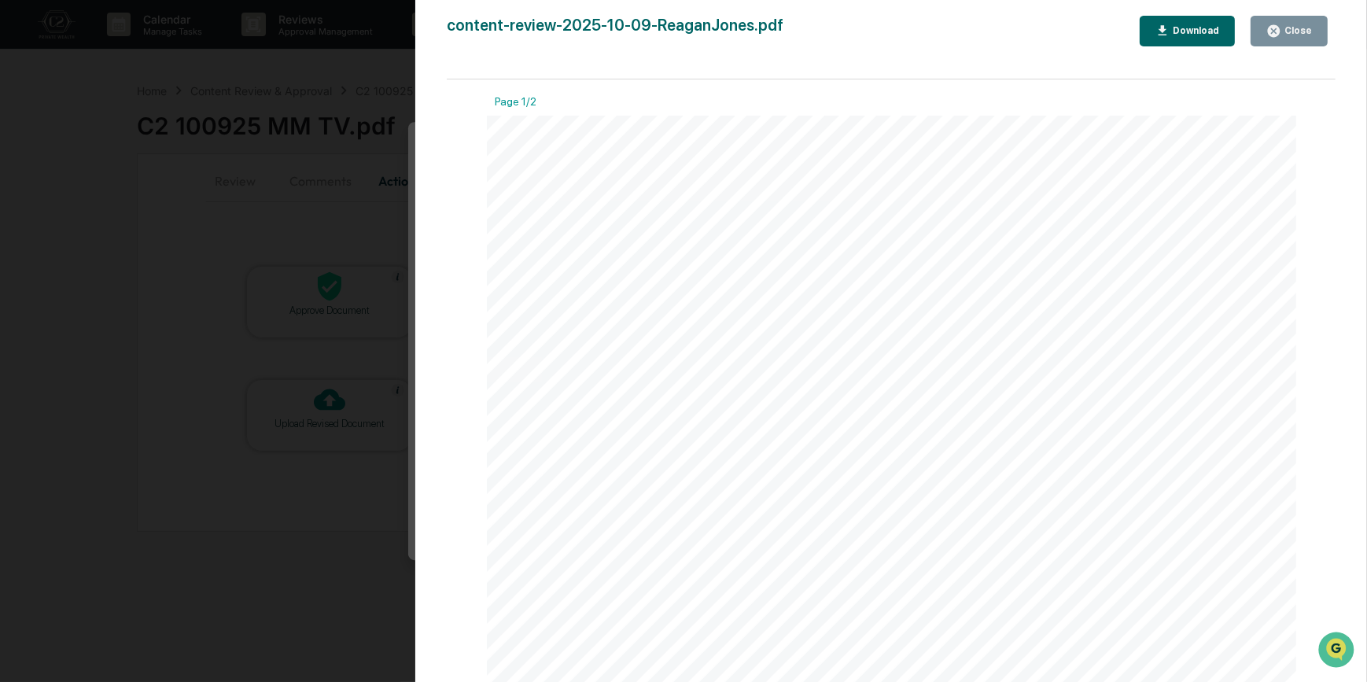
click at [321, 234] on div "Version History [DATE] 06:14 PM [PERSON_NAME] content-review-2025-10-09-ReaganJ…" at bounding box center [683, 341] width 1367 height 682
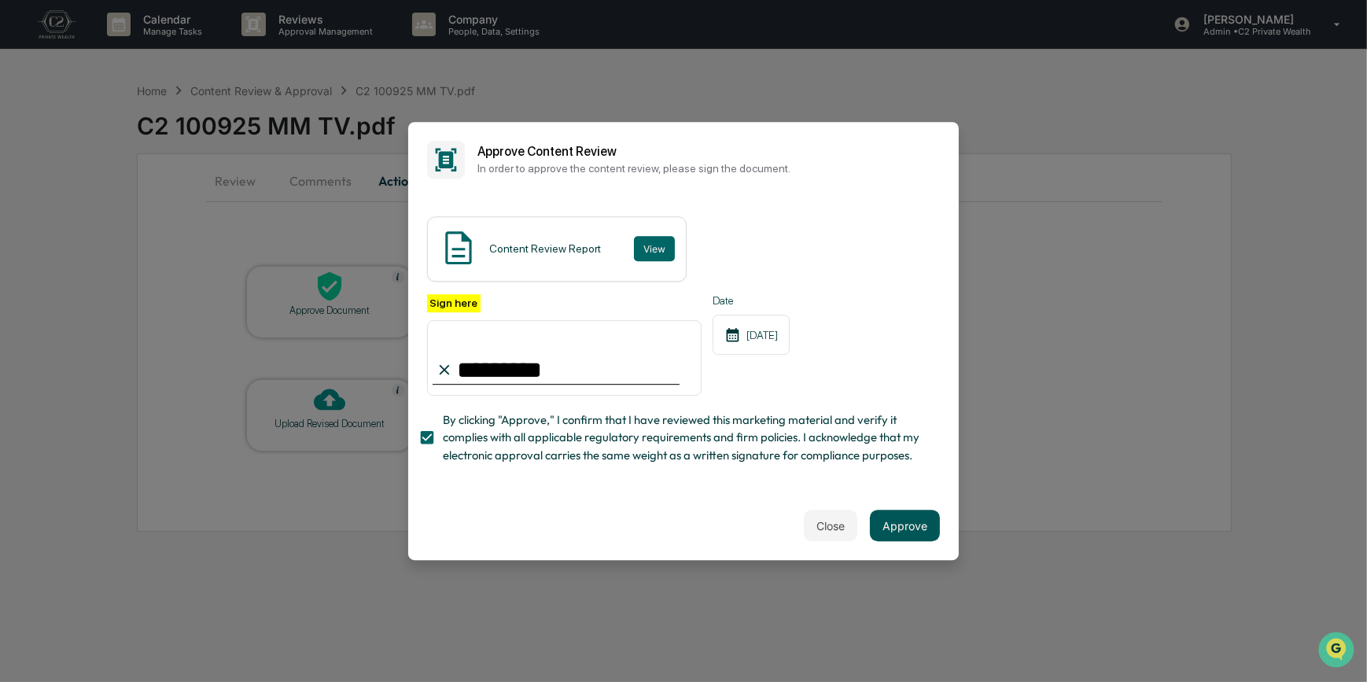
click at [912, 536] on button "Approve" at bounding box center [905, 525] width 70 height 31
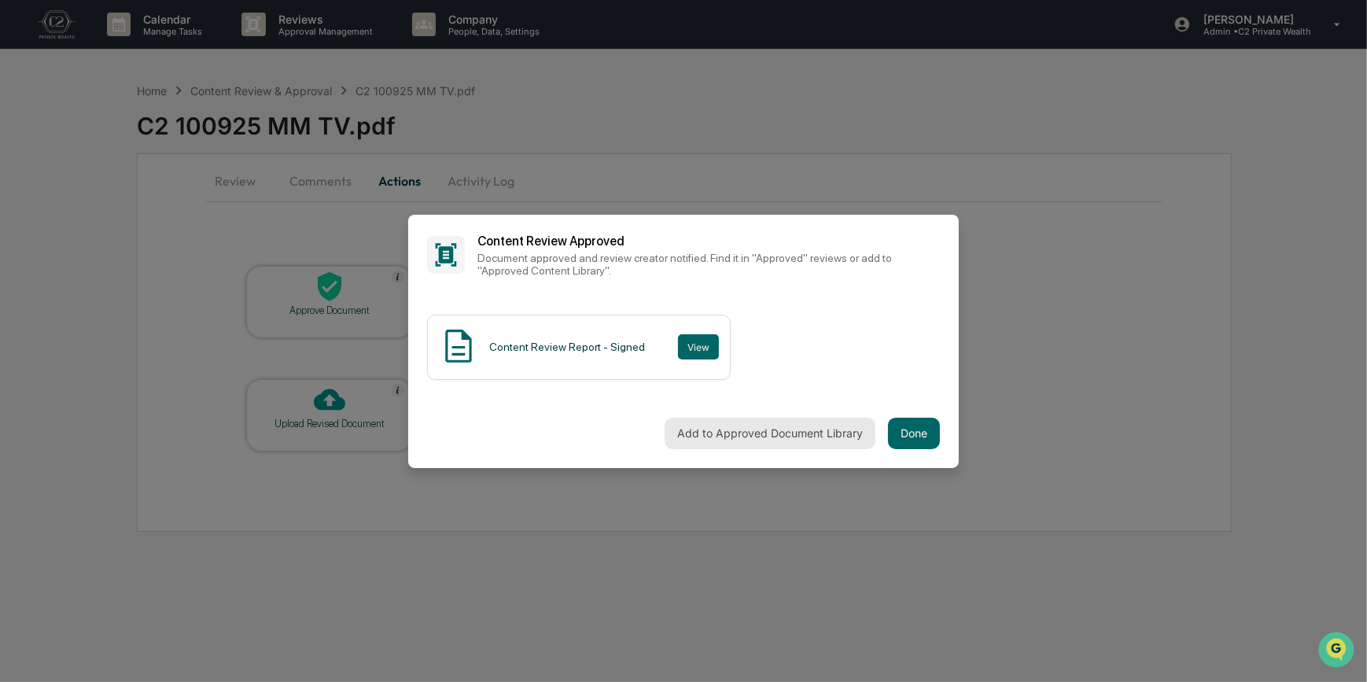
click at [778, 432] on button "Add to Approved Document Library" at bounding box center [770, 433] width 211 height 31
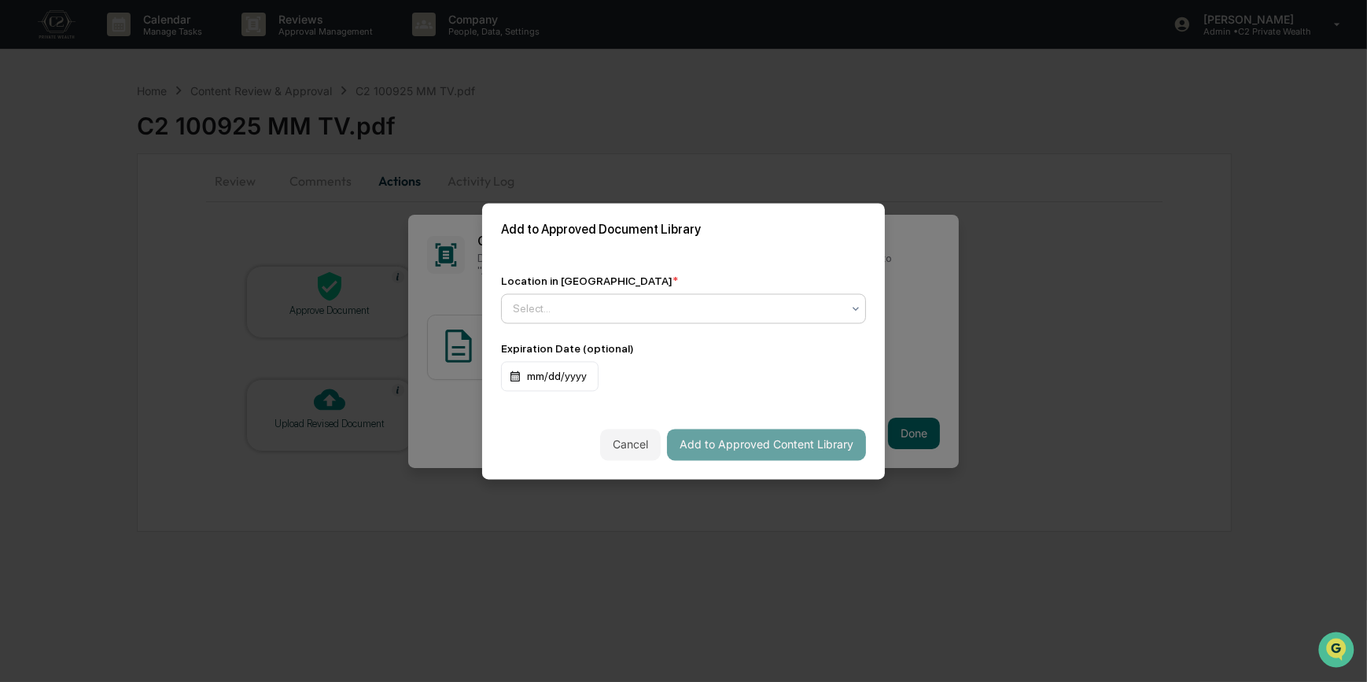
click at [624, 307] on div at bounding box center [677, 308] width 329 height 16
click at [623, 349] on div "Approved Content Library" at bounding box center [680, 341] width 356 height 31
click at [756, 440] on button "Add to Approved Content Library" at bounding box center [766, 444] width 199 height 31
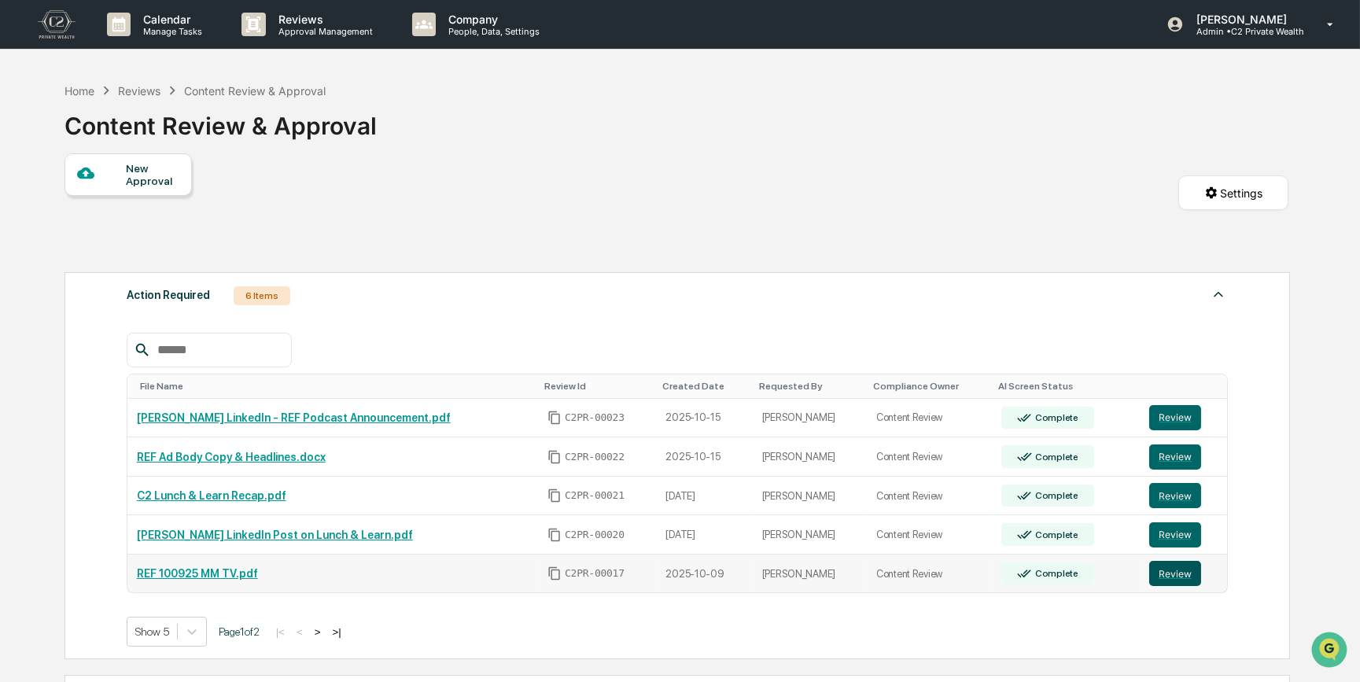
click at [1161, 577] on button "Review" at bounding box center [1175, 573] width 52 height 25
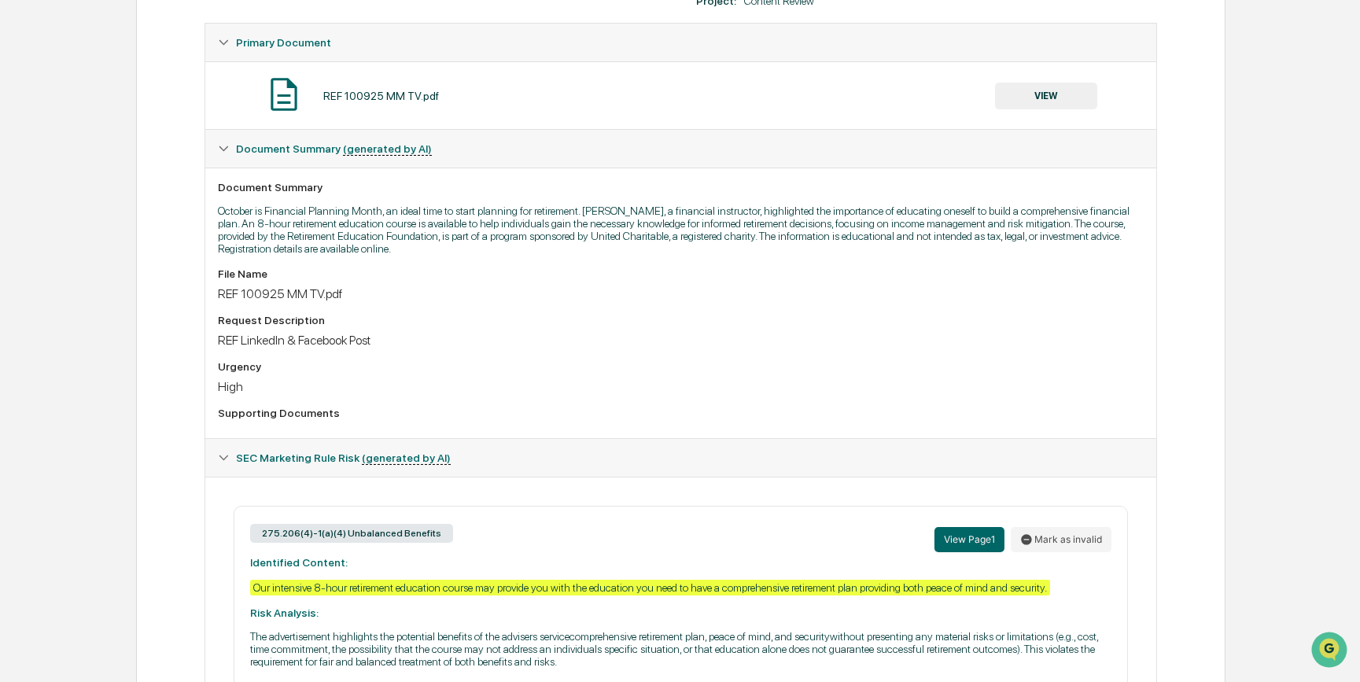
scroll to position [263, 0]
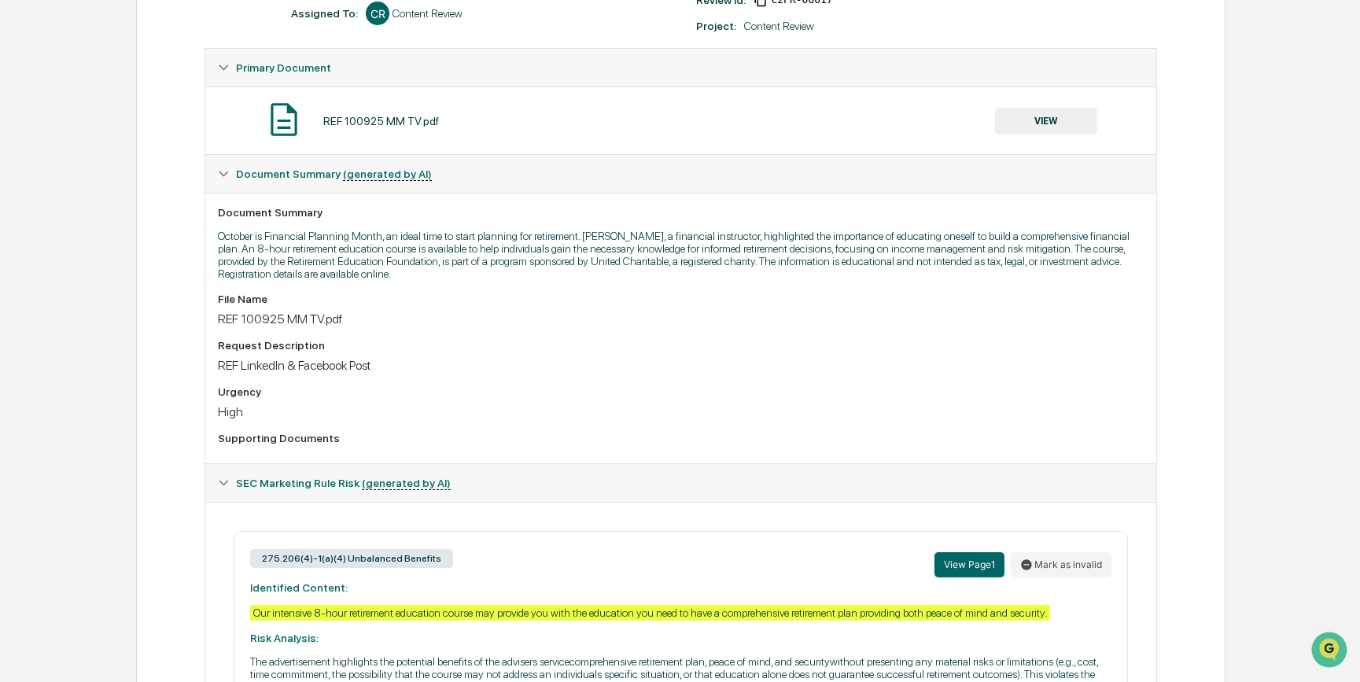
click at [654, 352] on div "Request Description" at bounding box center [680, 345] width 925 height 13
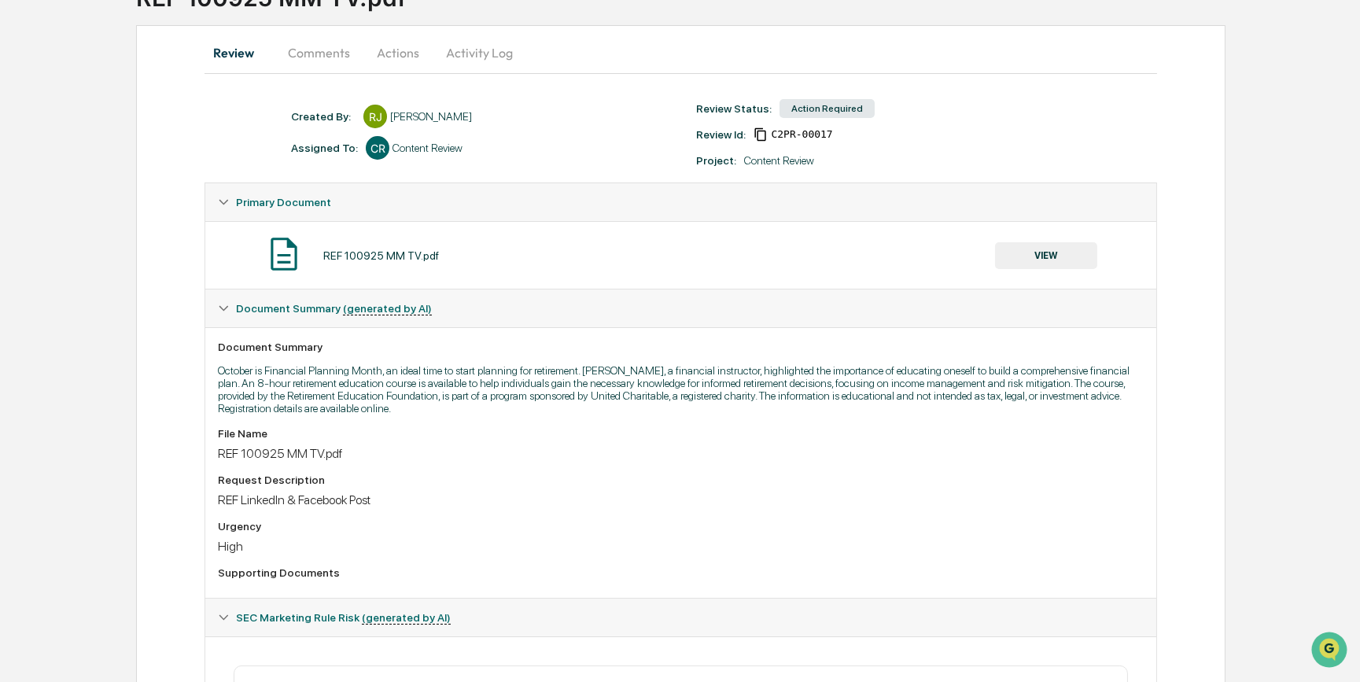
scroll to position [120, 0]
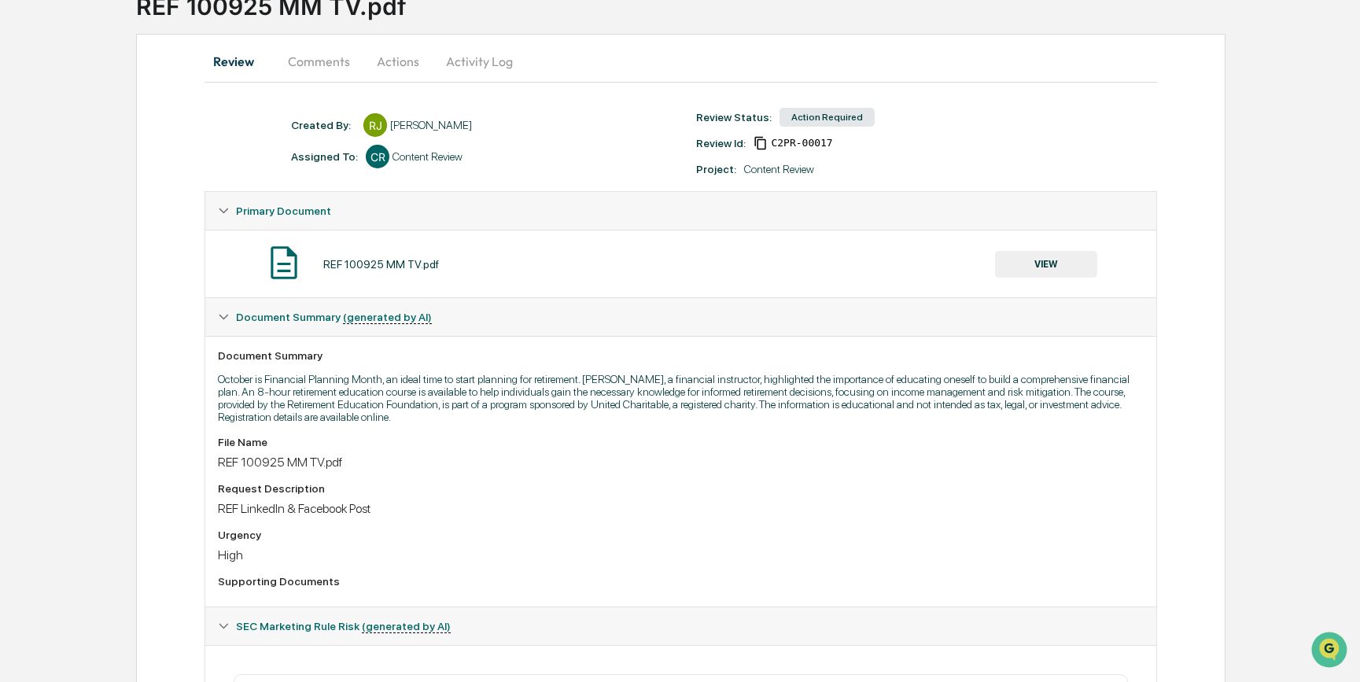
click at [1038, 265] on button "VIEW" at bounding box center [1046, 264] width 102 height 27
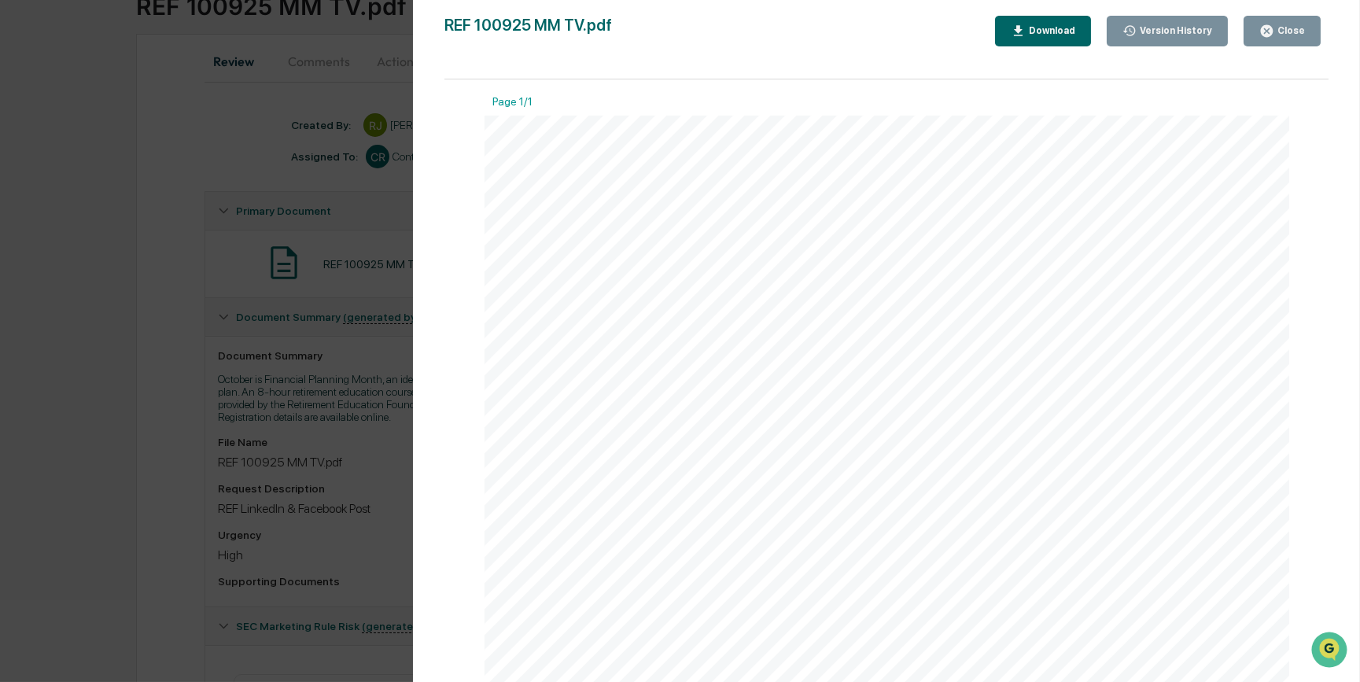
click at [359, 371] on div "Version History 10/09/2025, 08:52 PM Reagan Jones 10/09/2025, 02:26 PM Reagan J…" at bounding box center [680, 341] width 1360 height 682
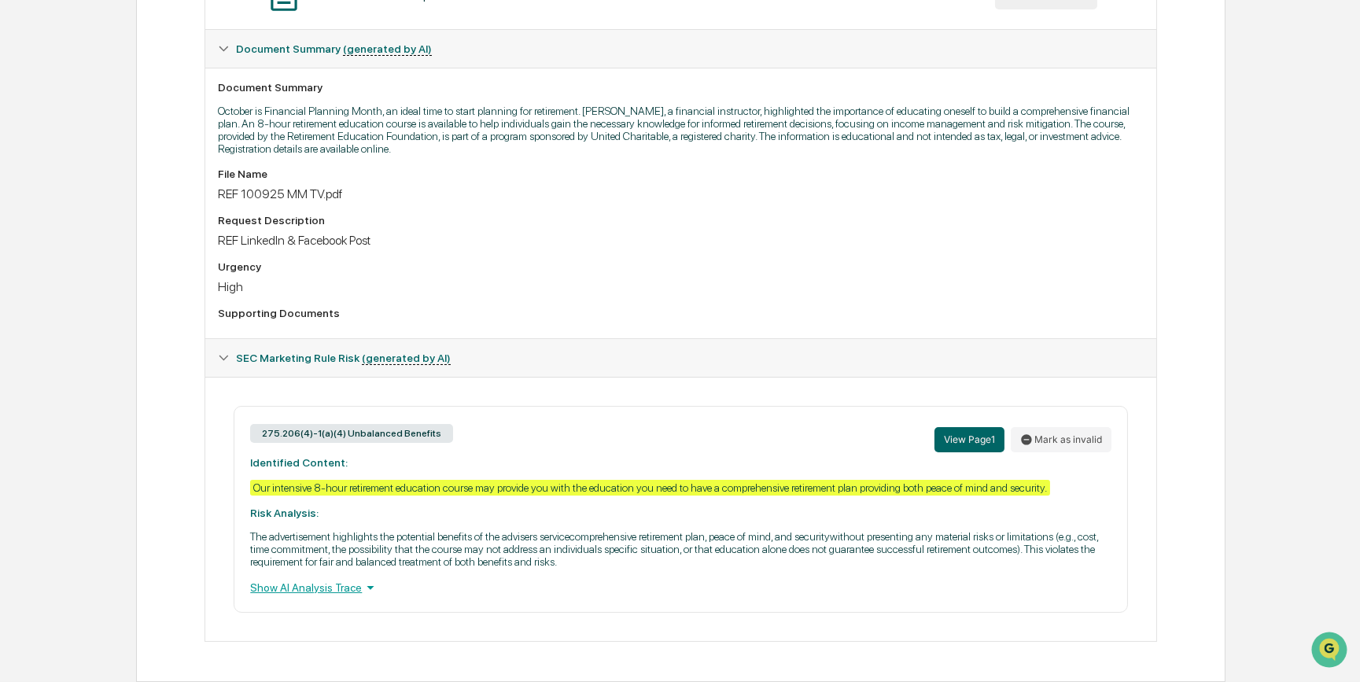
scroll to position [0, 0]
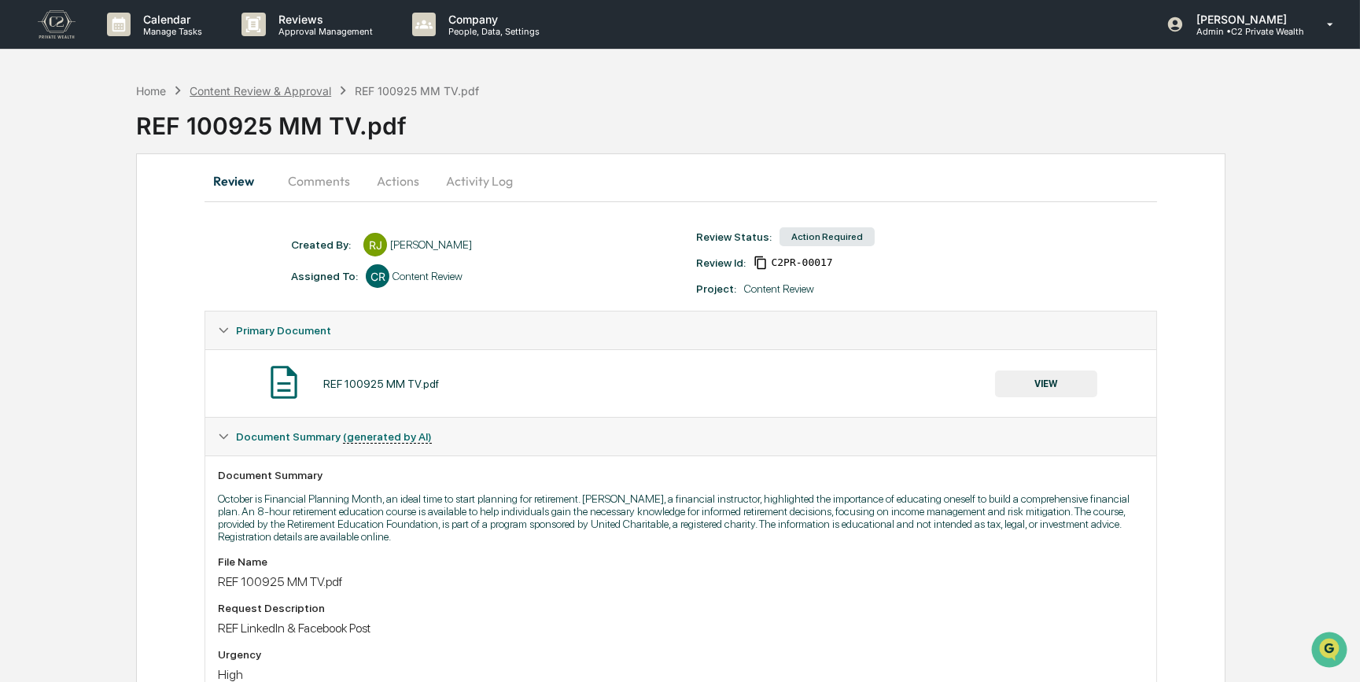
click at [245, 93] on div "Content Review & Approval" at bounding box center [261, 90] width 142 height 13
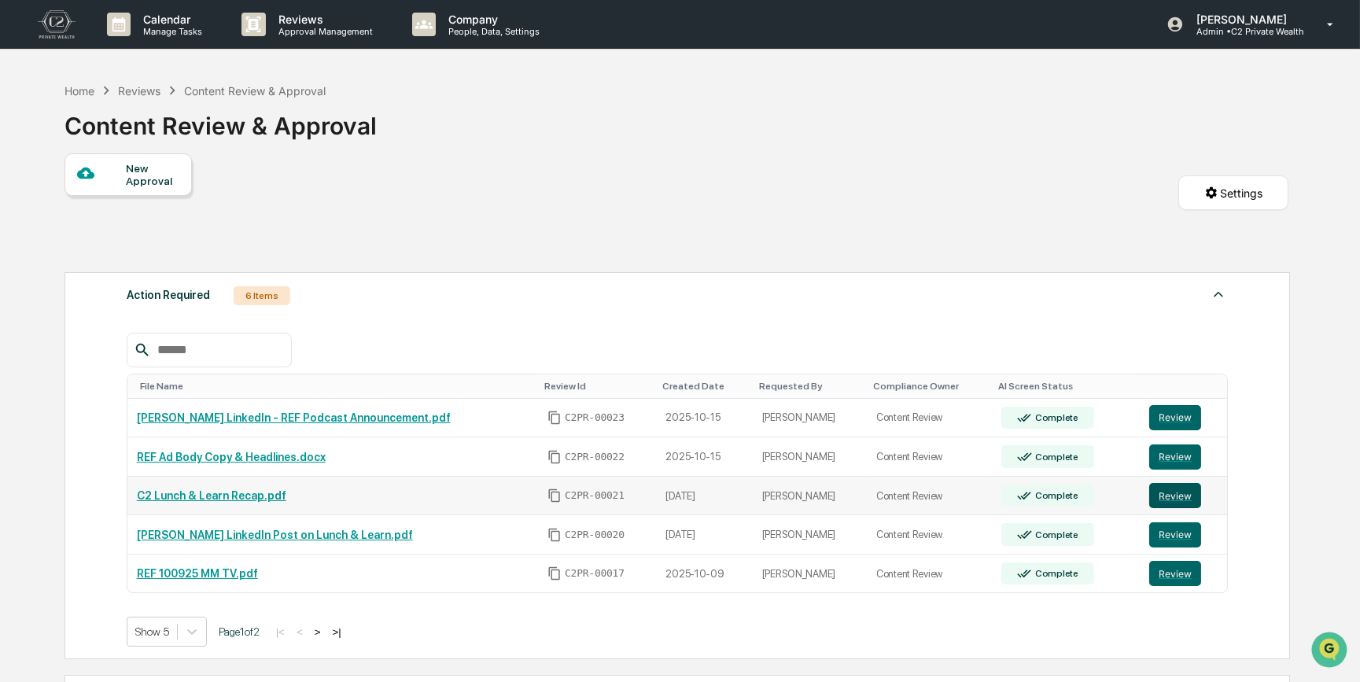
click at [1167, 498] on button "Review" at bounding box center [1175, 495] width 52 height 25
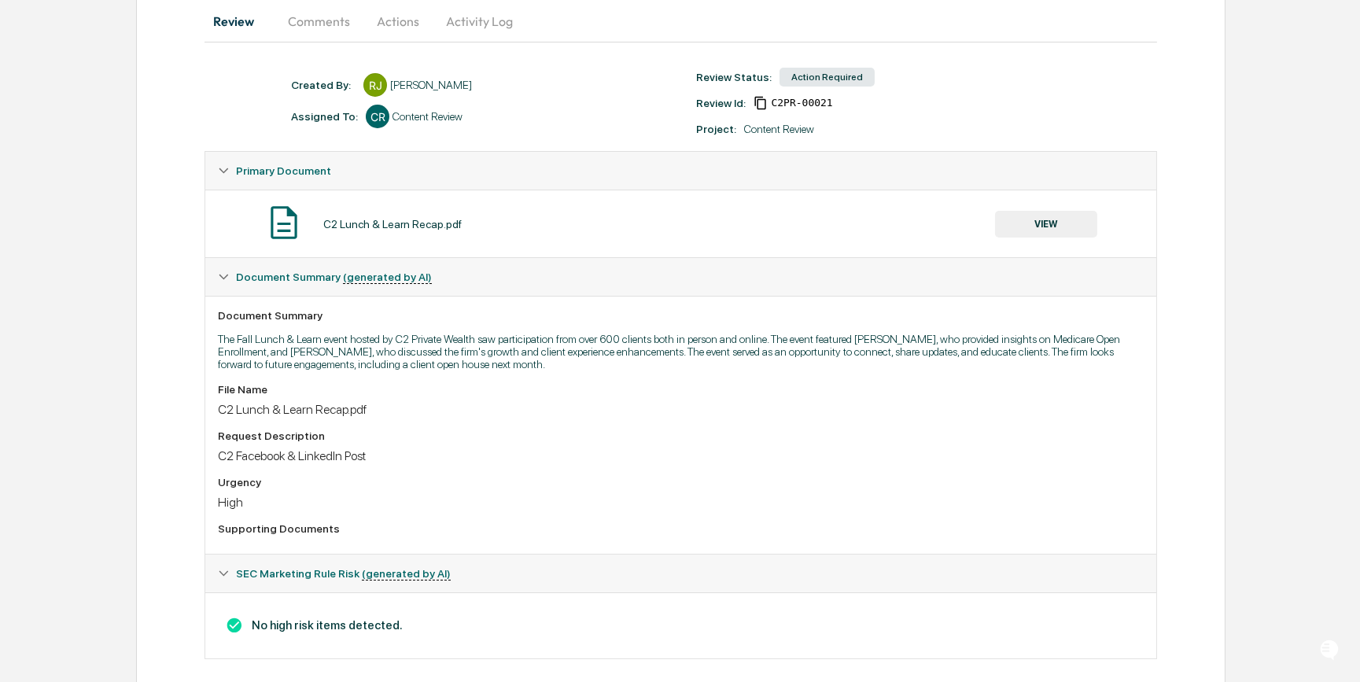
scroll to position [186, 0]
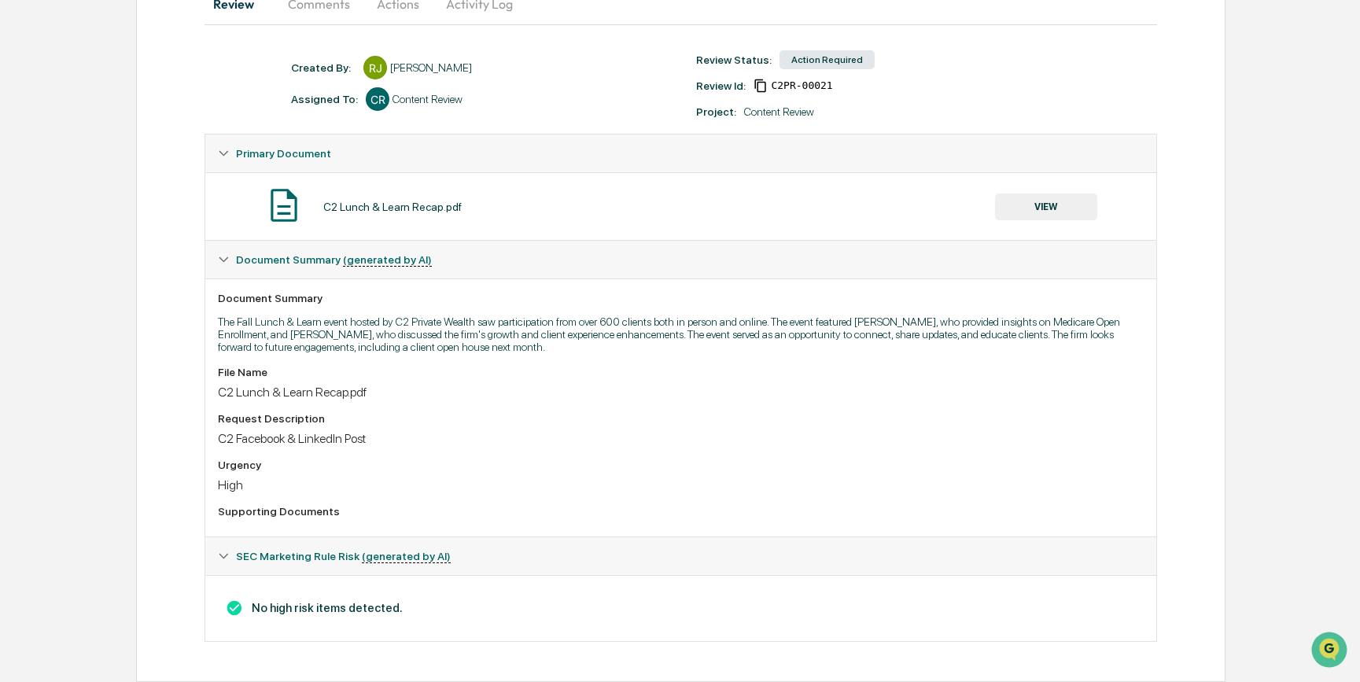
click at [1056, 196] on button "VIEW" at bounding box center [1046, 207] width 102 height 27
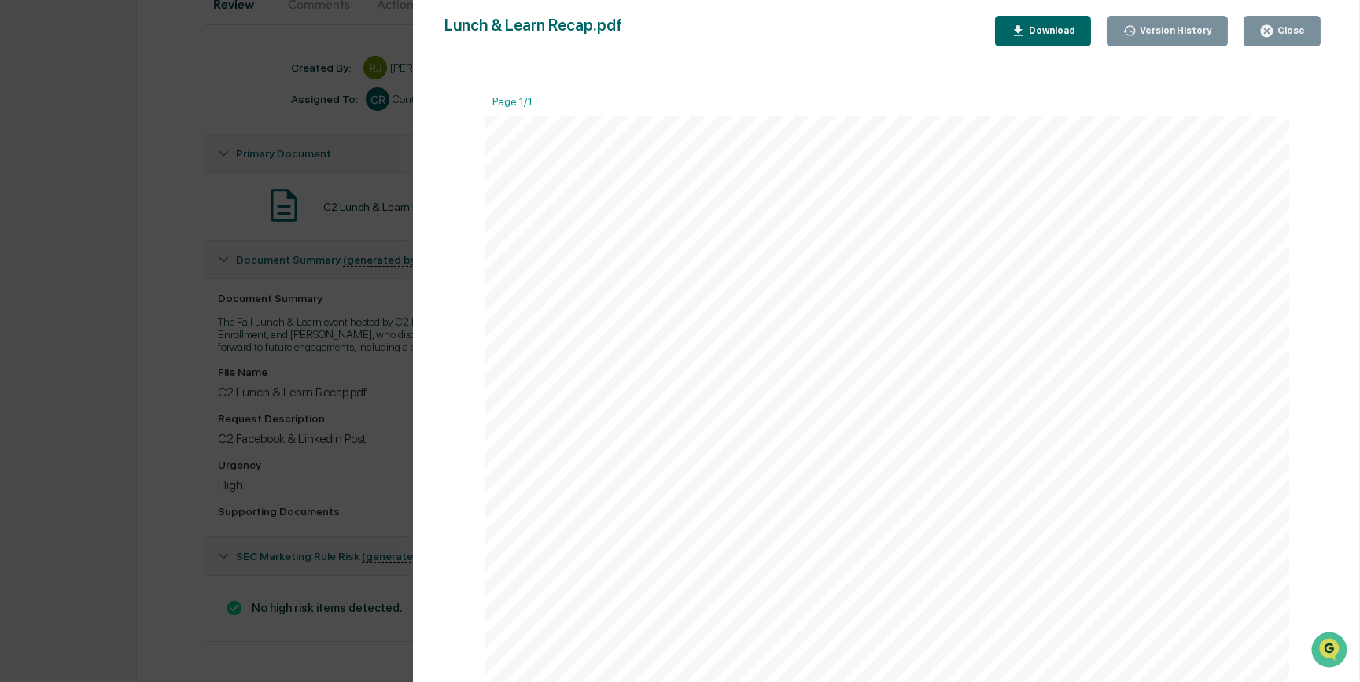
click at [299, 346] on div "Version History [DATE] 08:09 PM [PERSON_NAME] Lunch & Learn Recap.pdf Close Ver…" at bounding box center [680, 341] width 1360 height 682
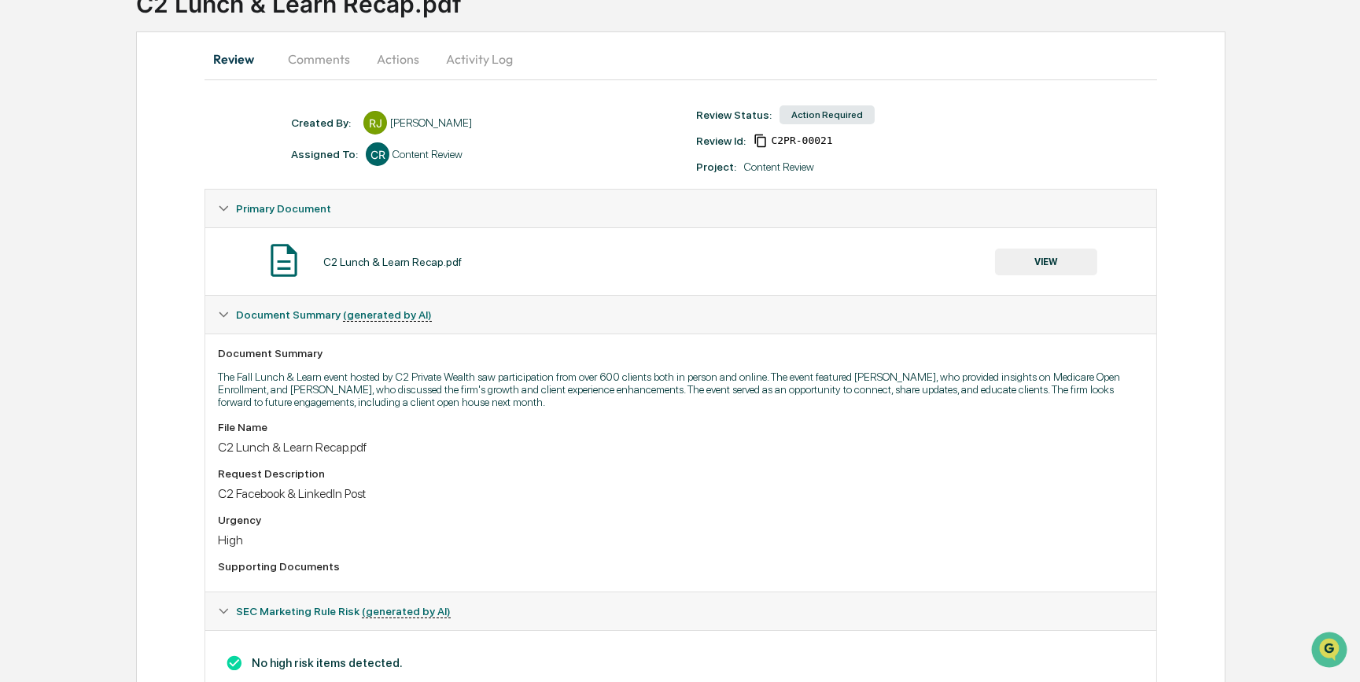
scroll to position [0, 0]
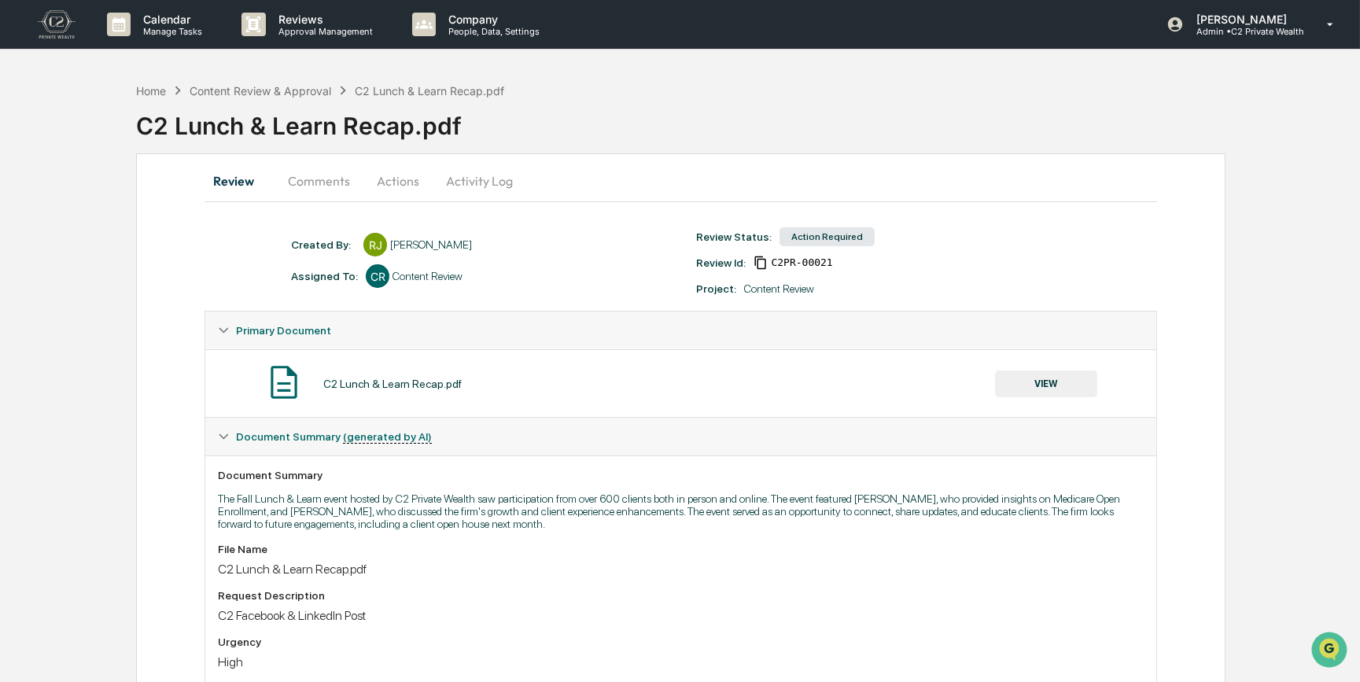
click at [330, 179] on button "Comments" at bounding box center [318, 181] width 87 height 38
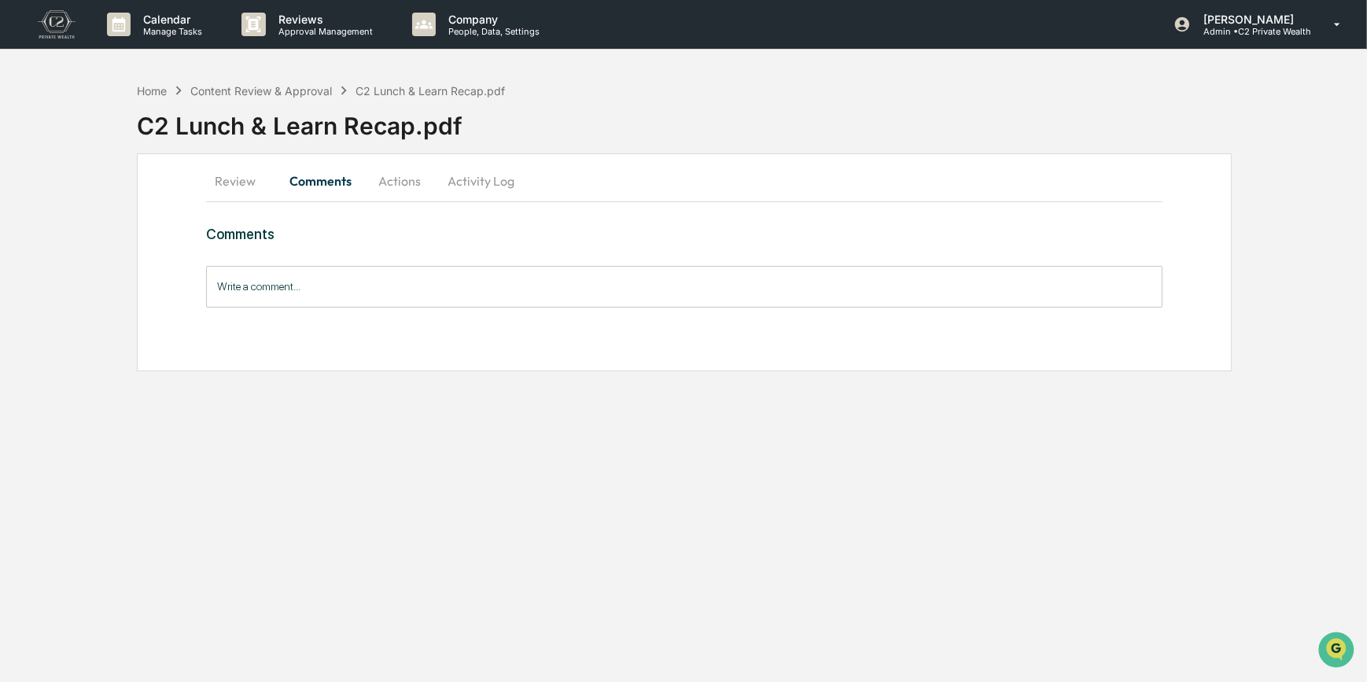
click at [400, 180] on button "Actions" at bounding box center [399, 181] width 71 height 38
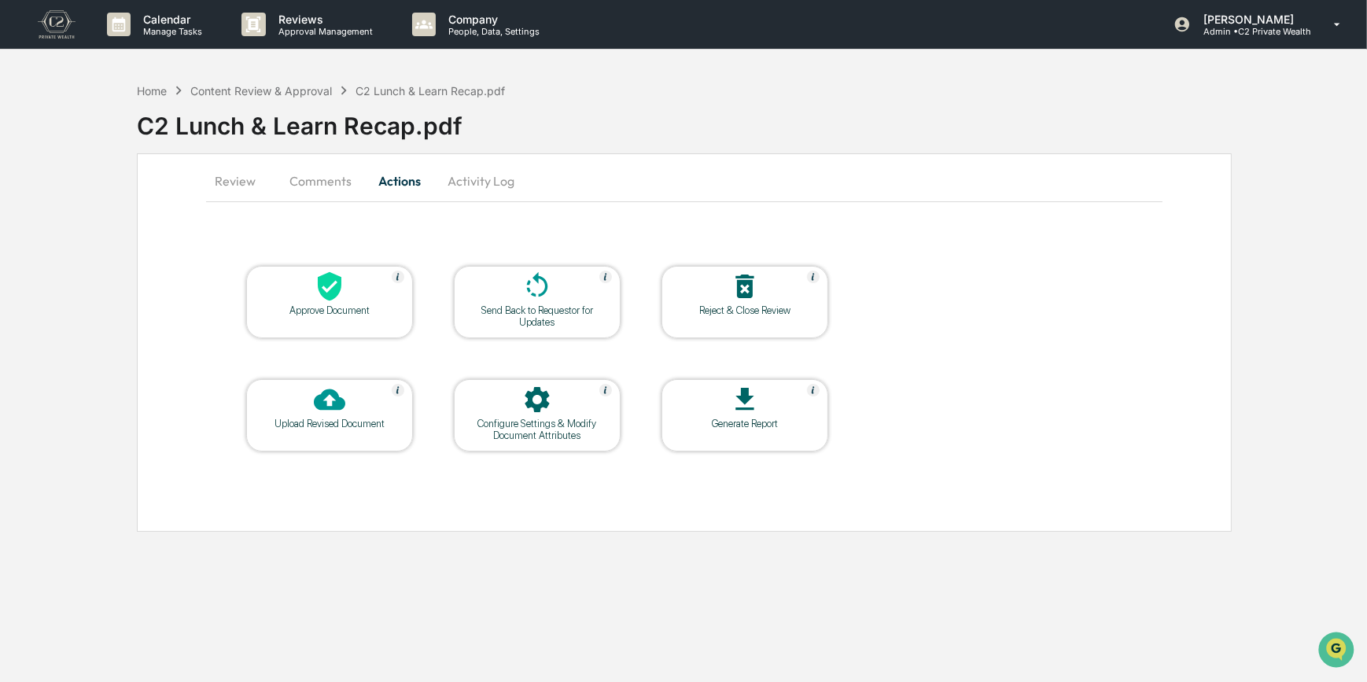
click at [362, 297] on div at bounding box center [329, 288] width 157 height 34
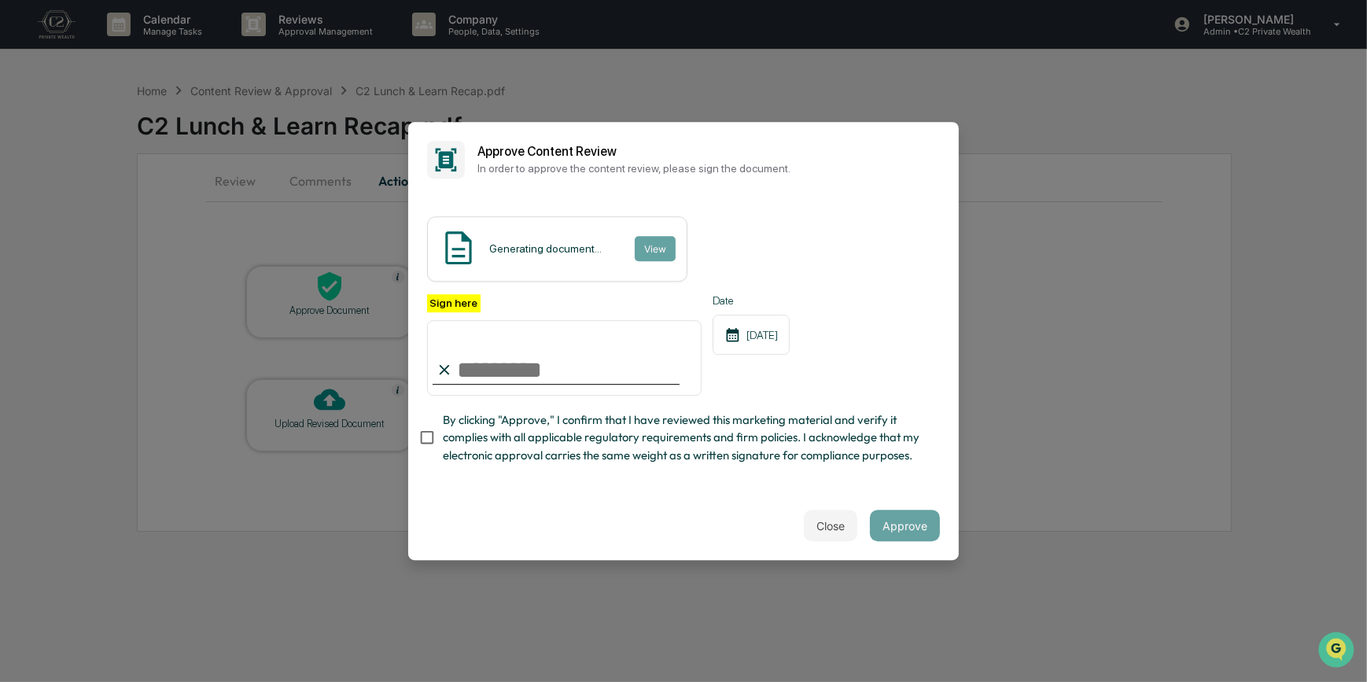
click at [485, 339] on input "Sign here" at bounding box center [564, 358] width 275 height 76
type input "*********"
click at [654, 238] on button "View" at bounding box center [654, 248] width 41 height 25
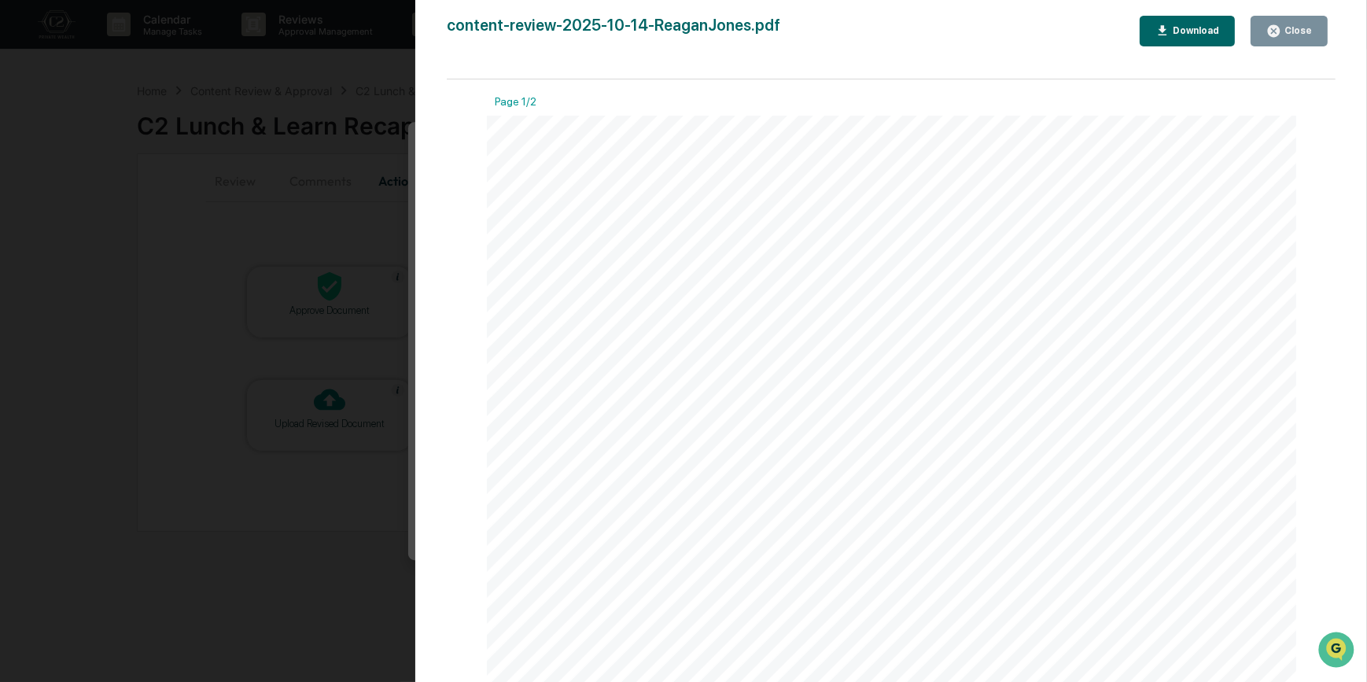
click at [367, 227] on div "Version History 10/15/2025, 06:17 PM Carliss Marshall content-review-2025-10-14…" at bounding box center [683, 341] width 1367 height 682
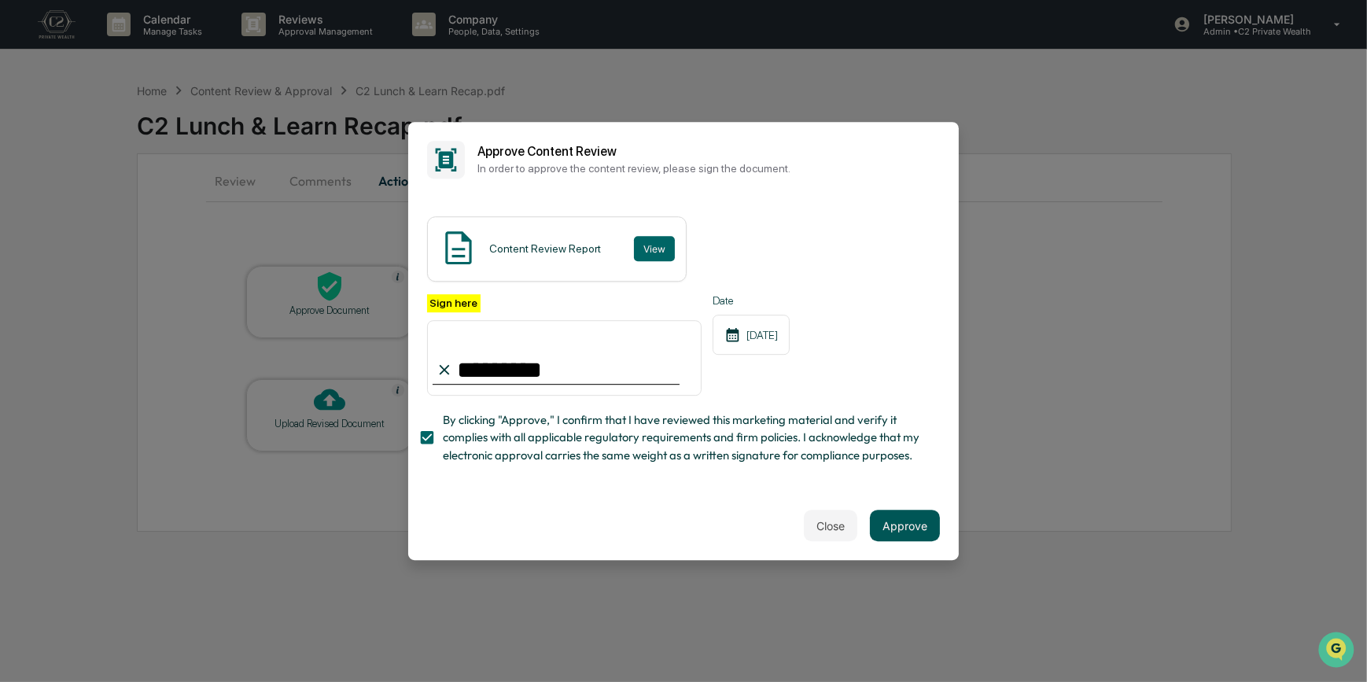
click at [890, 538] on button "Approve" at bounding box center [905, 525] width 70 height 31
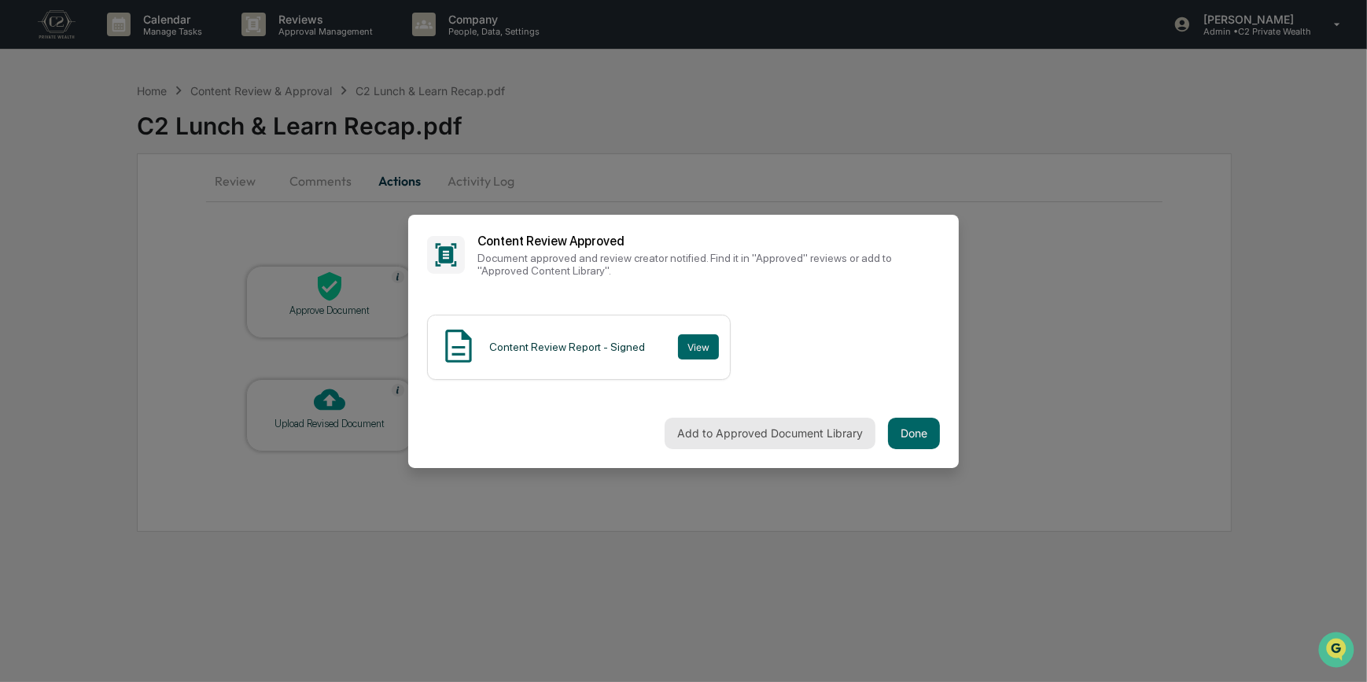
click at [698, 433] on button "Add to Approved Document Library" at bounding box center [770, 433] width 211 height 31
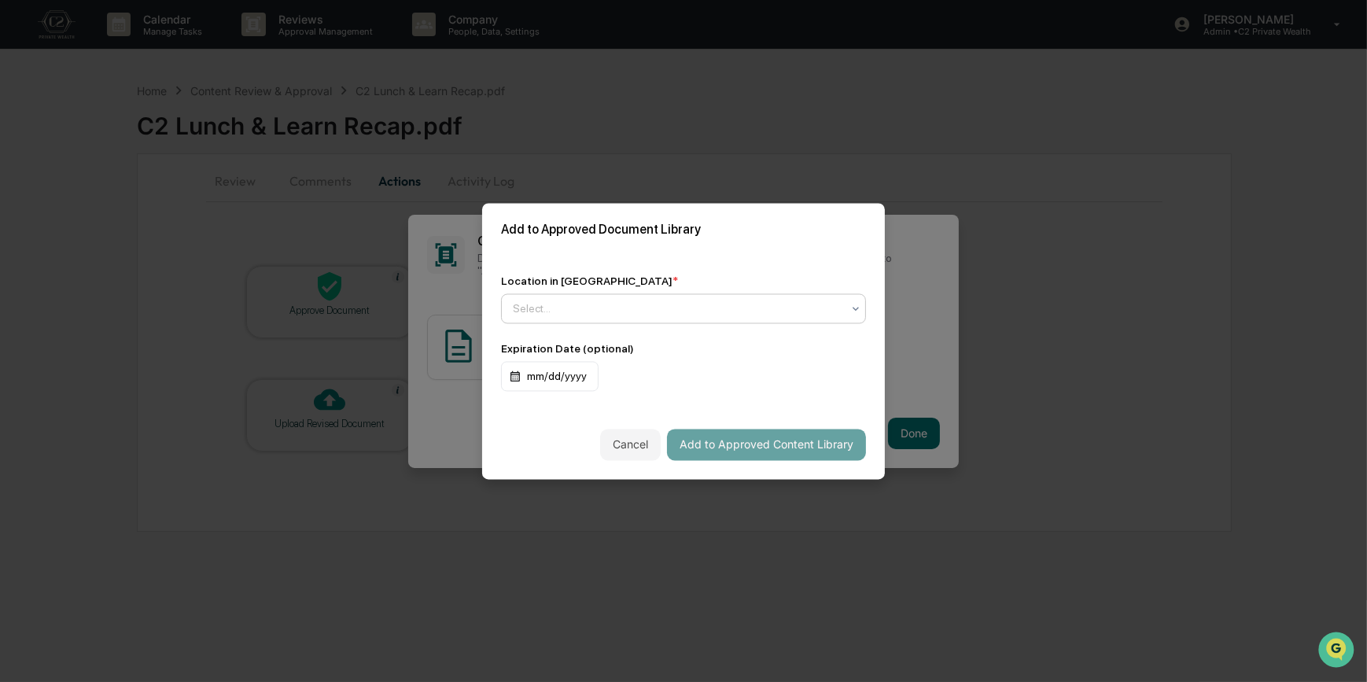
click at [594, 308] on div at bounding box center [677, 308] width 329 height 16
click at [614, 337] on div "Approved Content Library" at bounding box center [680, 341] width 356 height 31
click at [802, 443] on button "Add to Approved Content Library" at bounding box center [766, 444] width 199 height 31
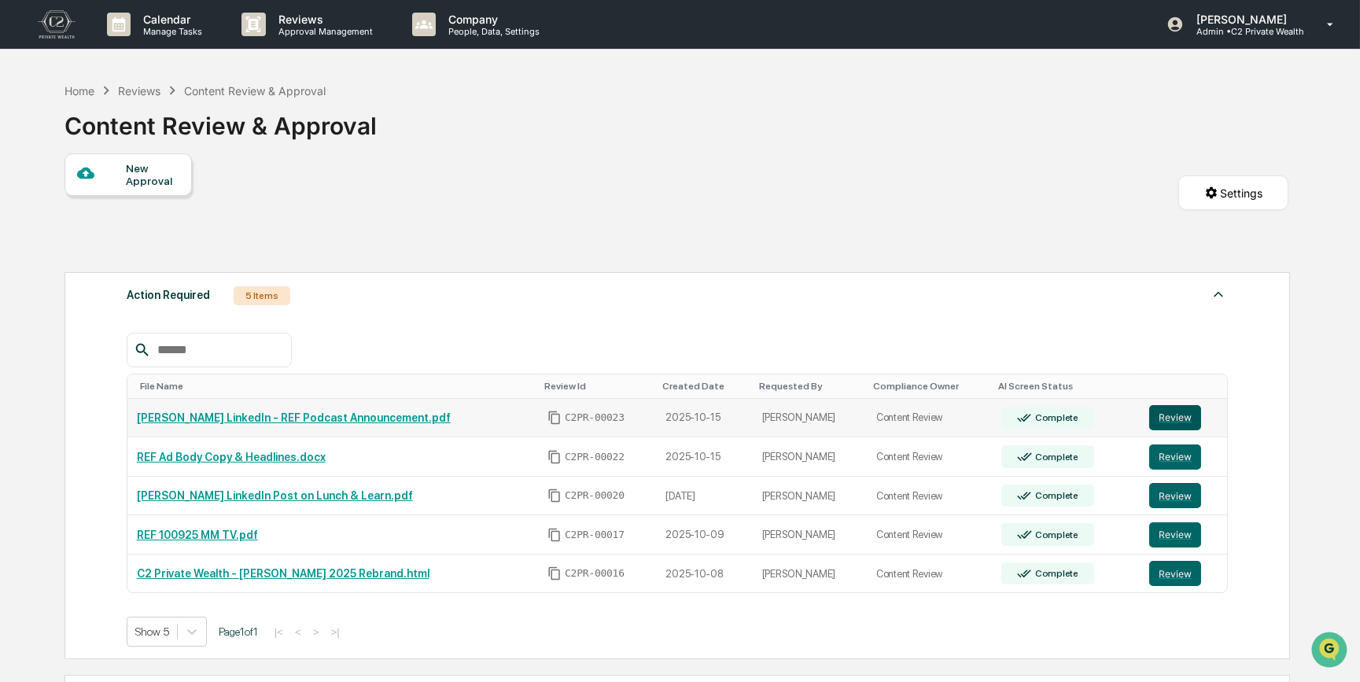
click at [1156, 417] on button "Review" at bounding box center [1175, 417] width 52 height 25
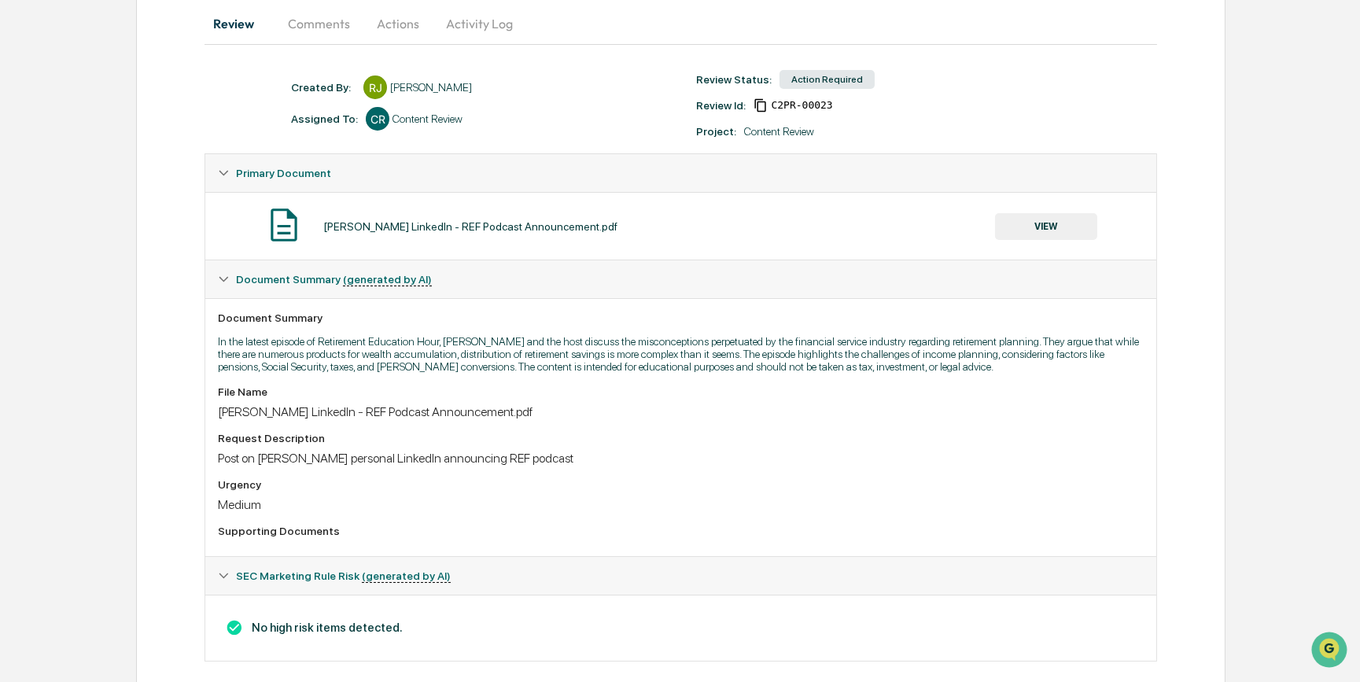
scroll to position [186, 0]
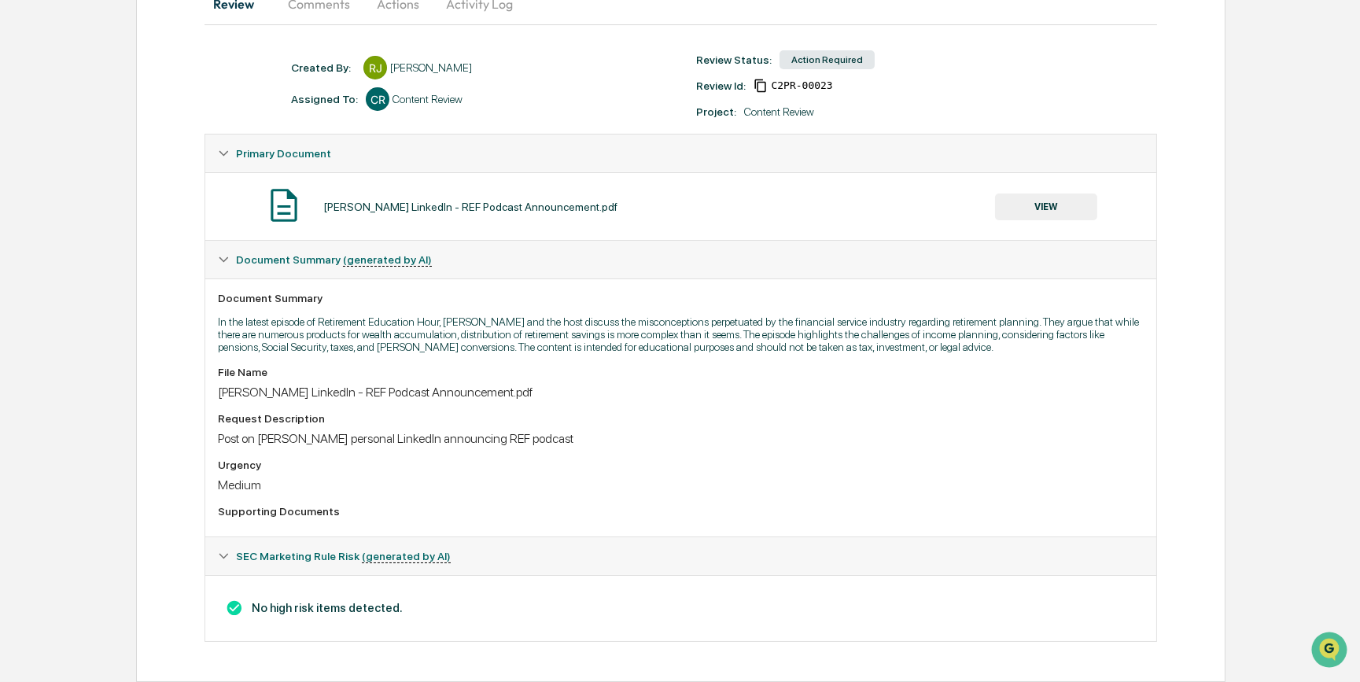
click at [1033, 204] on button "VIEW" at bounding box center [1046, 207] width 102 height 27
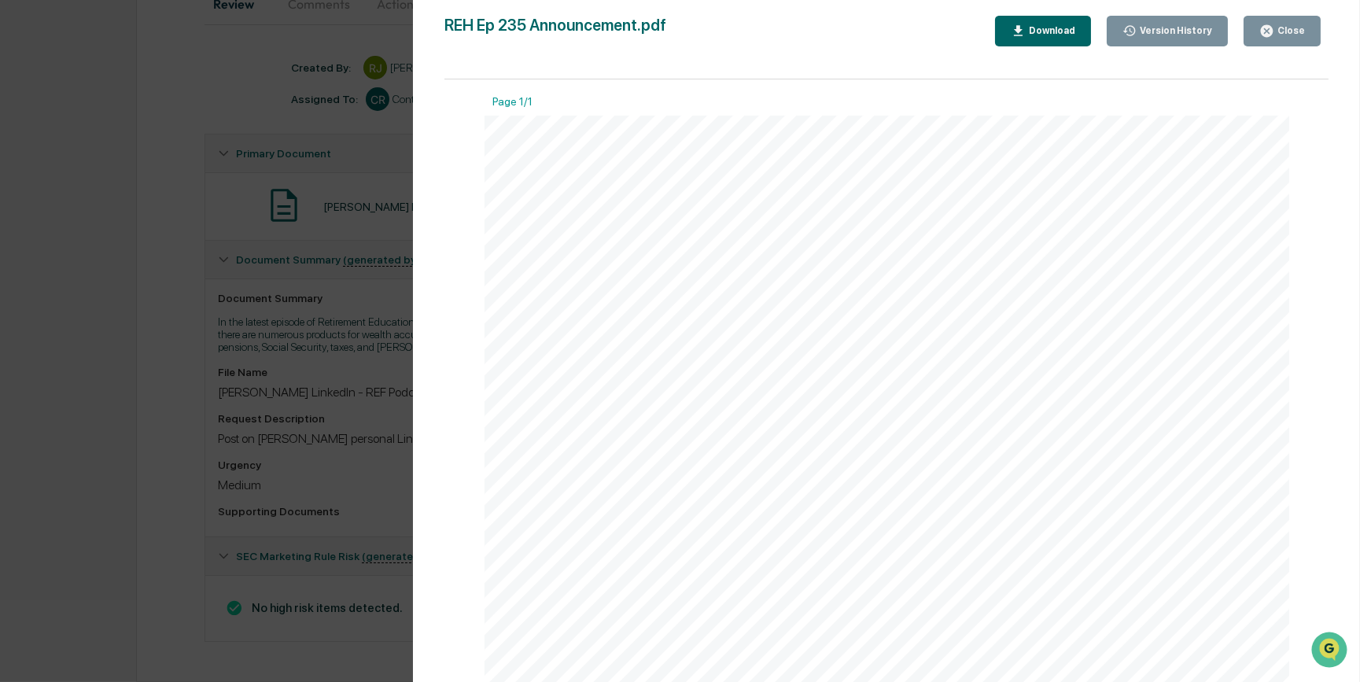
click at [104, 385] on div "Version History 10/15/2025, 03:27 PM Reagan Jones REH Ep 235 Announcement.pdf C…" at bounding box center [680, 341] width 1360 height 682
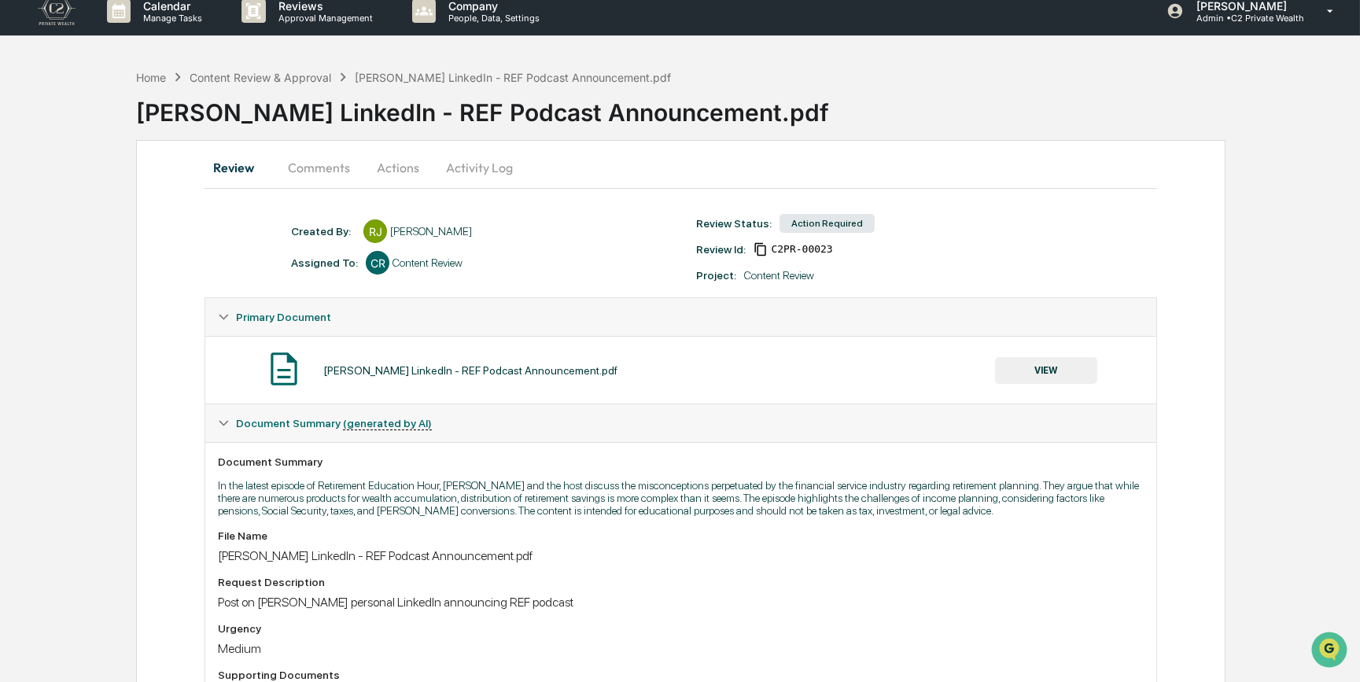
scroll to position [0, 0]
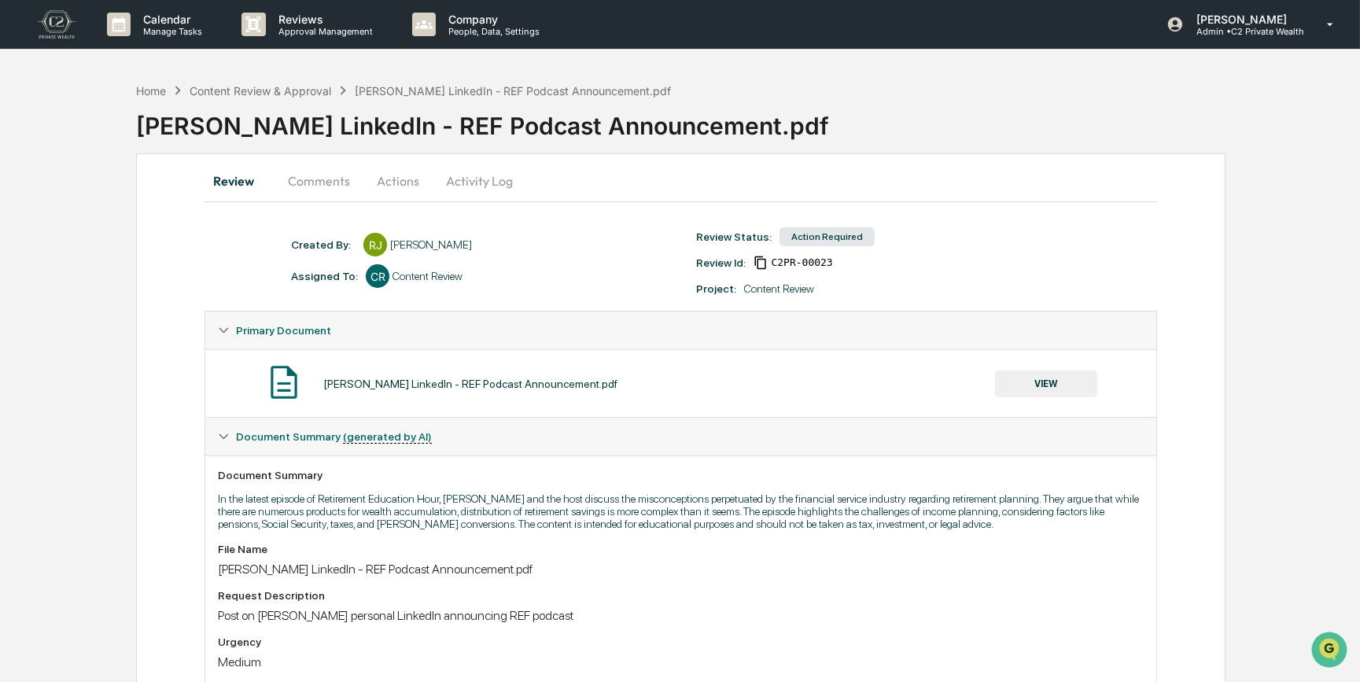
click at [398, 178] on button "Actions" at bounding box center [398, 181] width 71 height 38
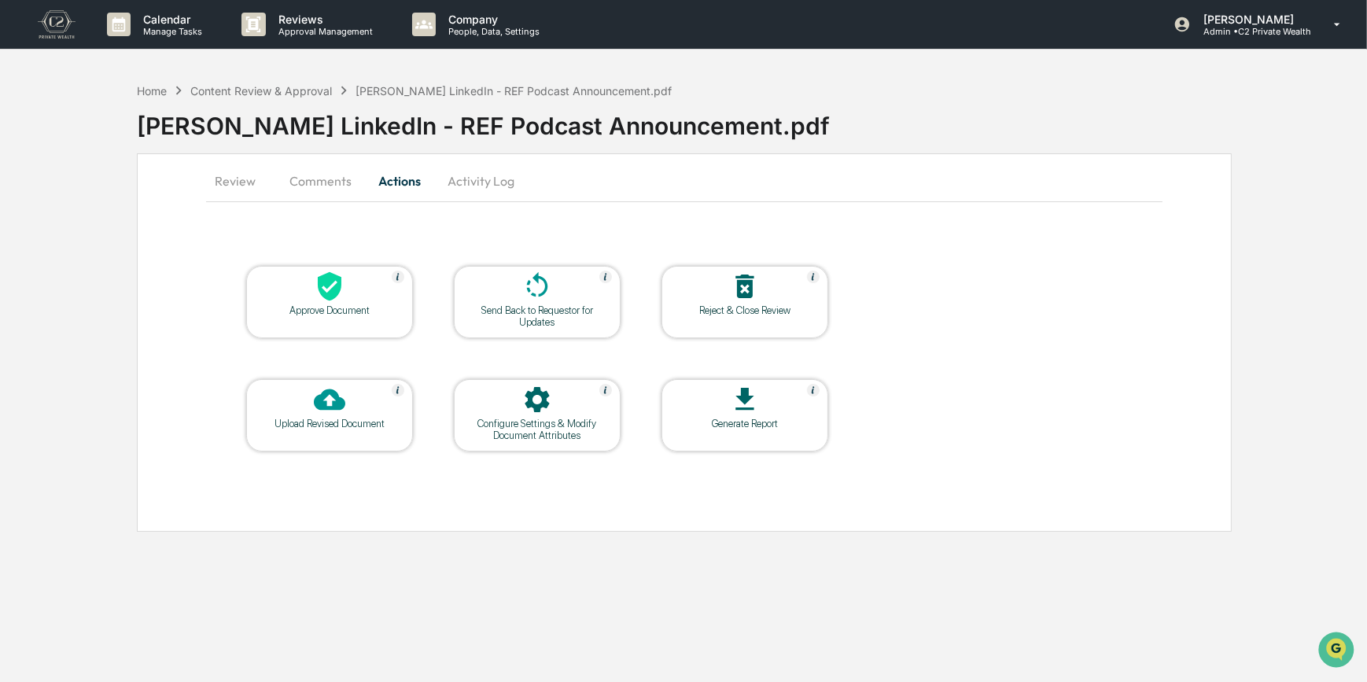
click at [382, 293] on div at bounding box center [329, 288] width 157 height 34
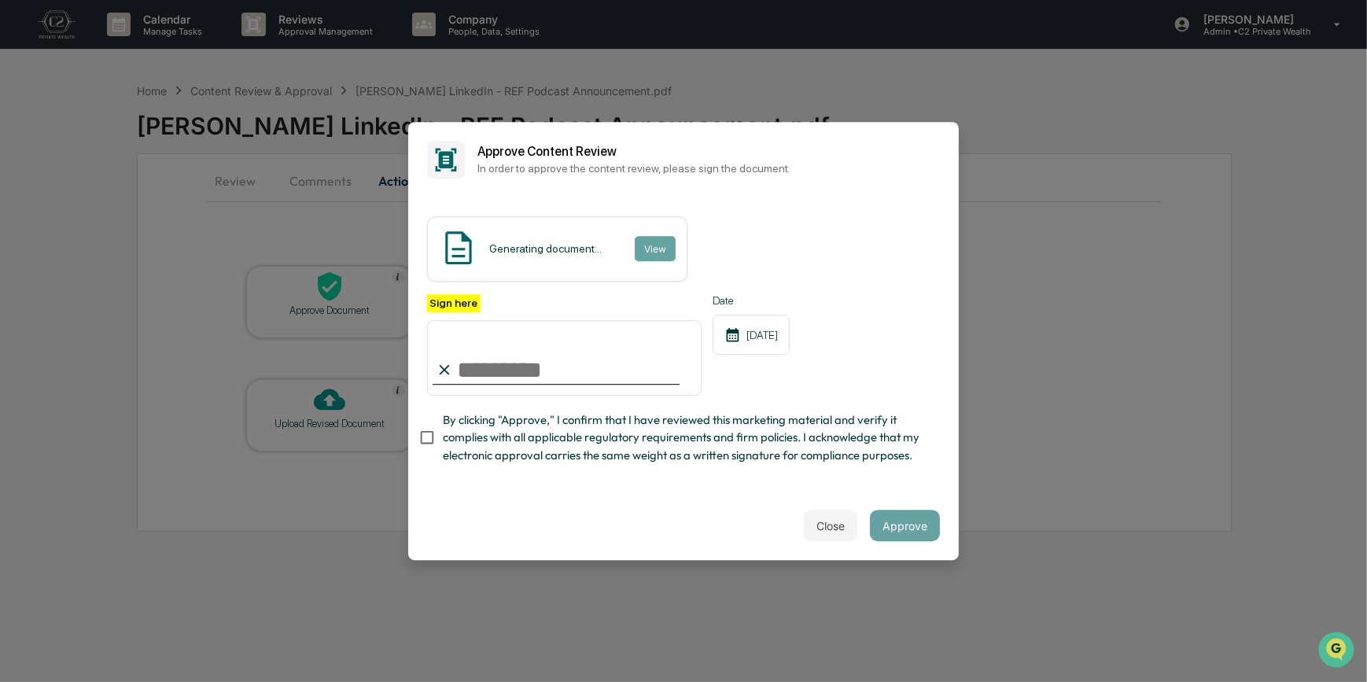
click at [524, 370] on input "Sign here" at bounding box center [564, 358] width 275 height 76
type input "*********"
click at [645, 236] on button "View" at bounding box center [654, 248] width 41 height 25
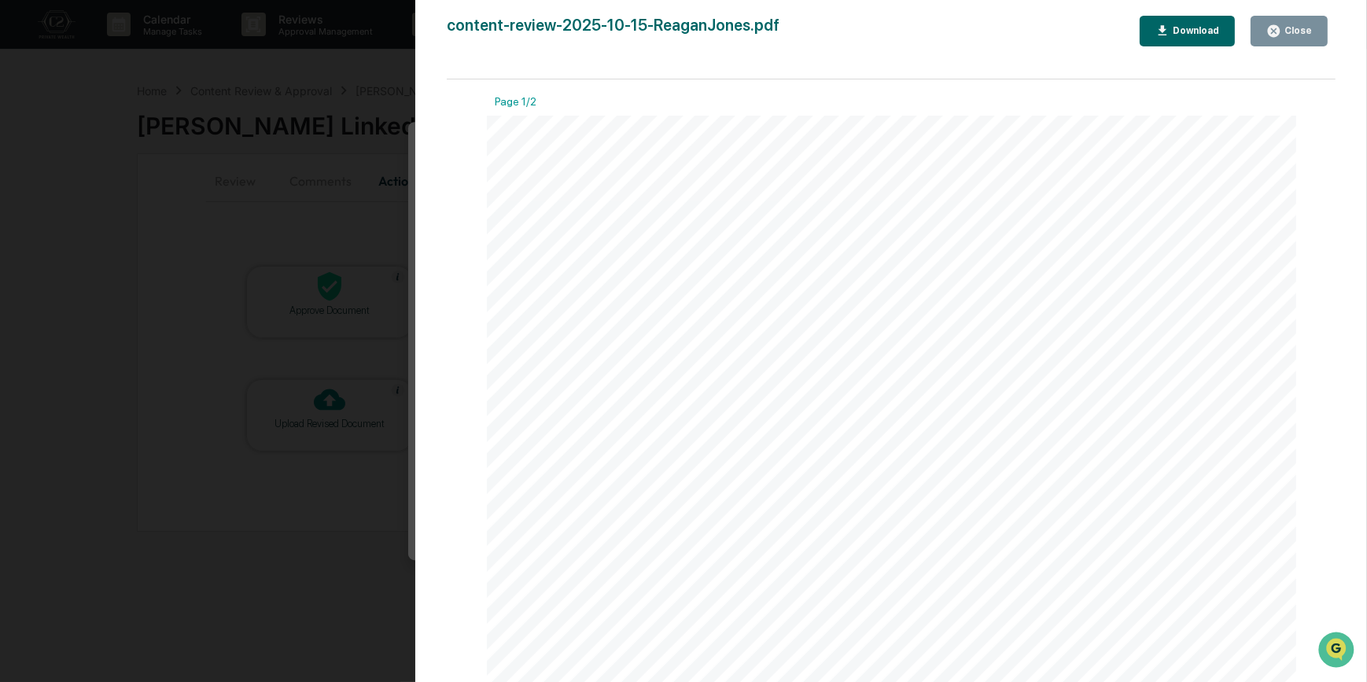
click at [337, 217] on div "Version History 10/15/2025, 06:19 PM Carliss Marshall content-review-2025-10-15…" at bounding box center [683, 341] width 1367 height 682
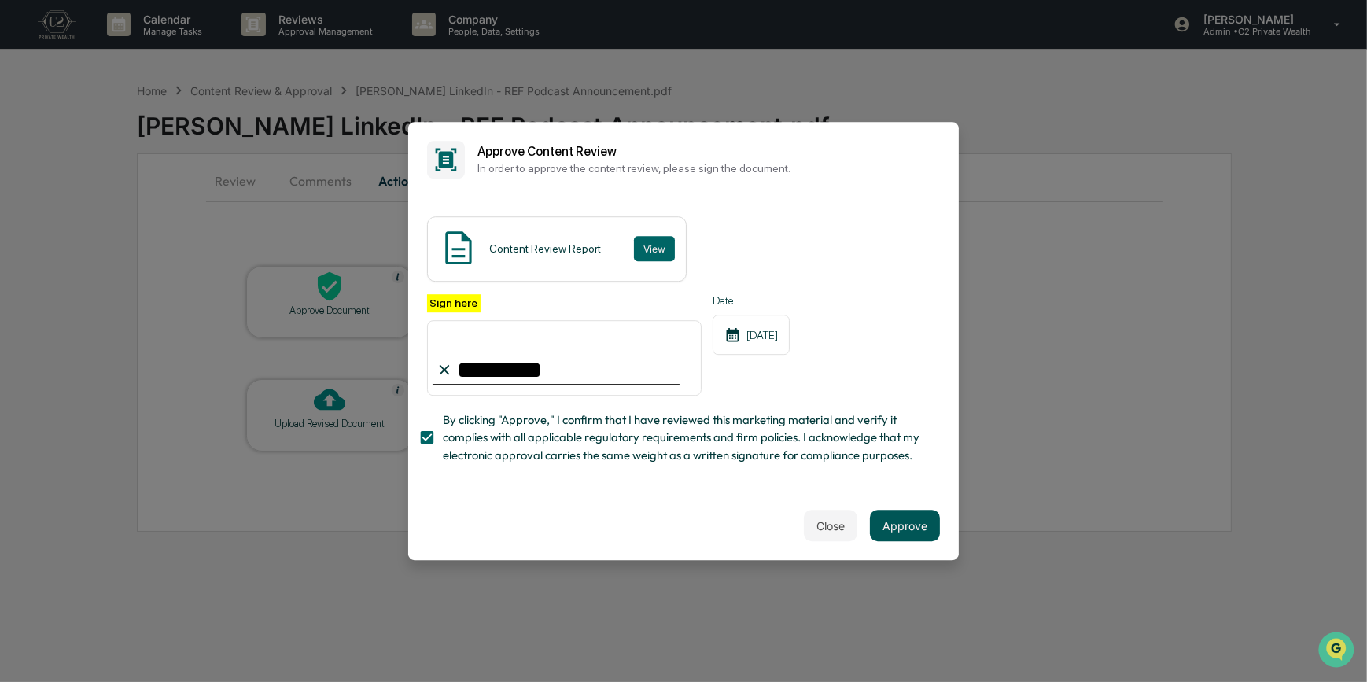
click at [909, 538] on button "Approve" at bounding box center [905, 525] width 70 height 31
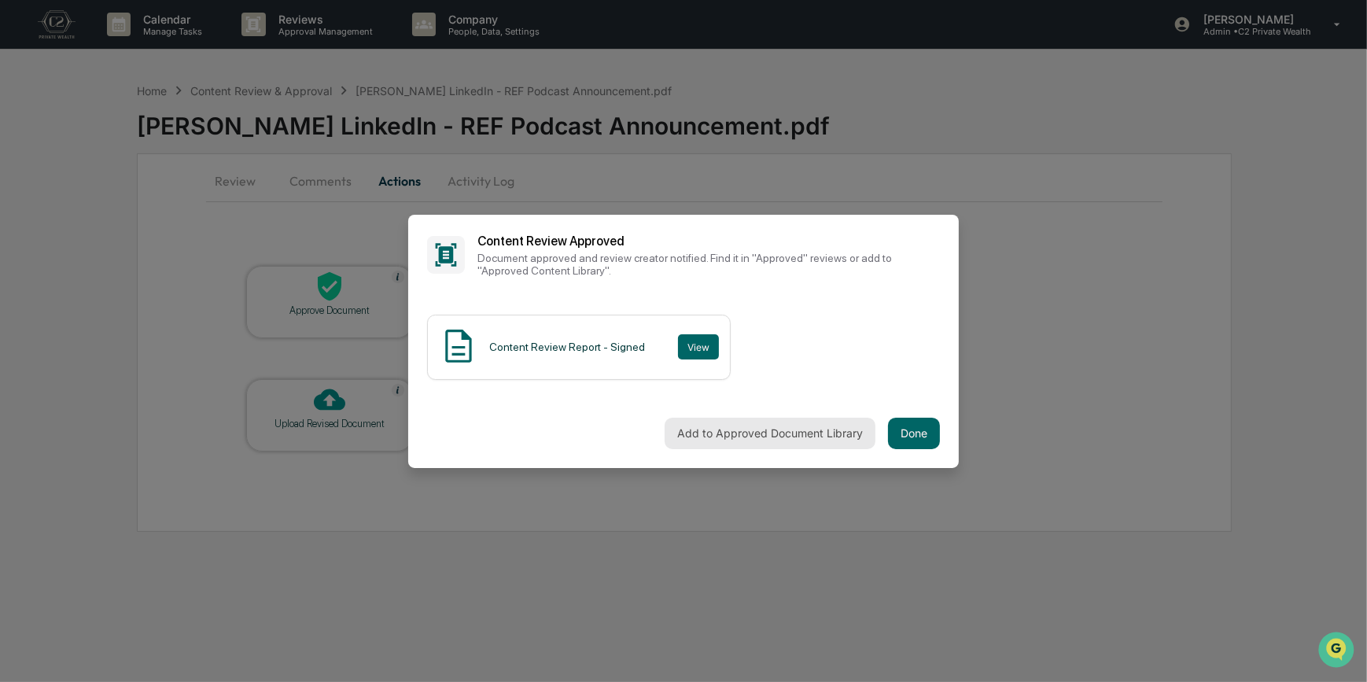
click at [785, 440] on button "Add to Approved Document Library" at bounding box center [770, 433] width 211 height 31
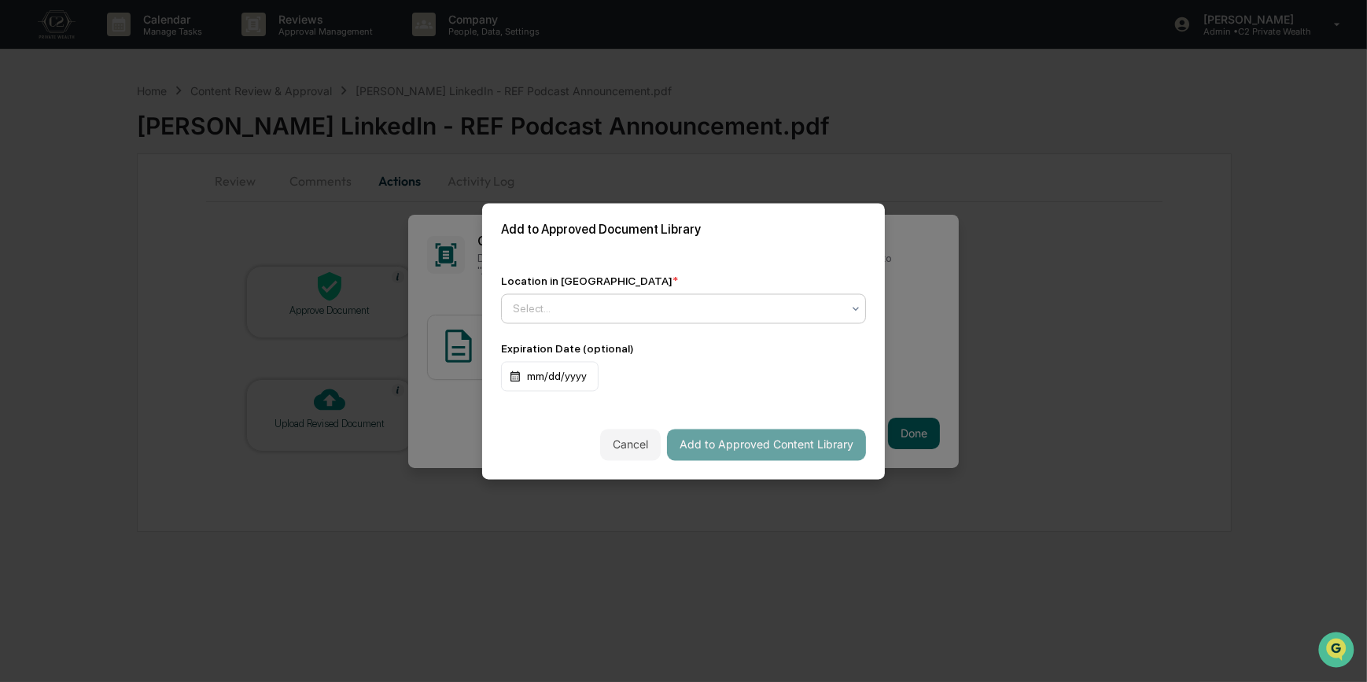
click at [628, 313] on div "Select..." at bounding box center [677, 308] width 345 height 22
click at [627, 348] on div "Approved Content Library" at bounding box center [680, 341] width 356 height 31
click at [778, 450] on button "Add to Approved Content Library" at bounding box center [766, 444] width 199 height 31
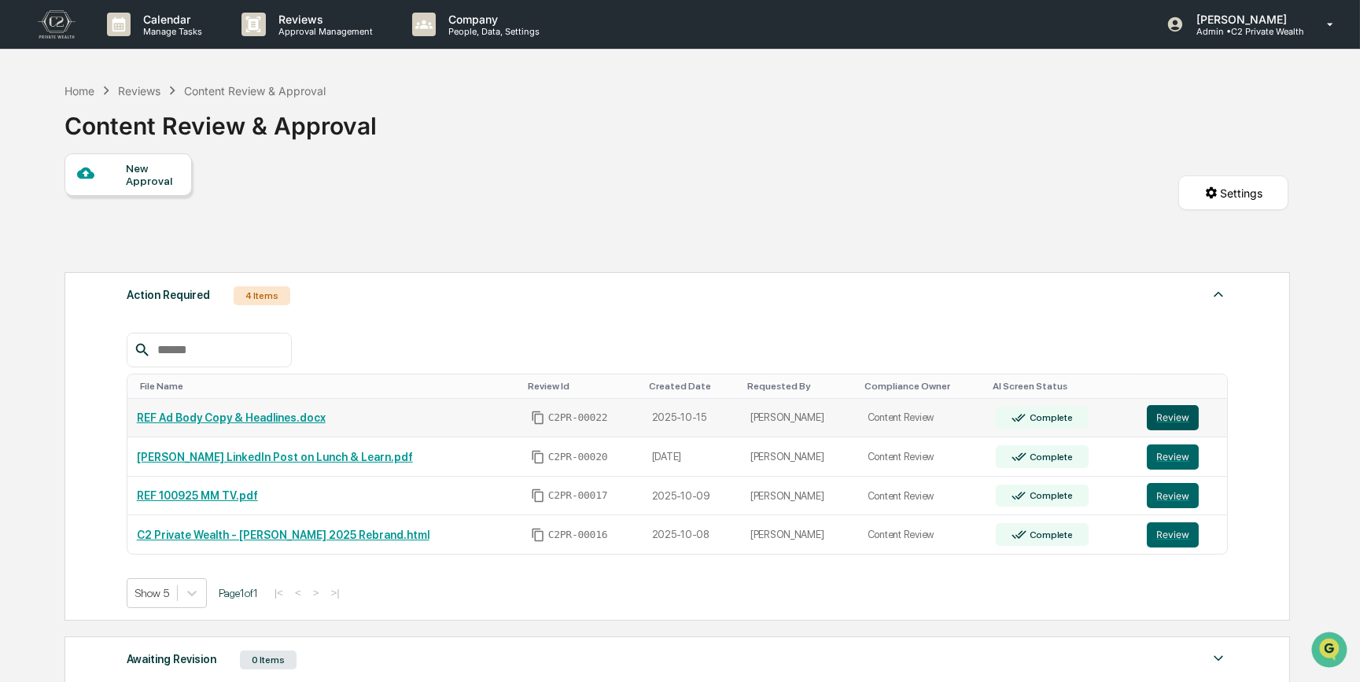
click at [1167, 417] on button "Review" at bounding box center [1173, 417] width 52 height 25
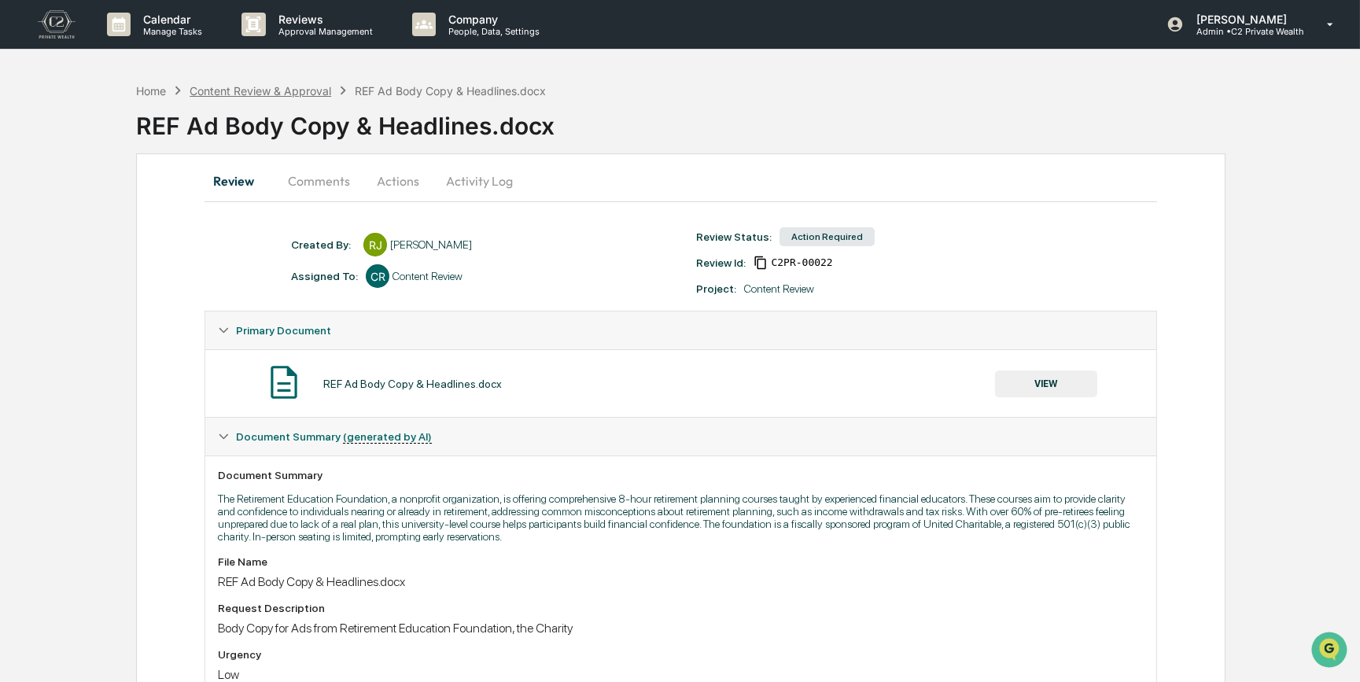
click at [313, 88] on div "Content Review & Approval" at bounding box center [261, 90] width 142 height 13
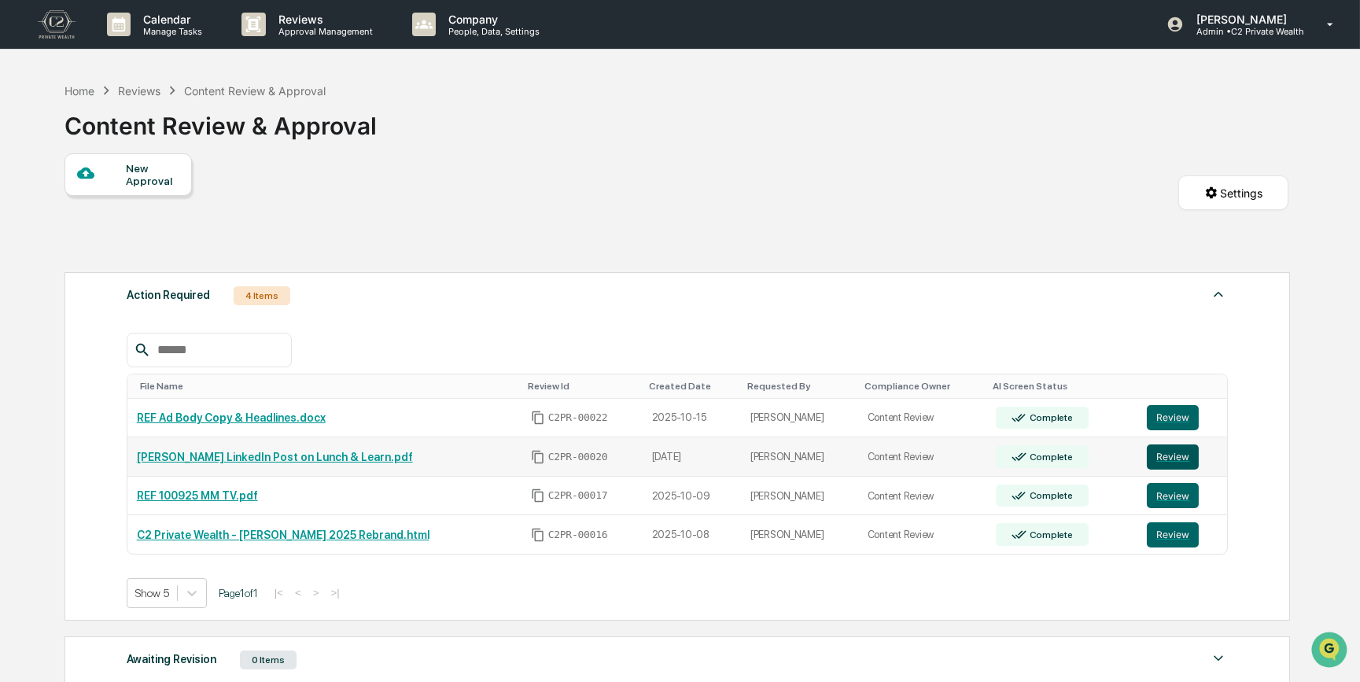
click at [1164, 458] on button "Review" at bounding box center [1173, 456] width 52 height 25
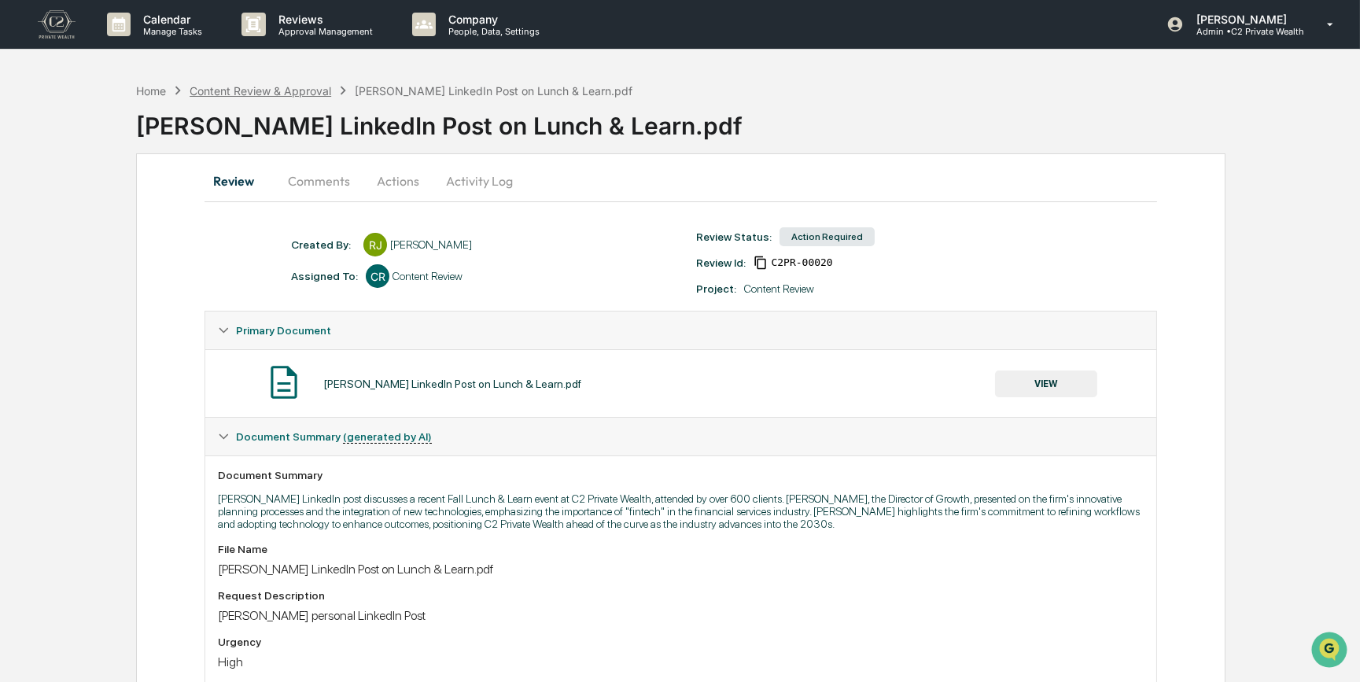
click at [273, 96] on div "Content Review & Approval" at bounding box center [261, 90] width 142 height 13
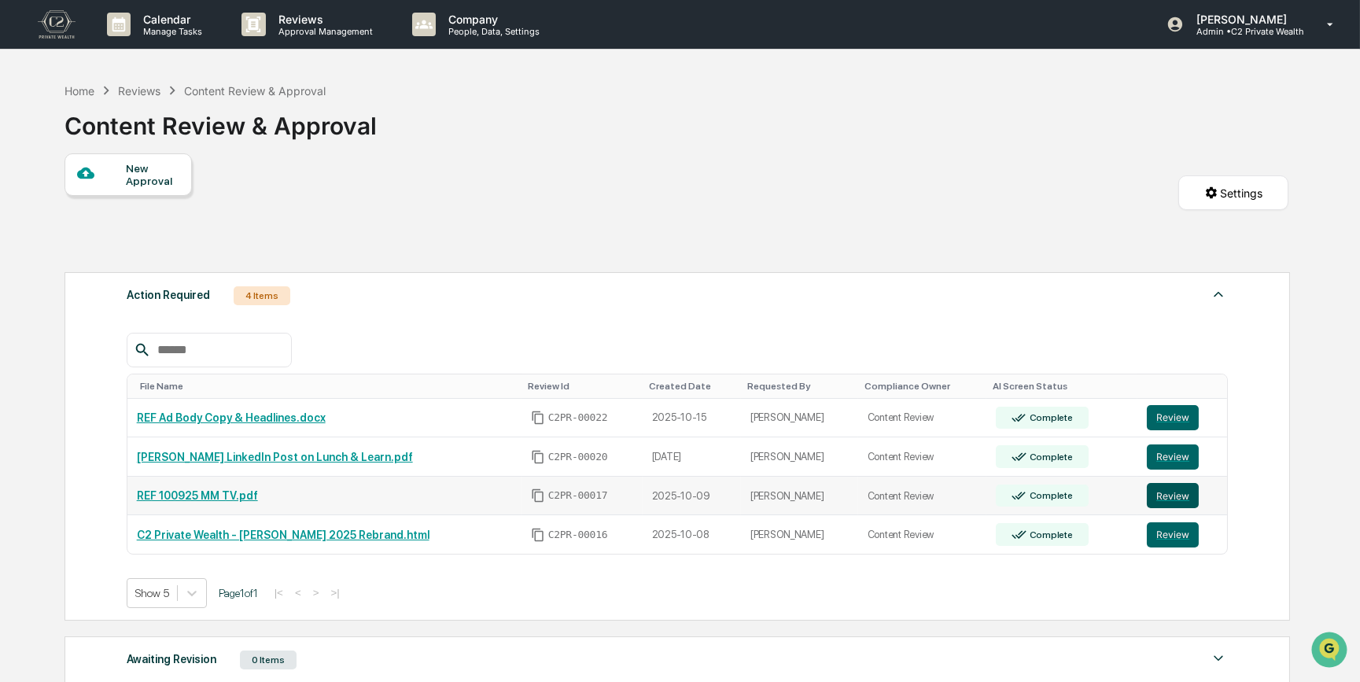
click at [1170, 494] on button "Review" at bounding box center [1173, 495] width 52 height 25
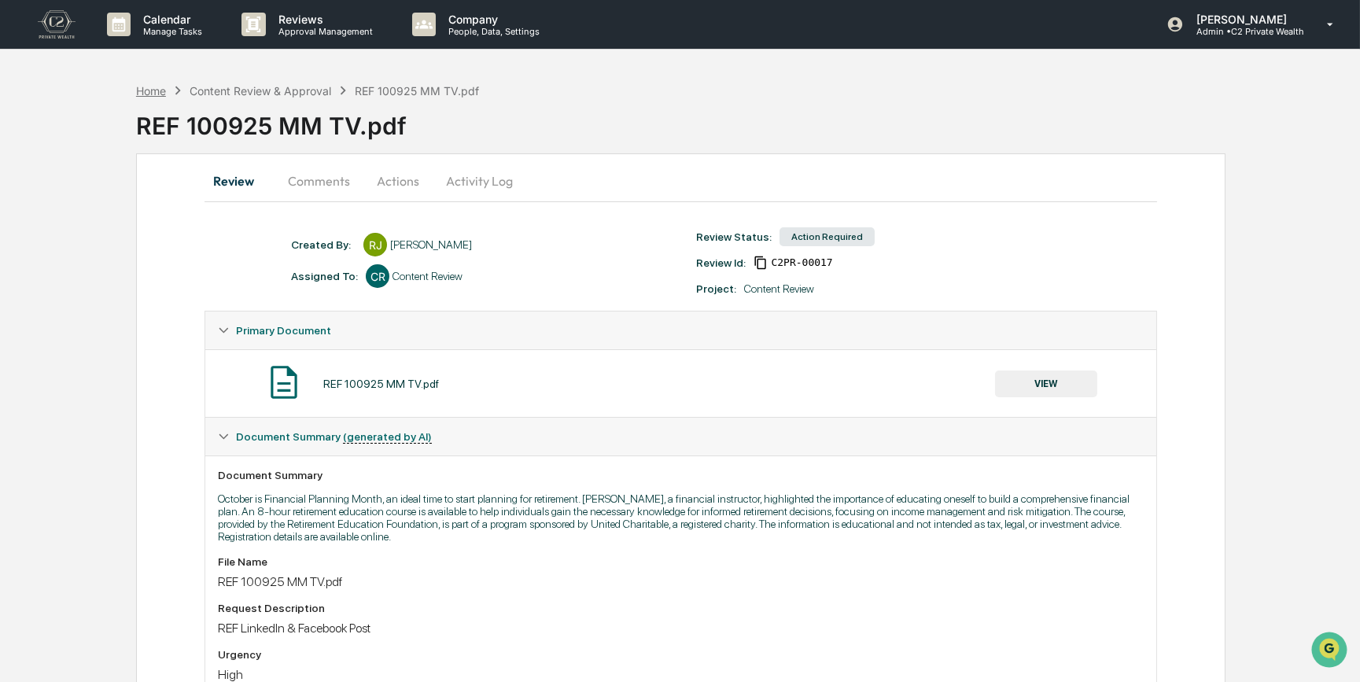
click at [157, 89] on div "Home" at bounding box center [151, 90] width 30 height 13
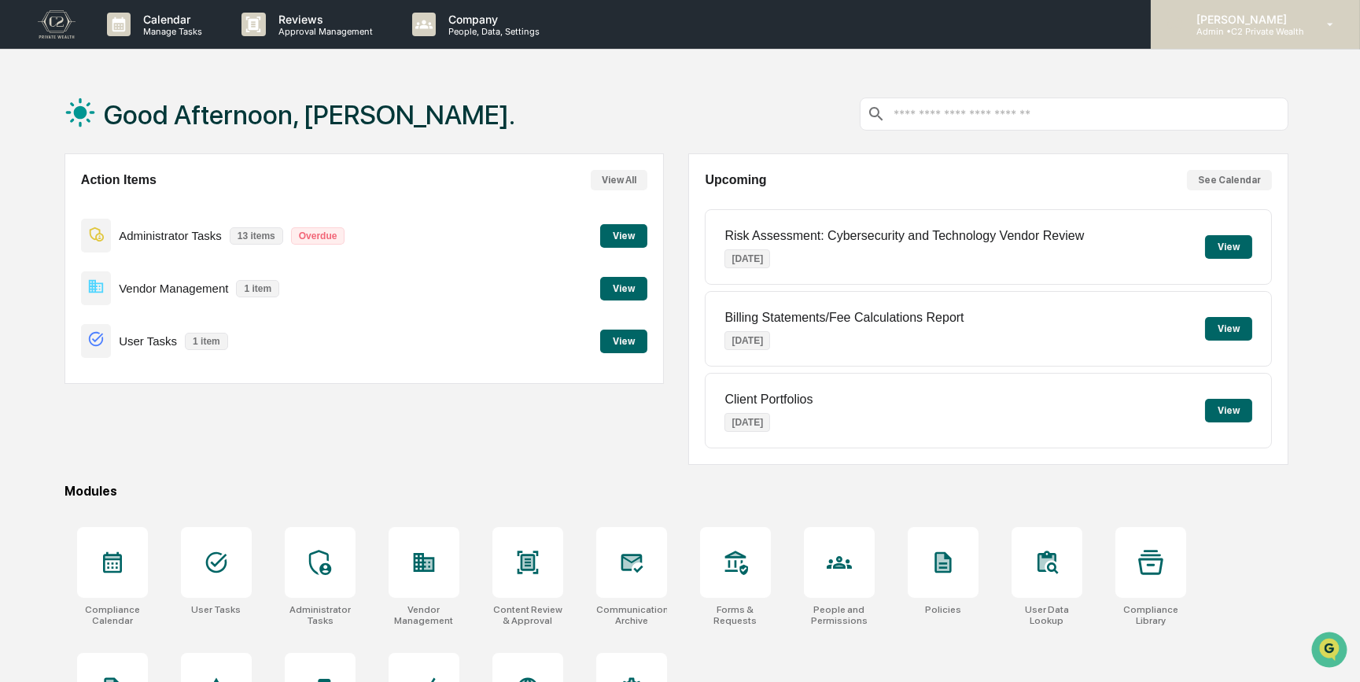
click at [1256, 23] on p "[PERSON_NAME]" at bounding box center [1244, 19] width 120 height 13
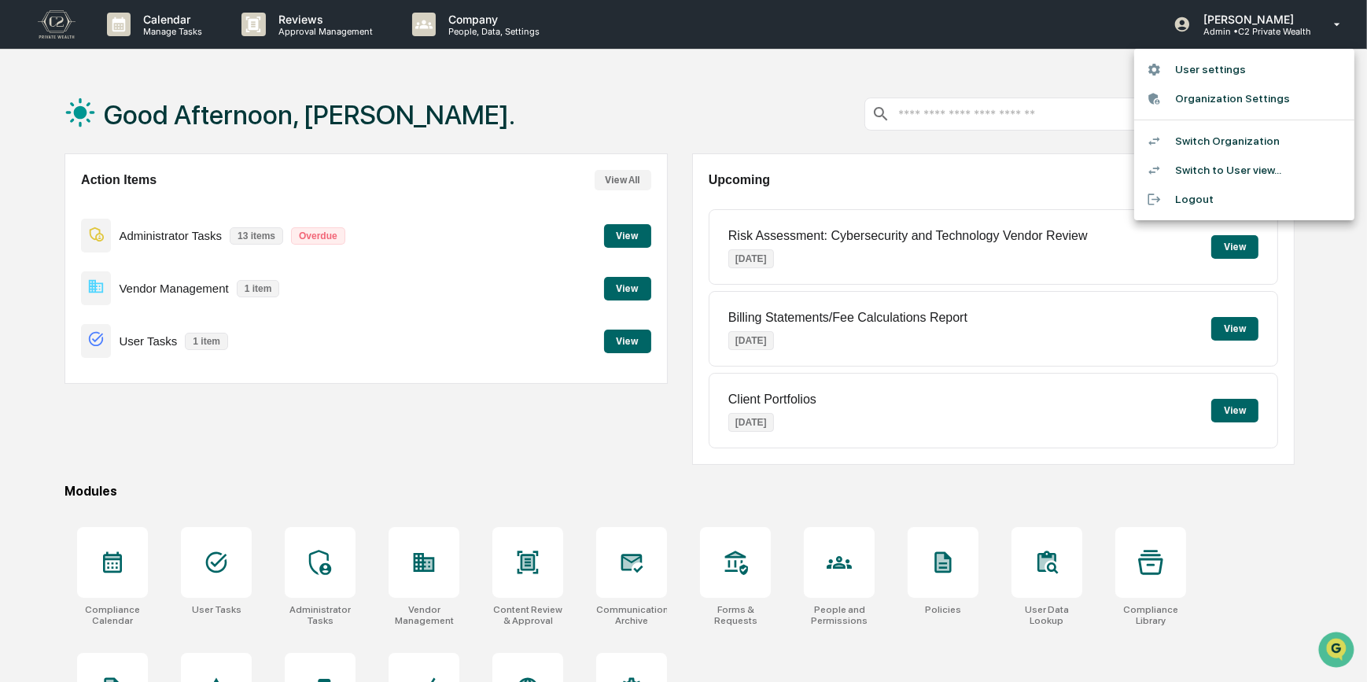
click at [1189, 146] on li "Switch Organization" at bounding box center [1244, 141] width 220 height 29
